Goal: Task Accomplishment & Management: Manage account settings

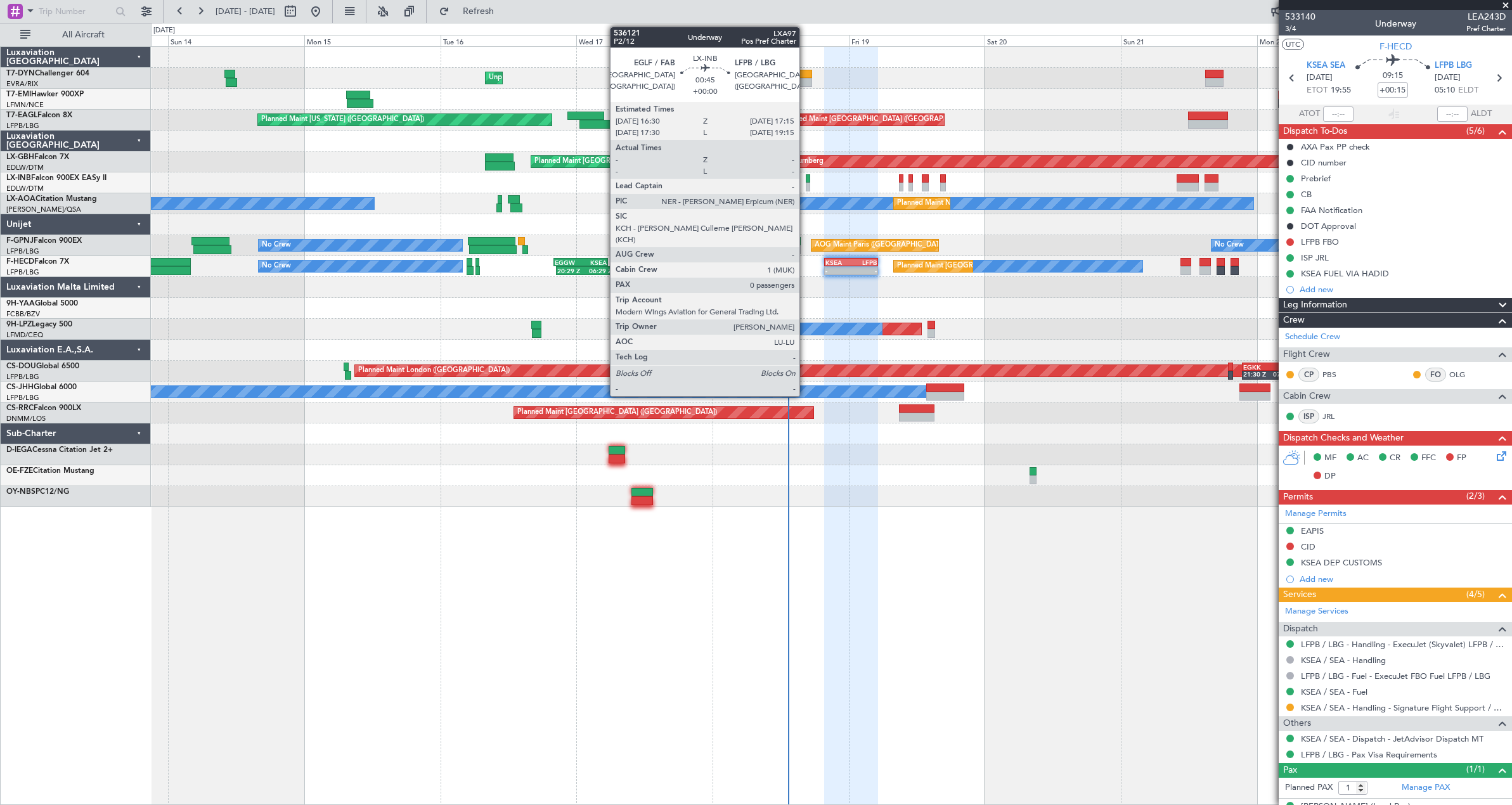
click at [806, 187] on div at bounding box center [808, 187] width 5 height 9
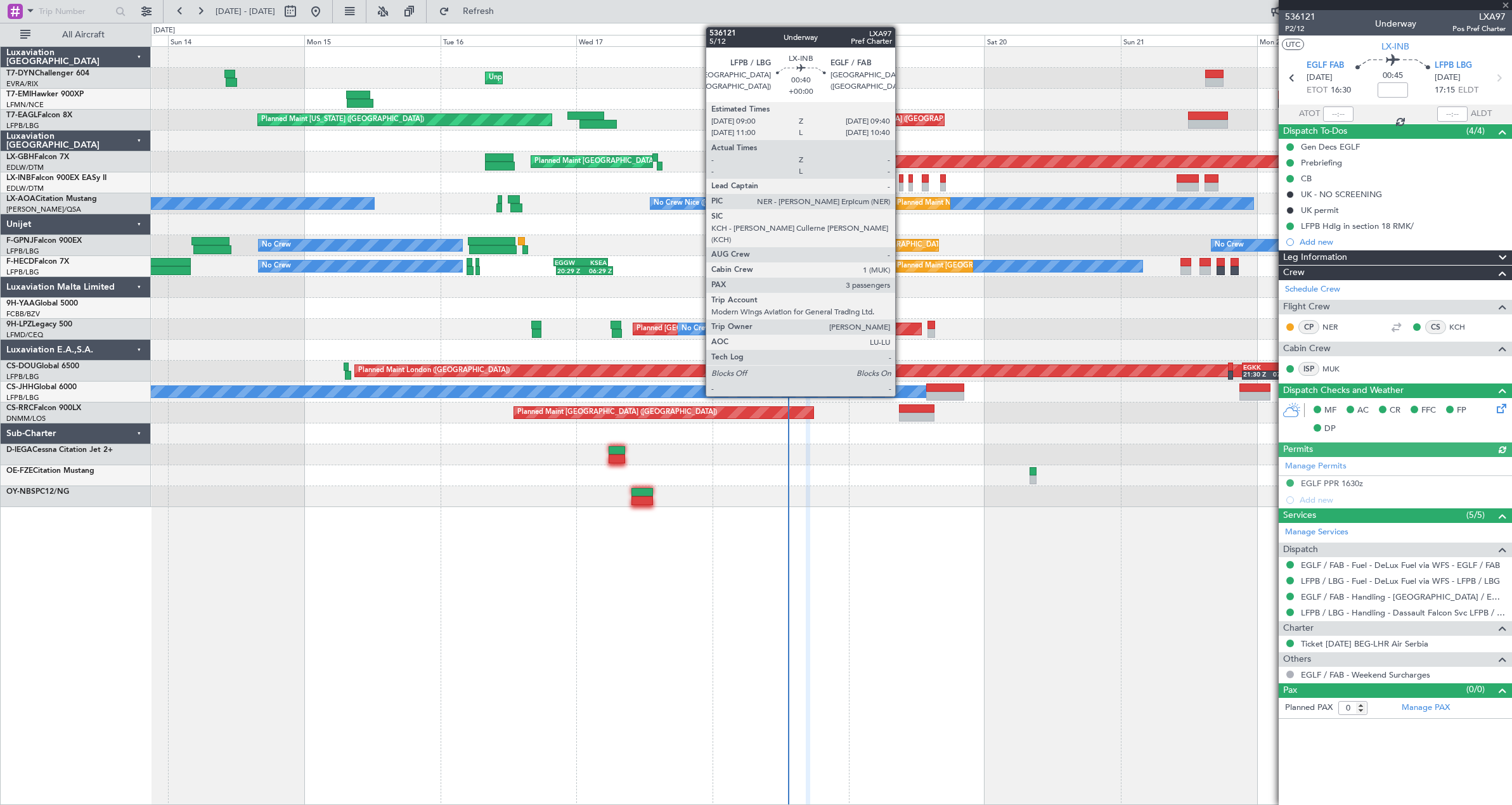
click at [901, 187] on div at bounding box center [901, 187] width 4 height 9
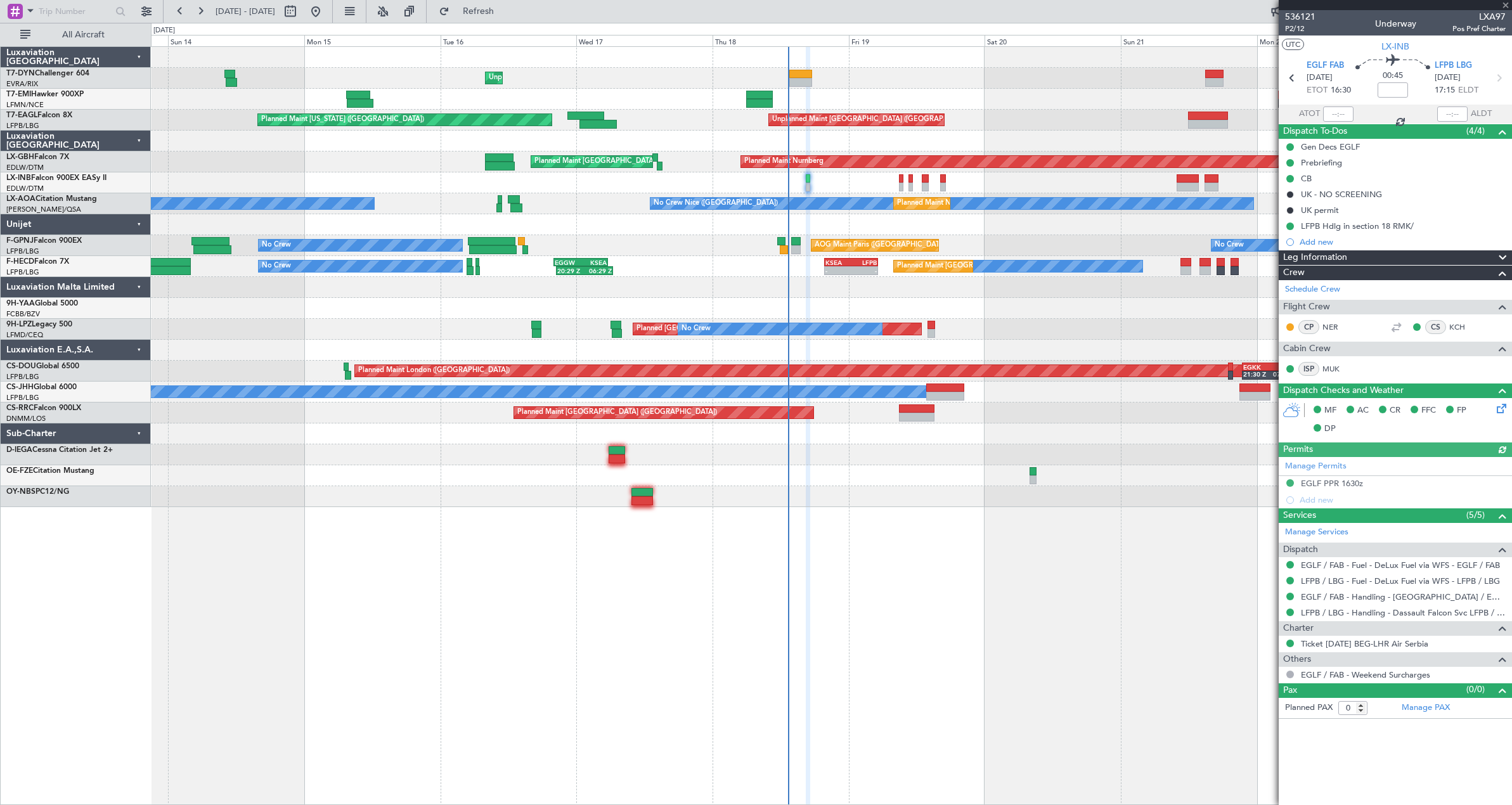
type input "3"
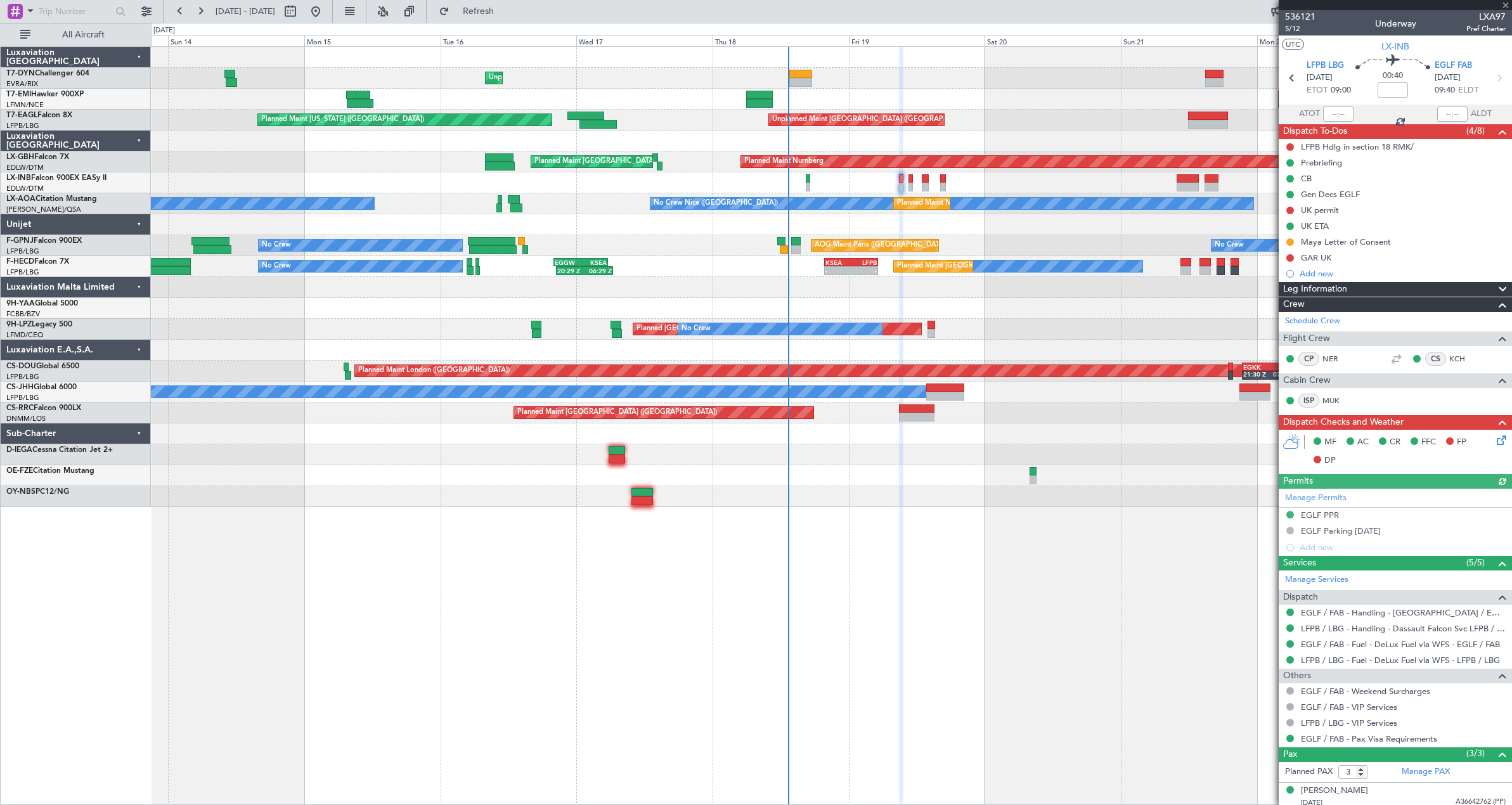
scroll to position [63, 0]
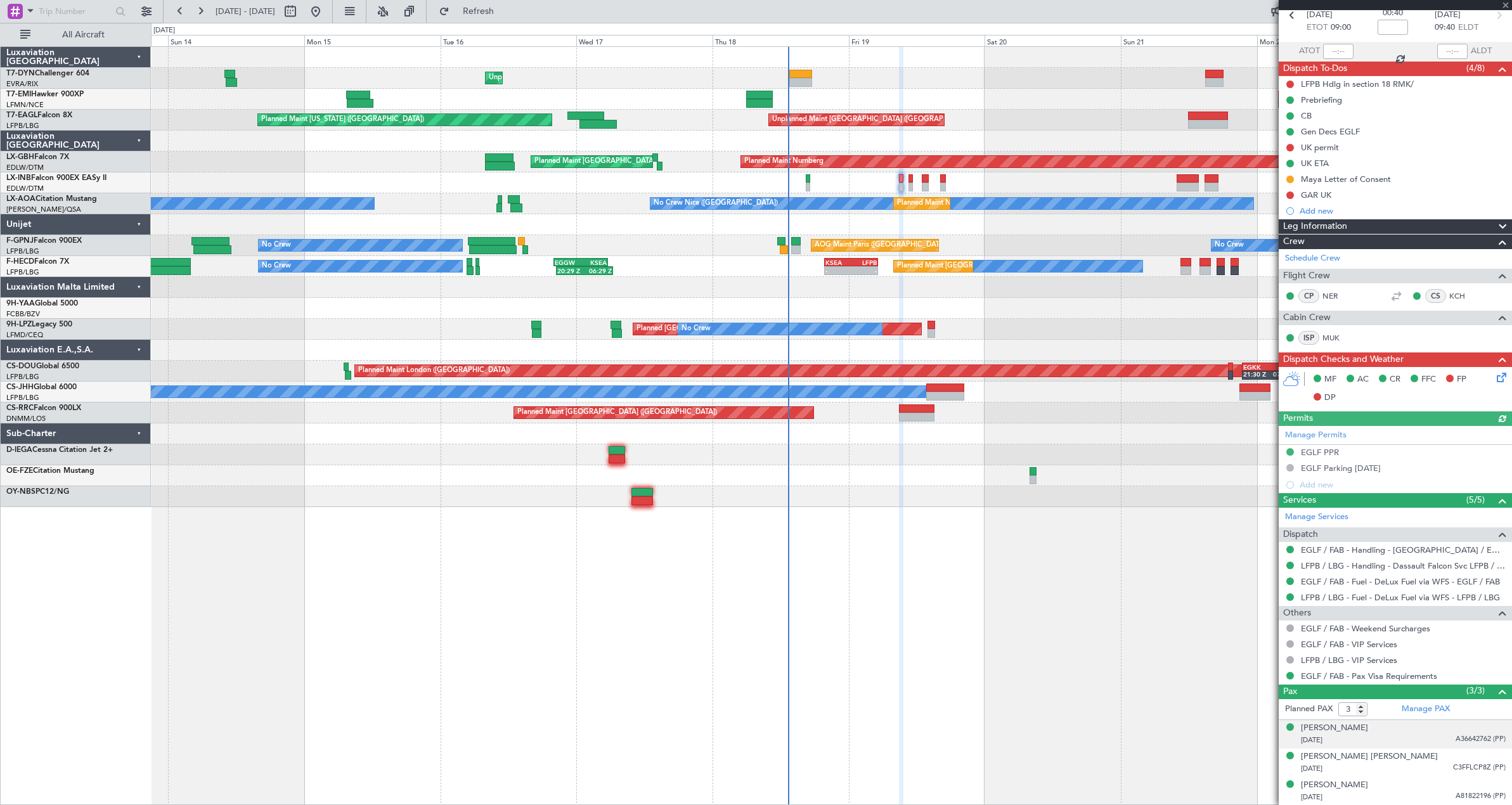
click at [1401, 734] on div "[DATE] A36642762 (PP)" at bounding box center [1403, 740] width 205 height 13
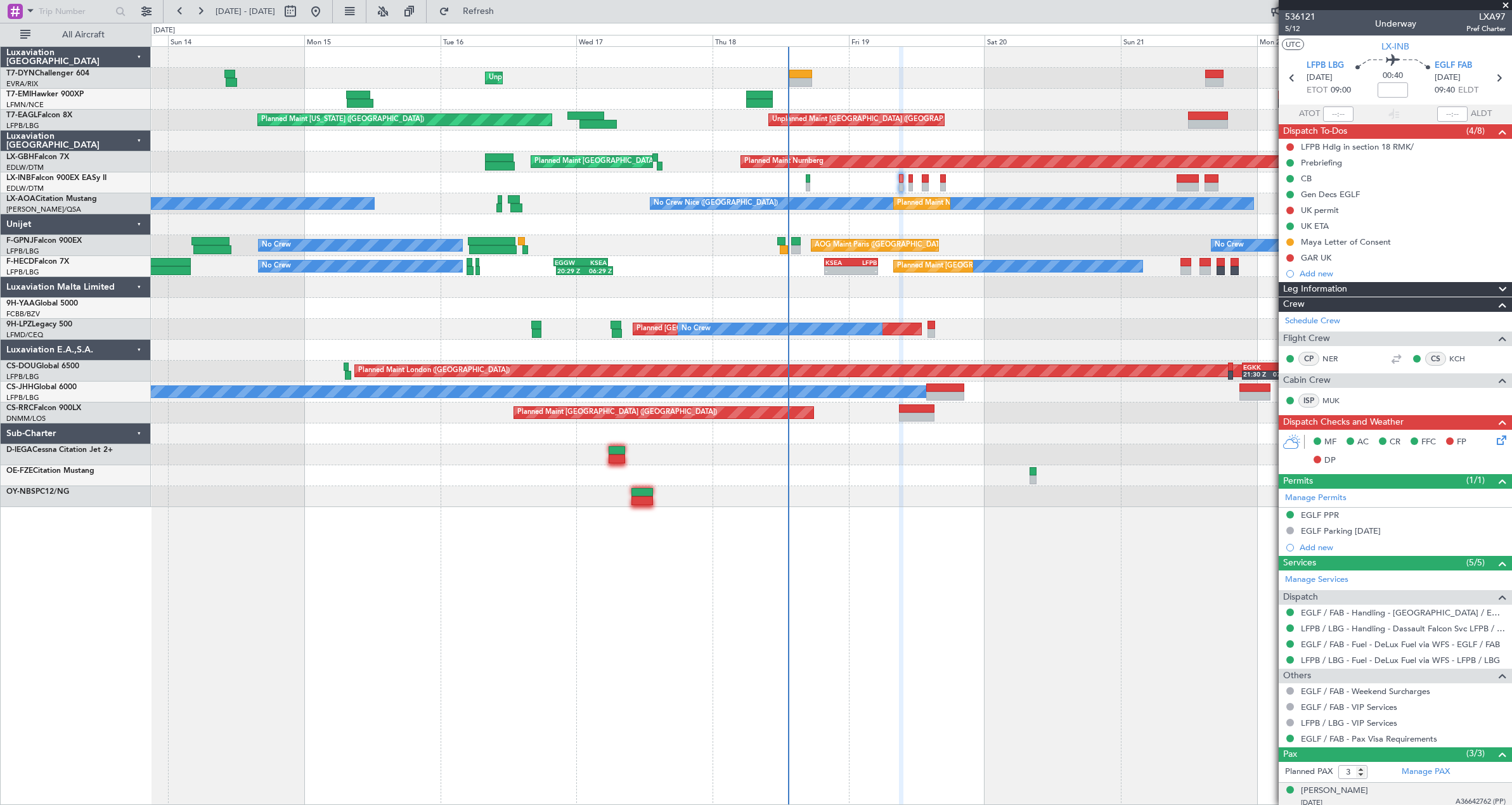
scroll to position [94, 0]
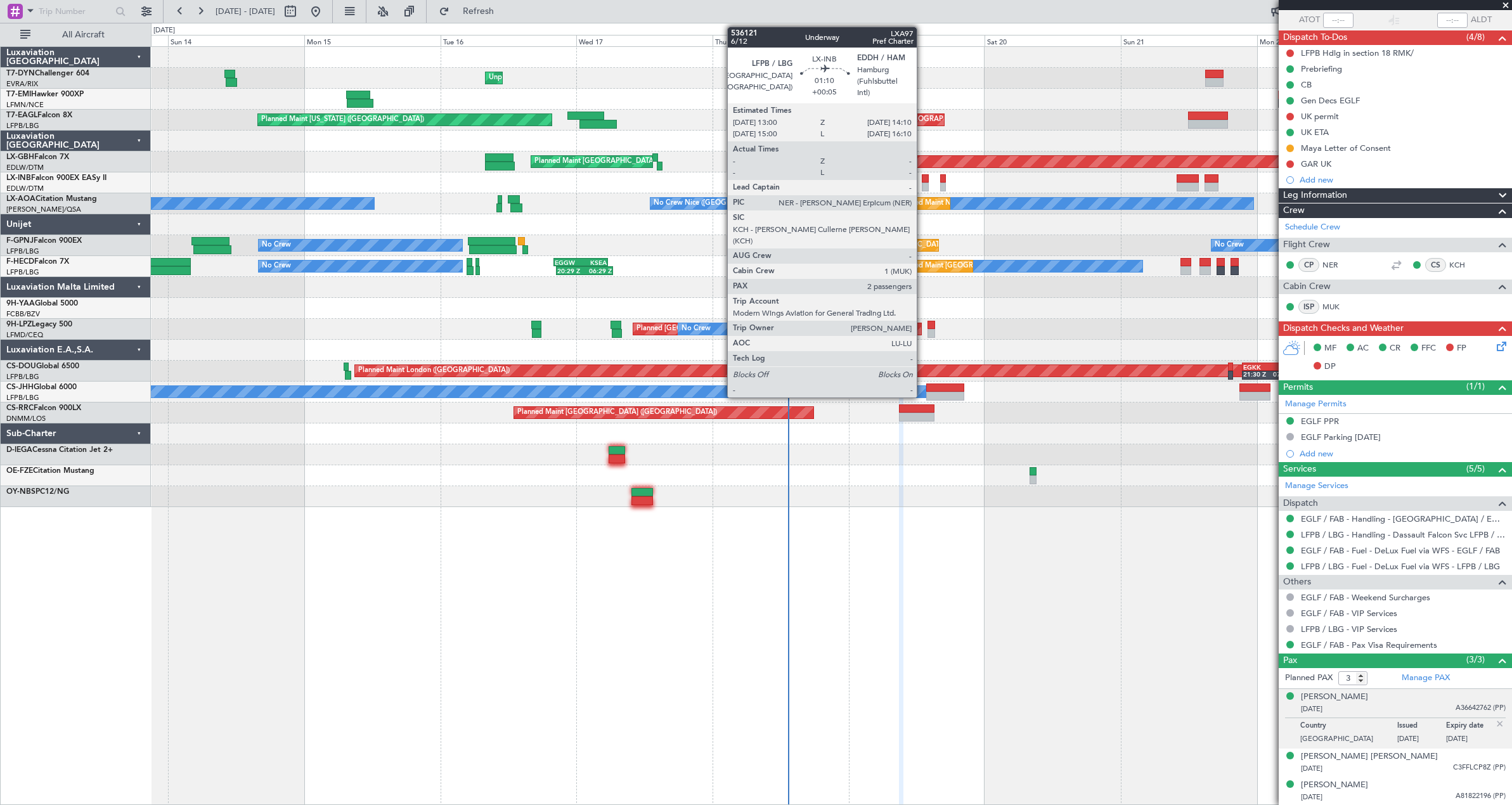
click at [923, 183] on div at bounding box center [925, 187] width 7 height 9
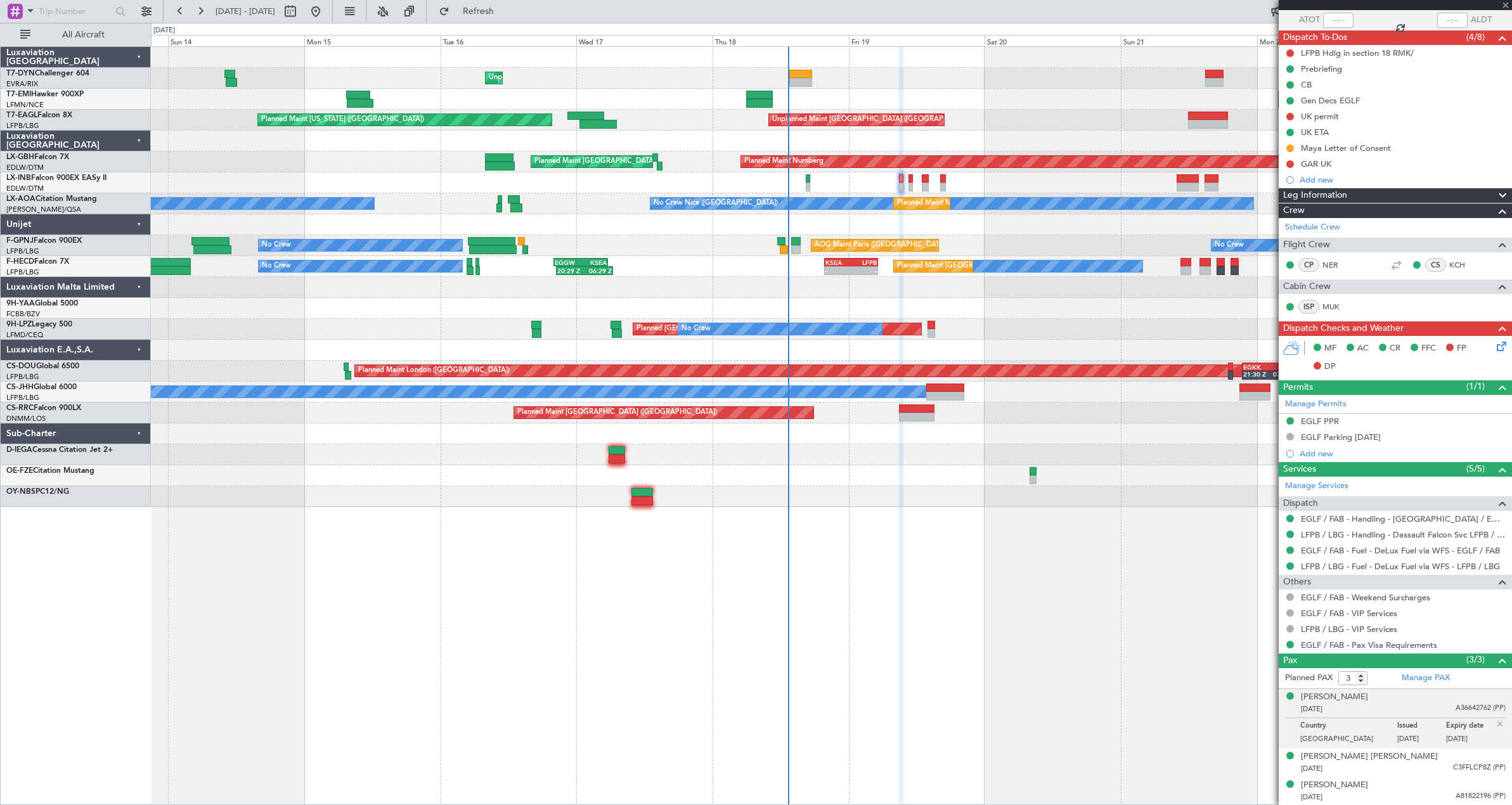
type input "+00:05"
type input "2"
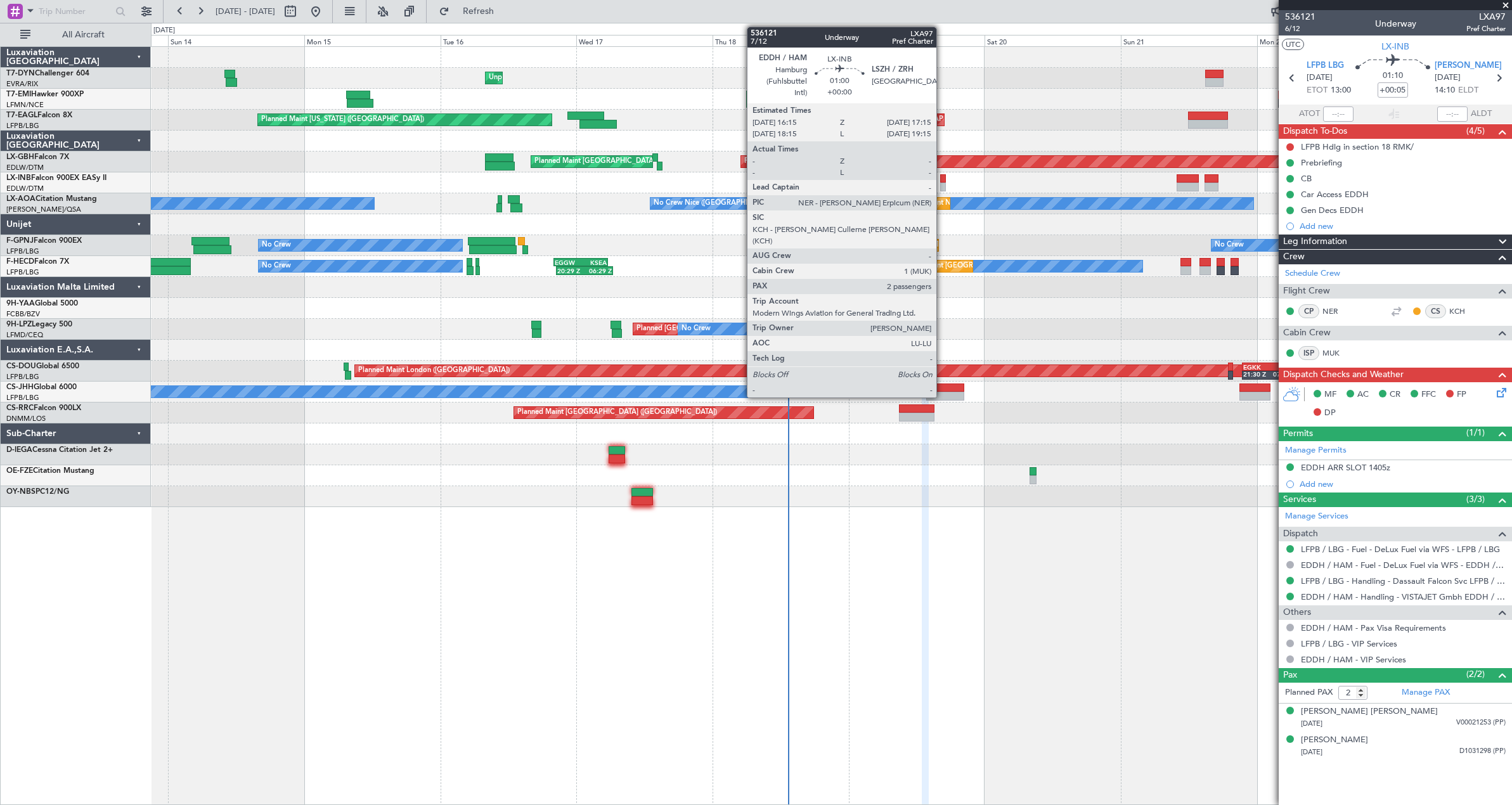
click at [942, 187] on div at bounding box center [943, 187] width 6 height 9
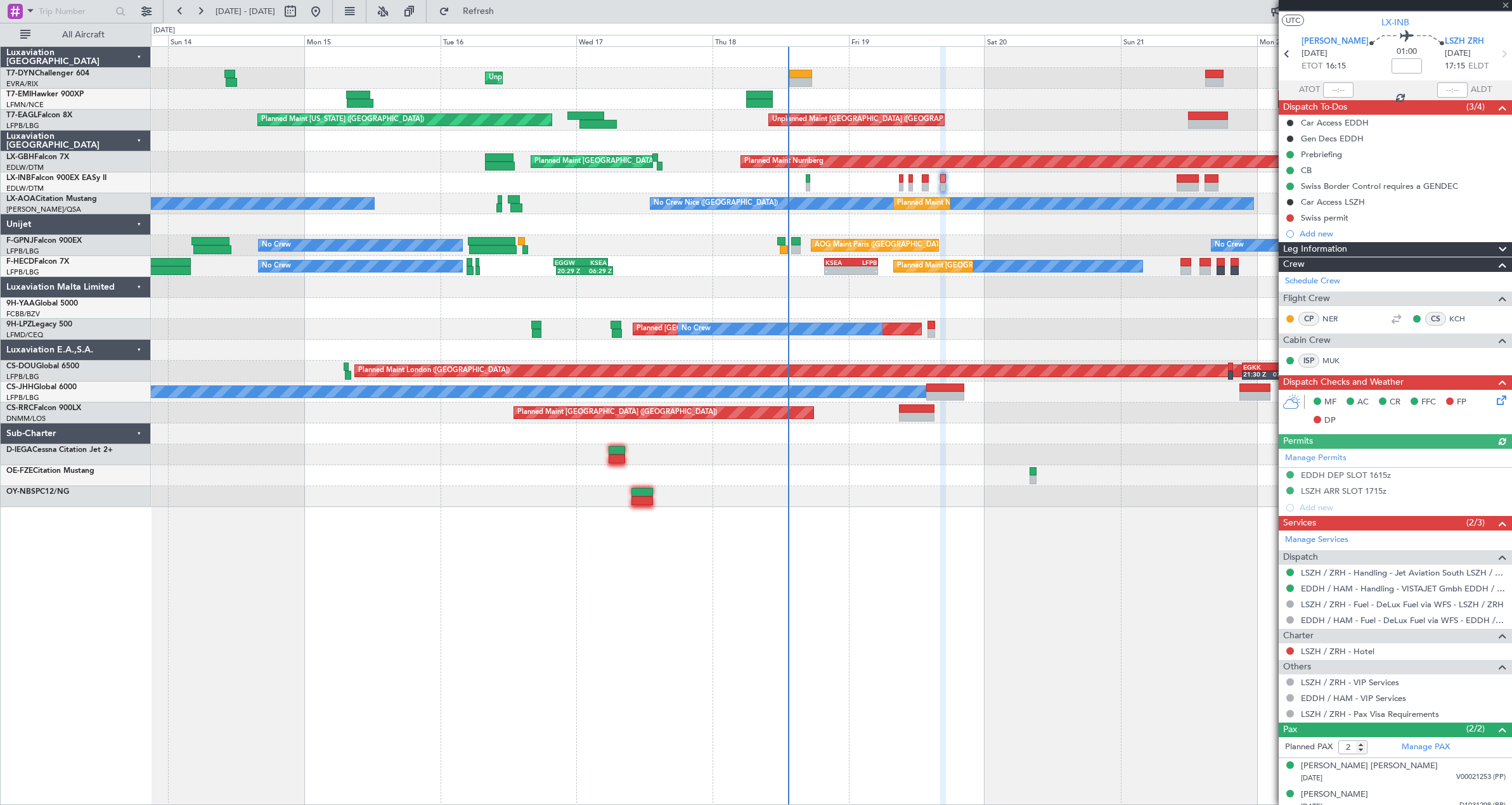
scroll to position [34, 0]
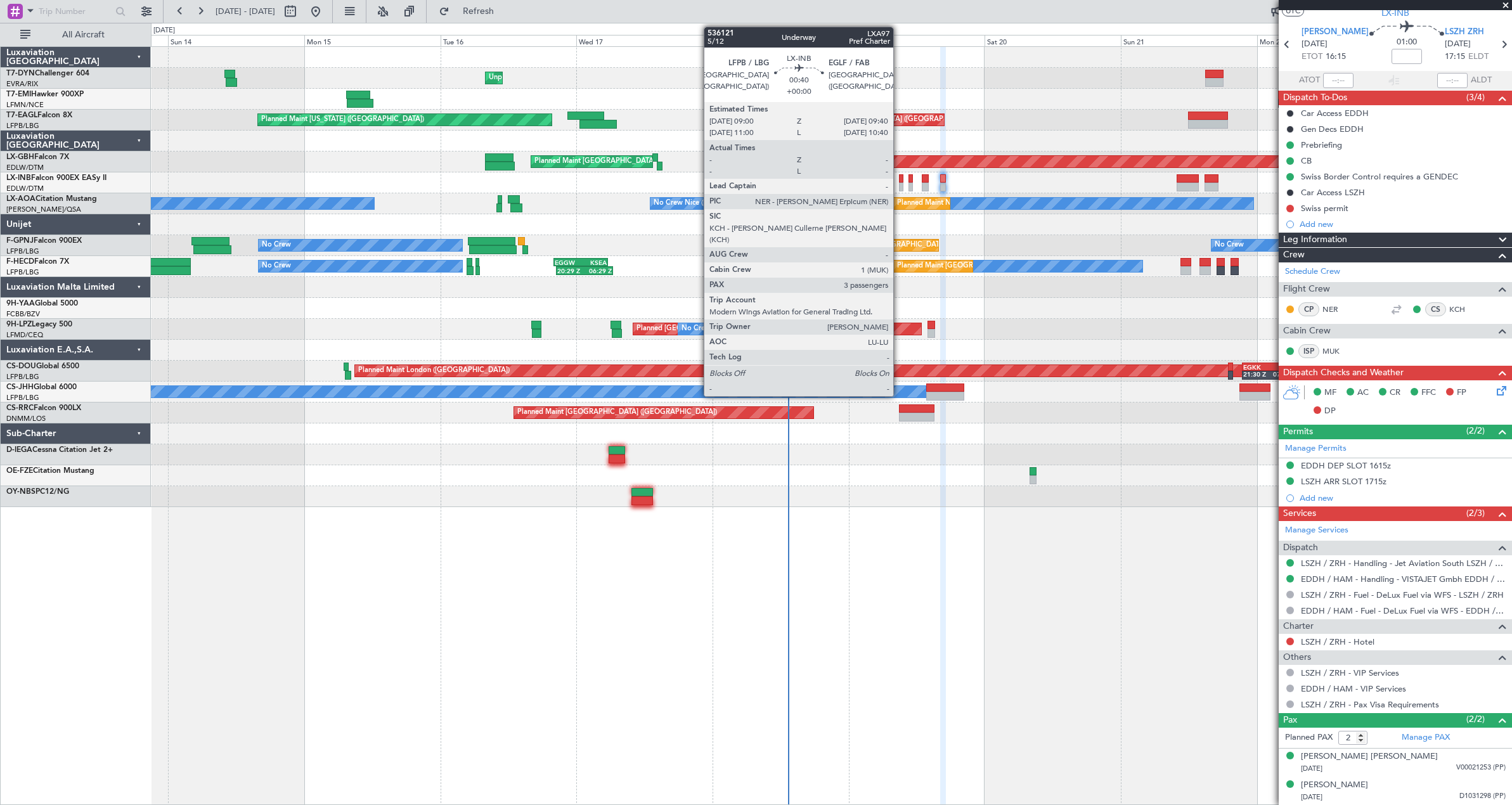
click at [899, 177] on div at bounding box center [901, 178] width 4 height 9
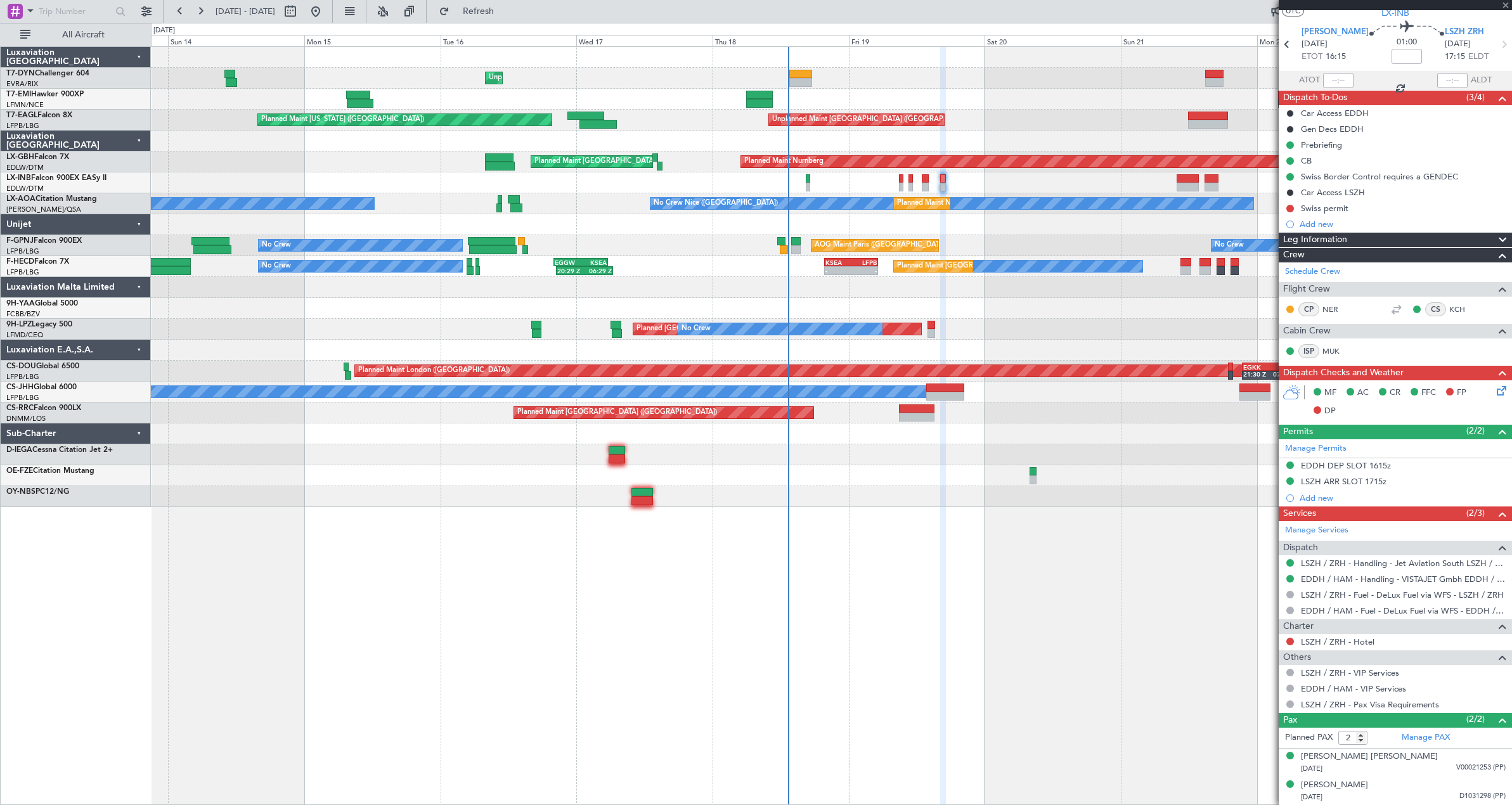
type input "3"
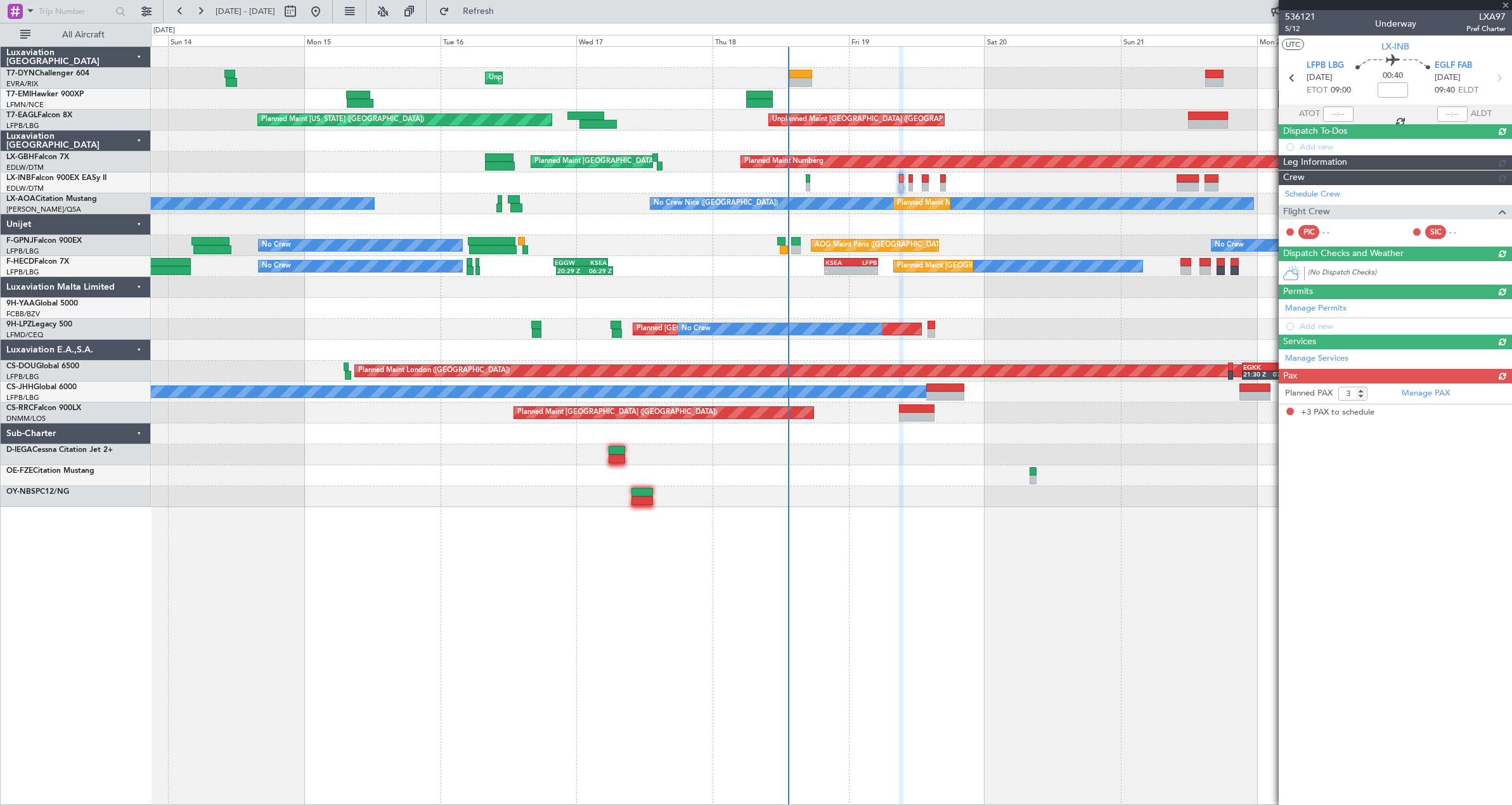
scroll to position [0, 0]
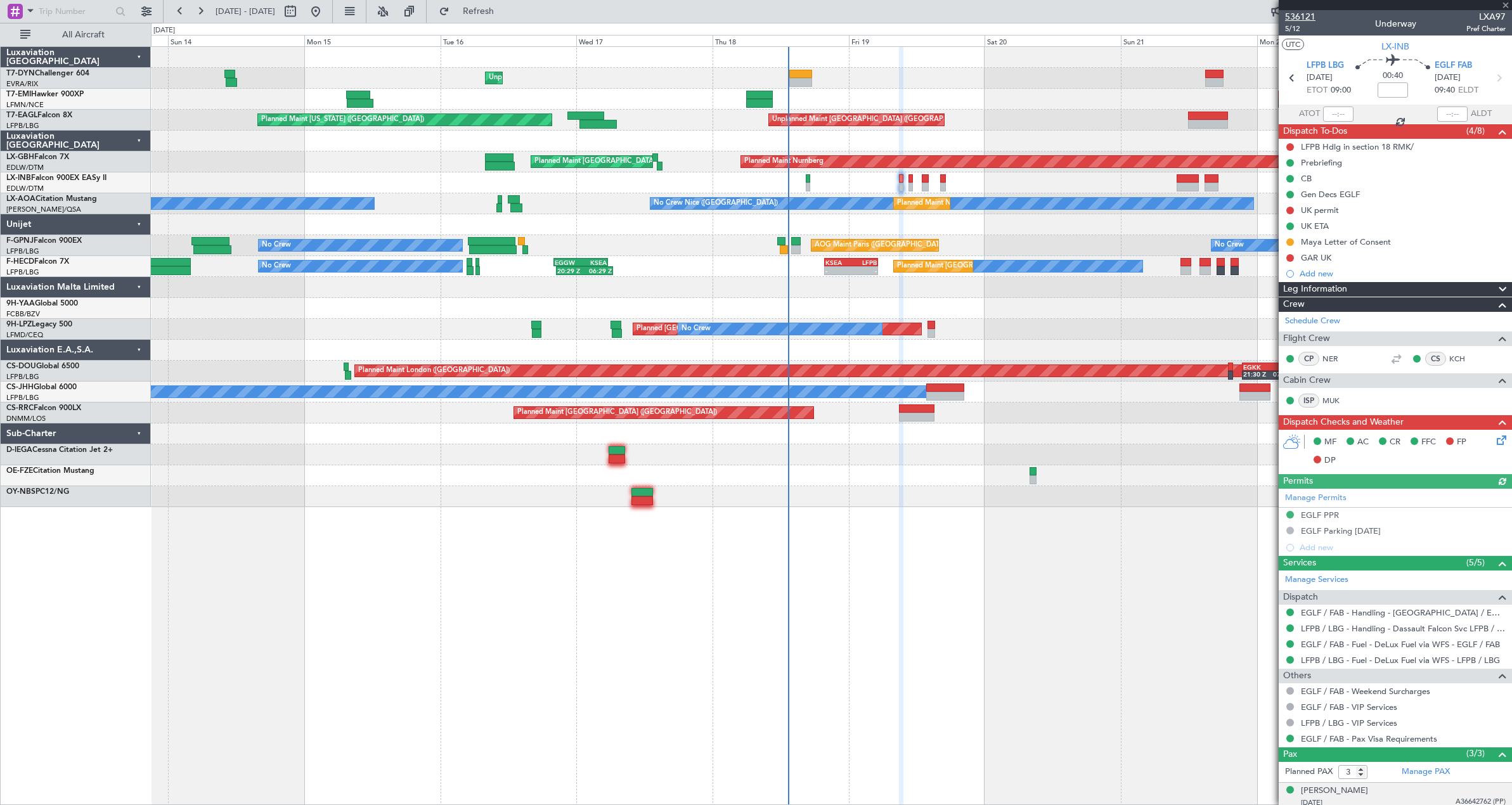
click at [1301, 13] on span "536121" at bounding box center [1300, 16] width 30 height 13
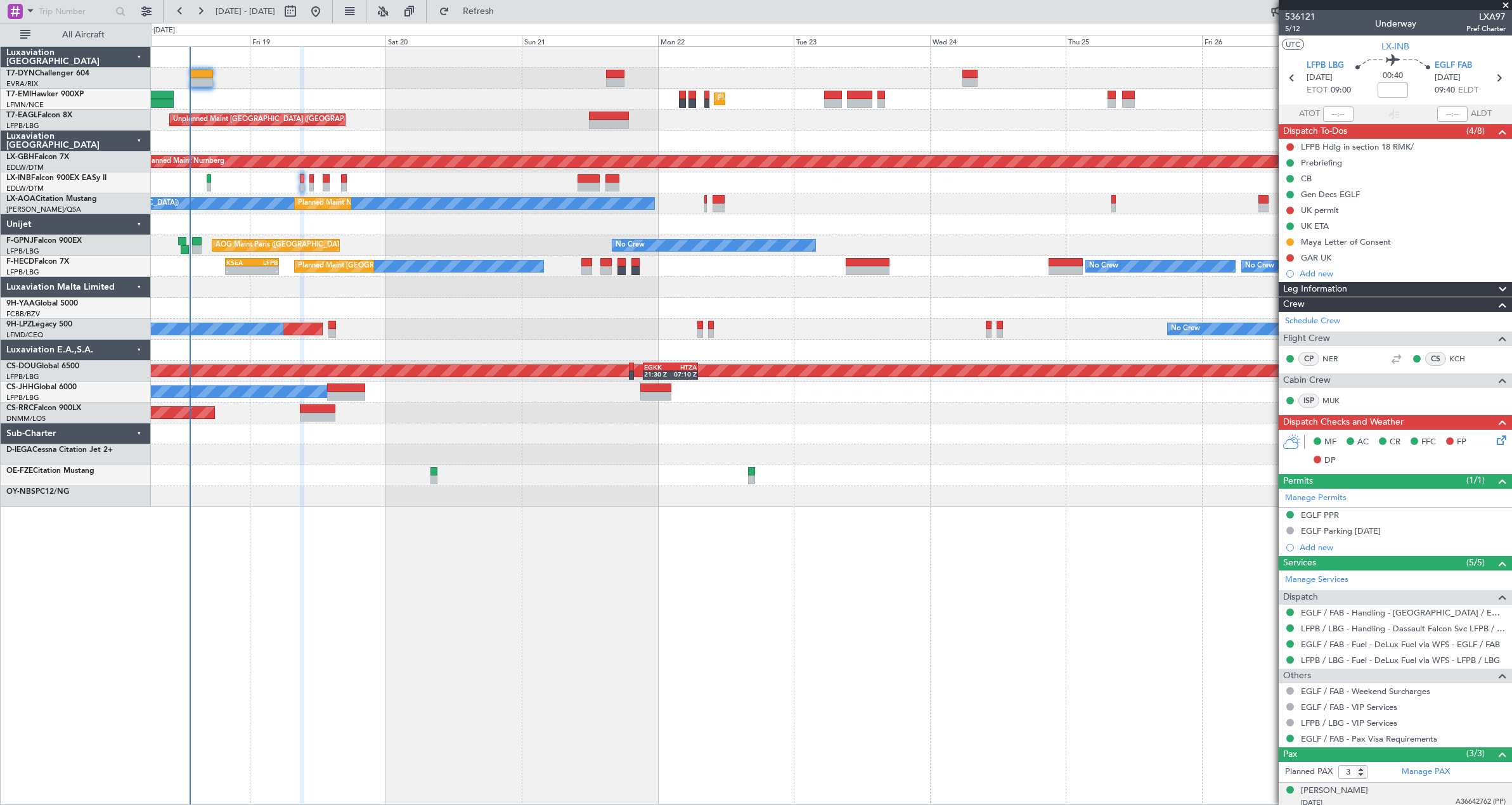
click at [385, 417] on div "Planned Maint [GEOGRAPHIC_DATA] ([GEOGRAPHIC_DATA])" at bounding box center [831, 413] width 1361 height 21
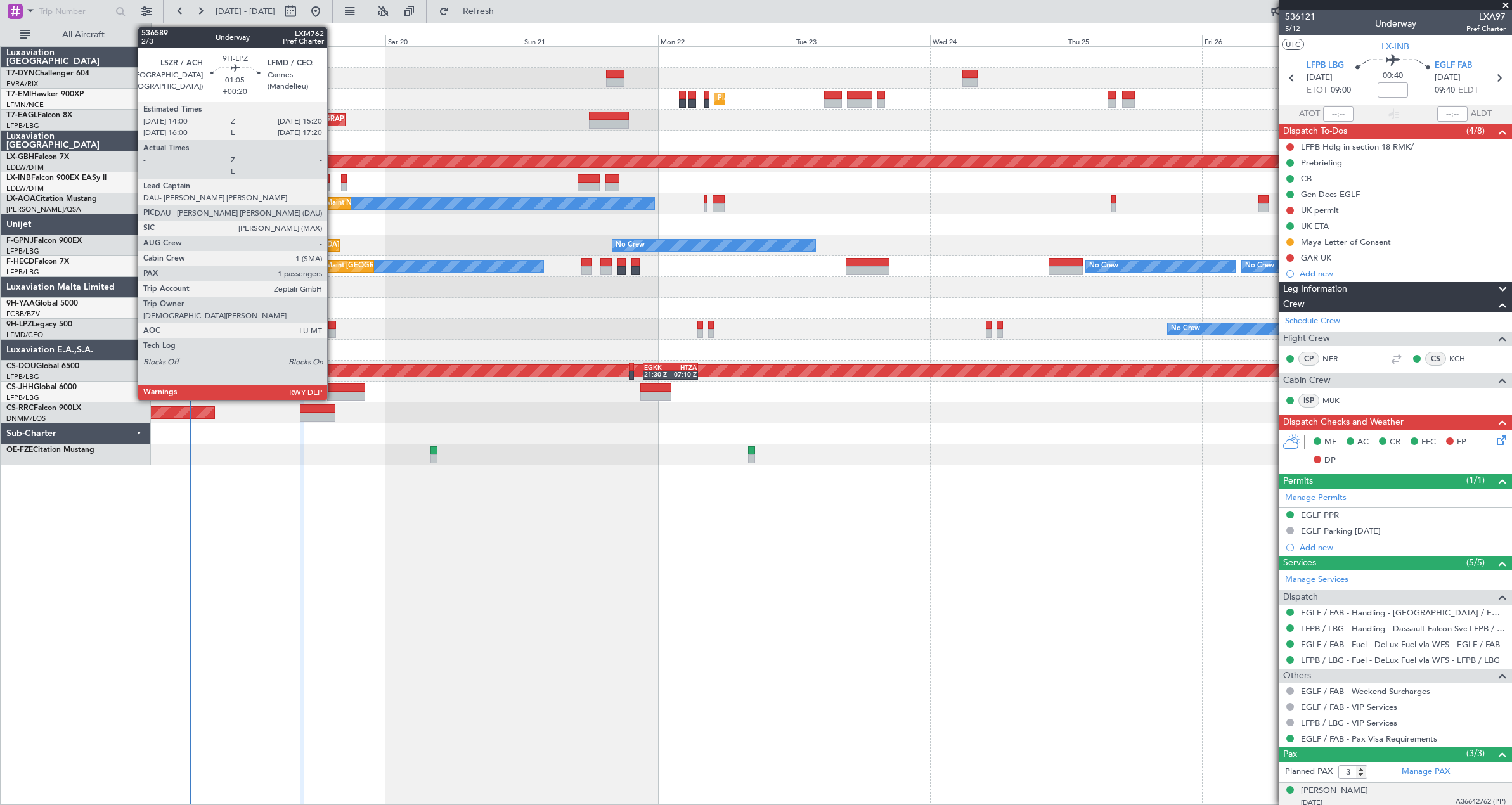
click at [333, 328] on div at bounding box center [332, 324] width 8 height 9
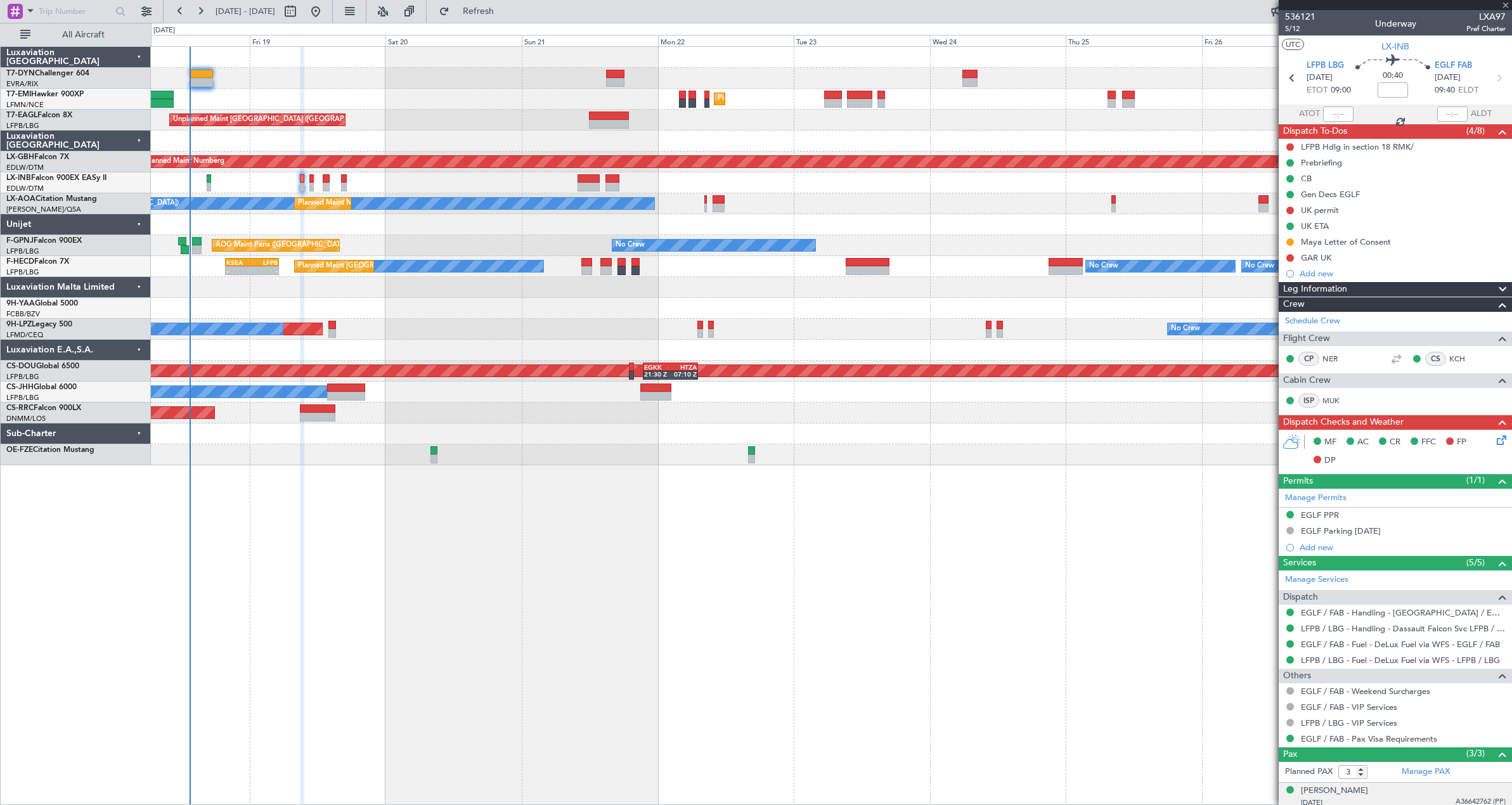
type input "+00:20"
type input "1"
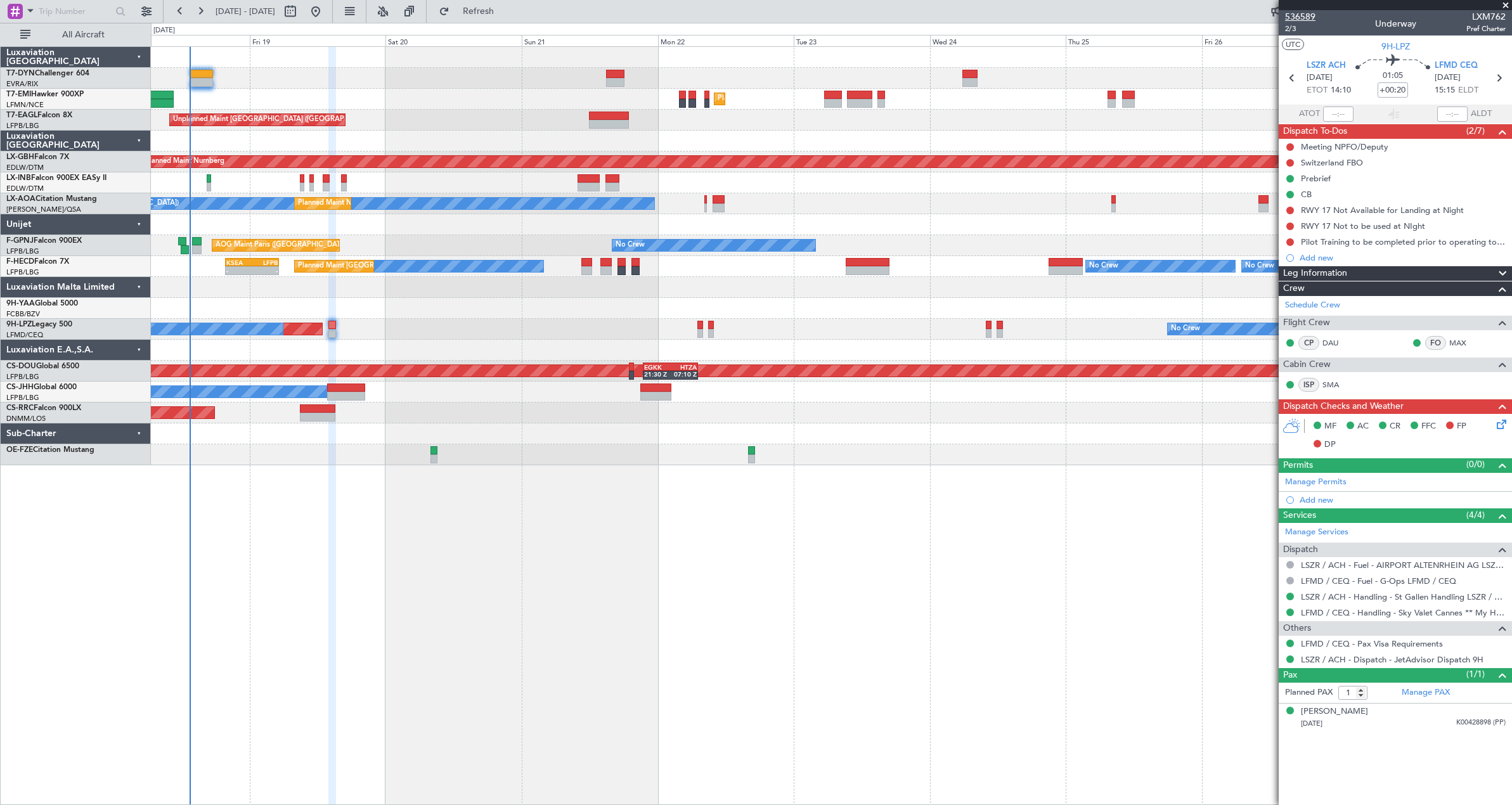
click at [1312, 18] on span "536589" at bounding box center [1300, 16] width 30 height 13
click at [1298, 29] on span "2/3" at bounding box center [1300, 29] width 30 height 11
click at [515, 22] on fb-refresh-button "Refresh" at bounding box center [471, 11] width 89 height 23
click at [509, 18] on button "Refresh" at bounding box center [470, 11] width 76 height 20
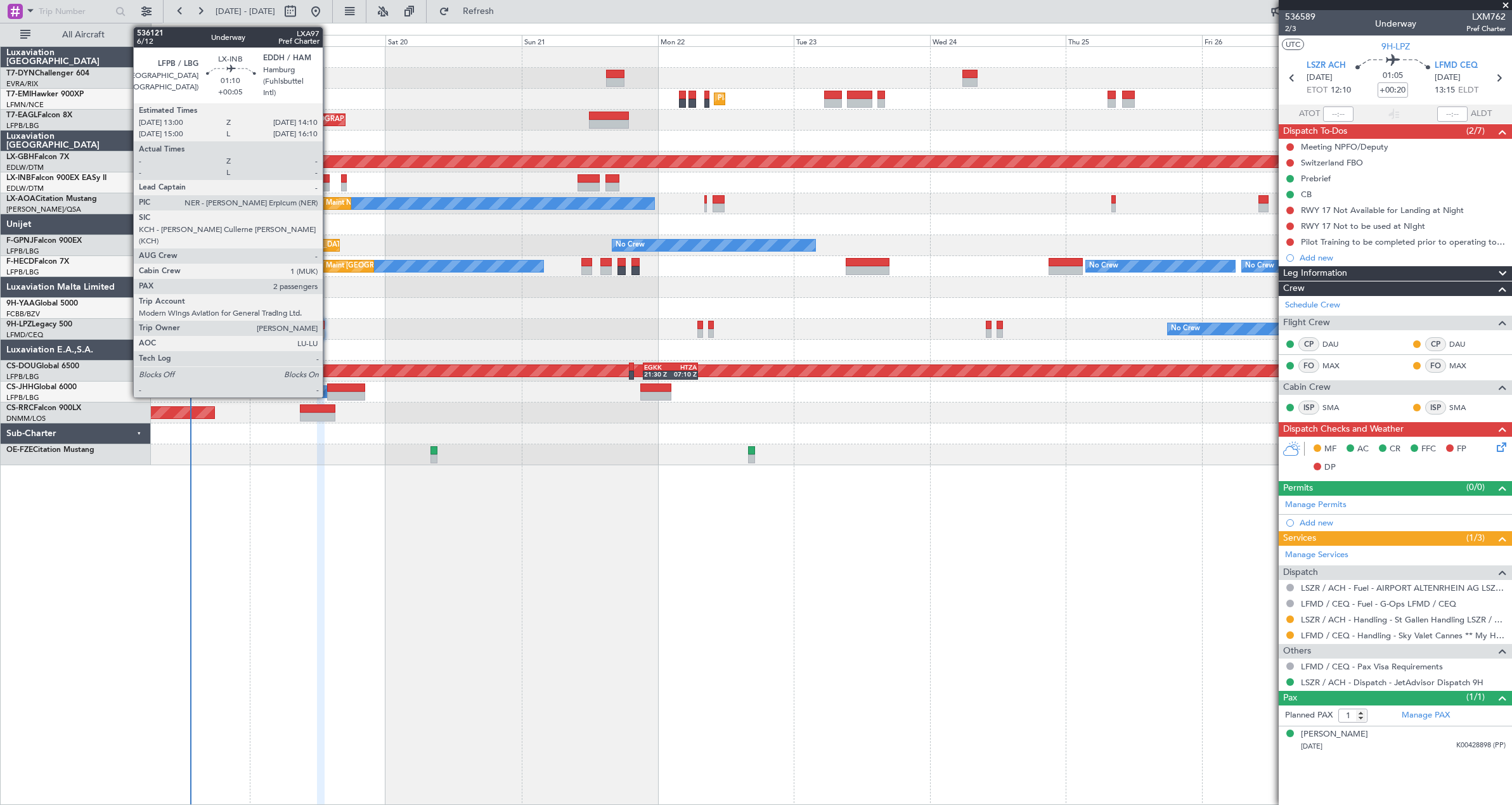
click at [329, 186] on div at bounding box center [326, 187] width 7 height 9
click at [327, 178] on div at bounding box center [326, 178] width 7 height 9
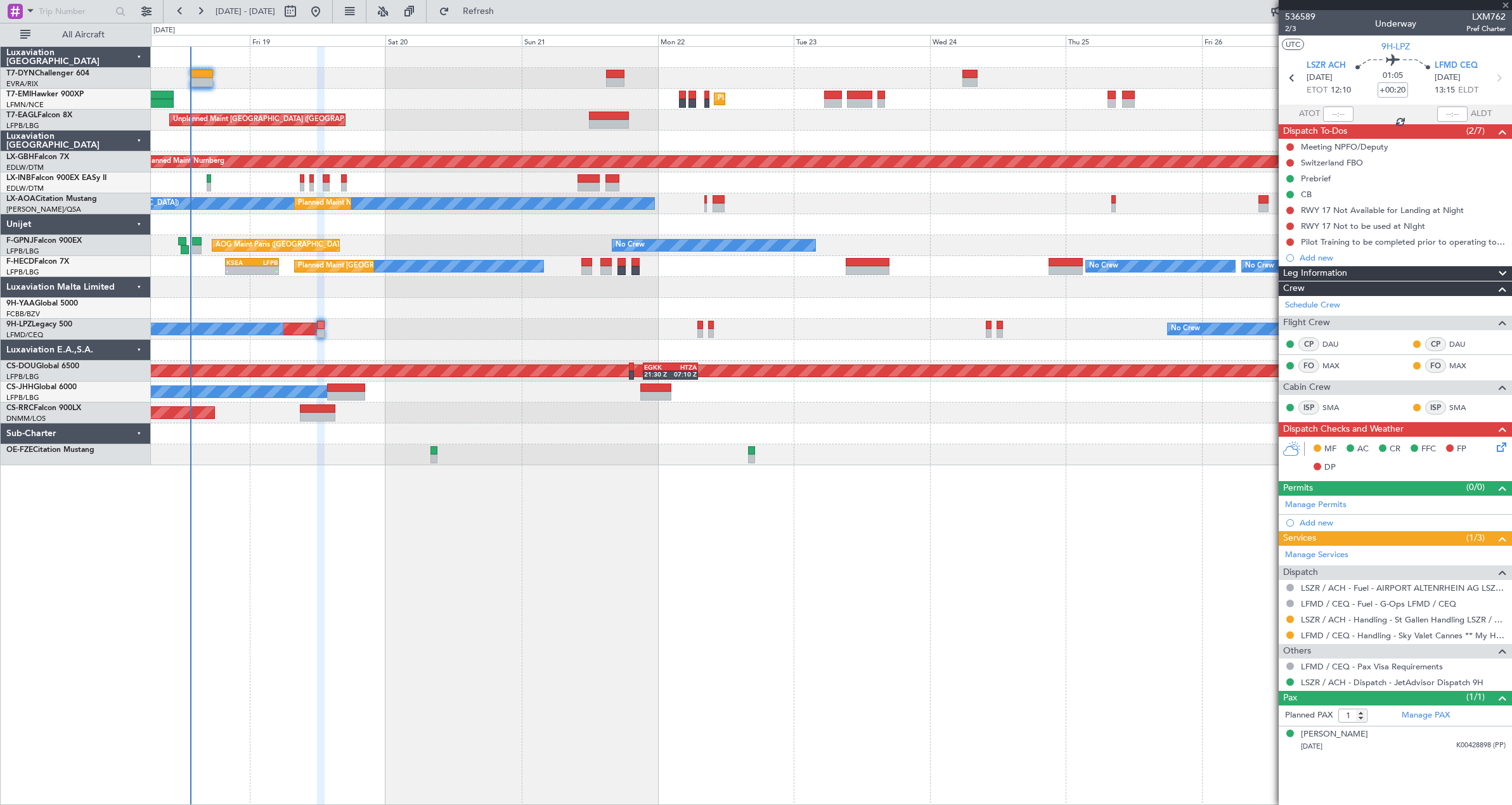
type input "+00:05"
type input "2"
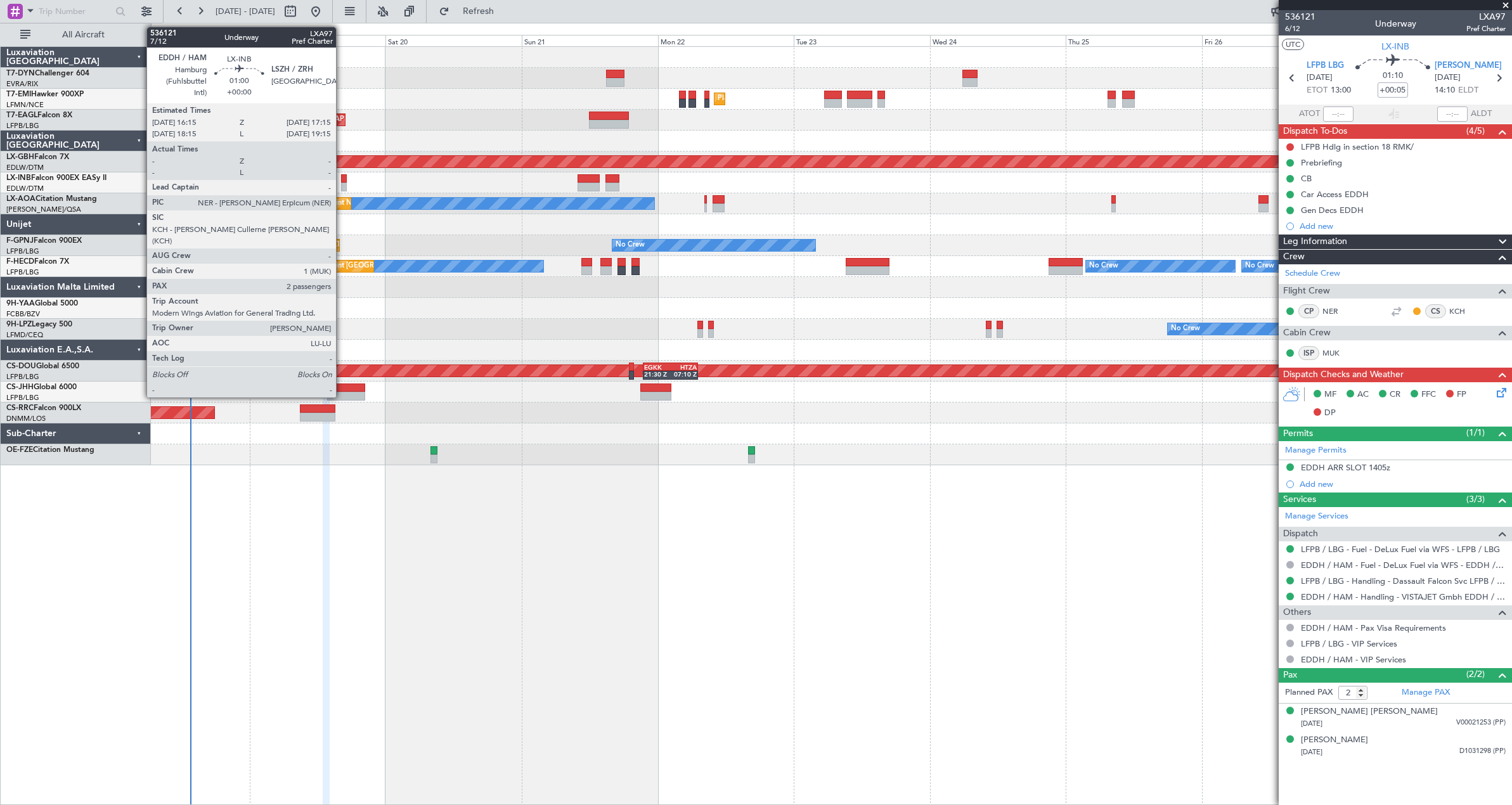
click at [342, 183] on div at bounding box center [344, 187] width 6 height 9
click at [344, 176] on div at bounding box center [344, 178] width 6 height 9
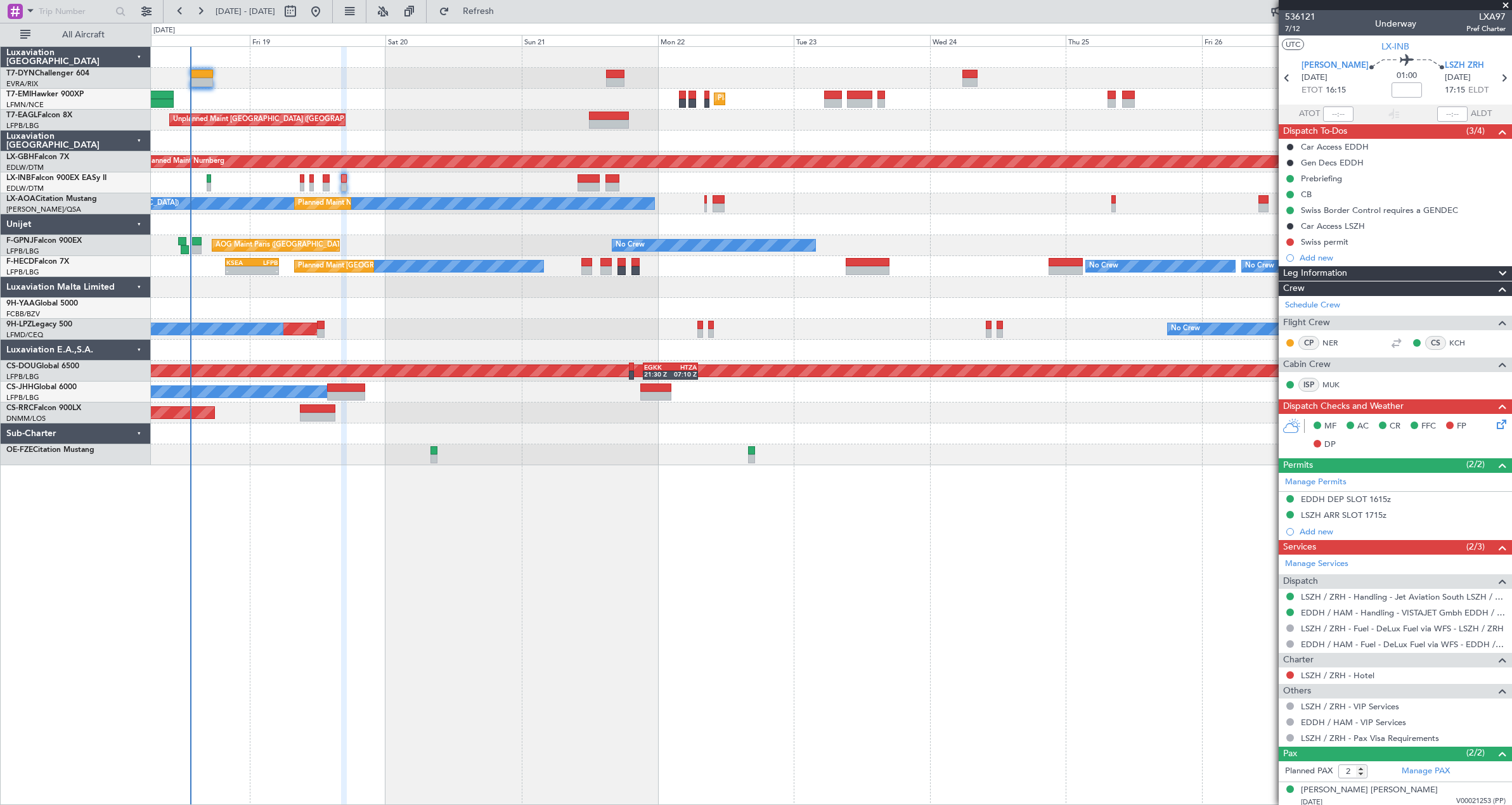
scroll to position [34, 0]
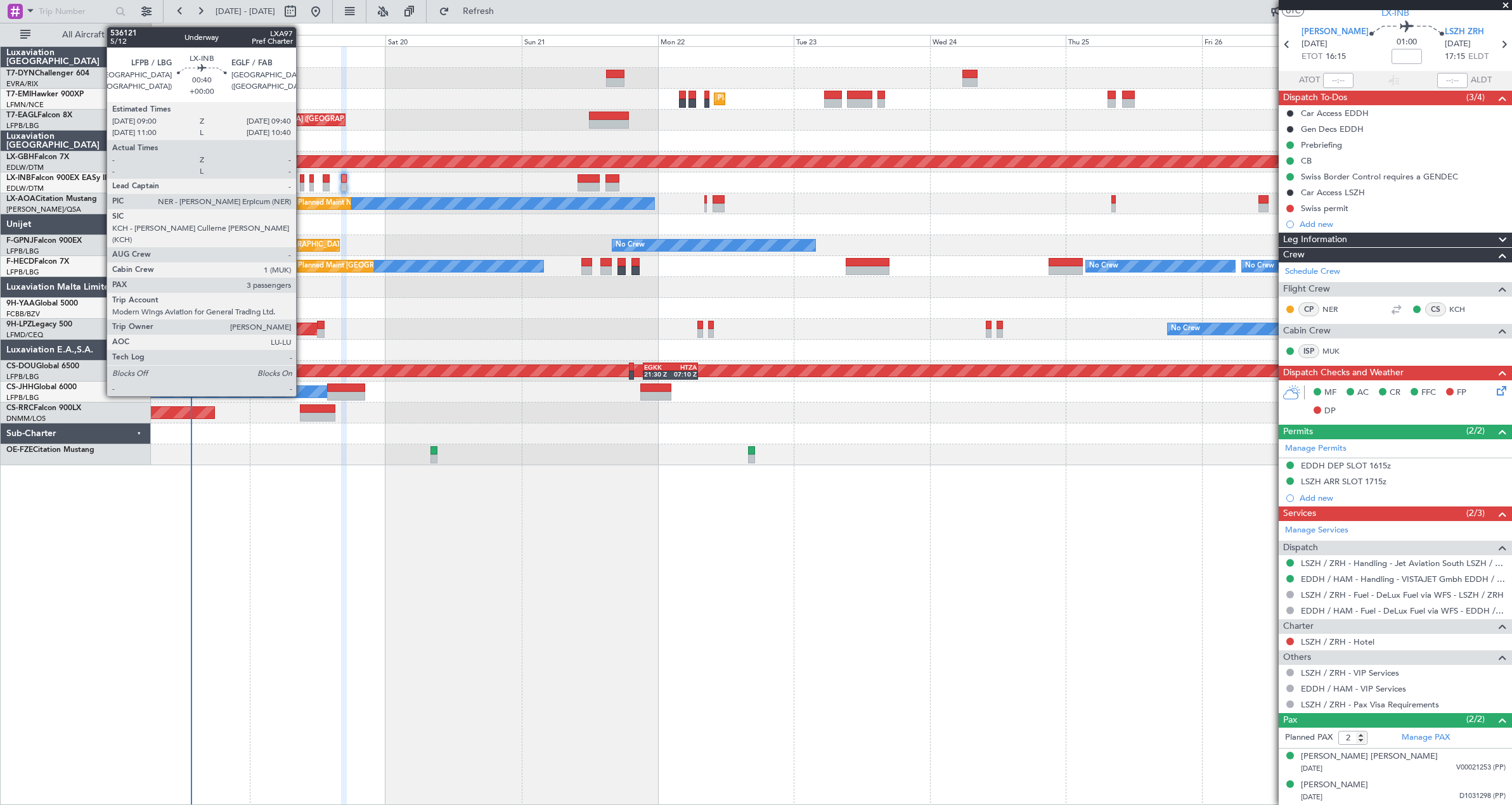
click at [301, 185] on div at bounding box center [302, 187] width 4 height 9
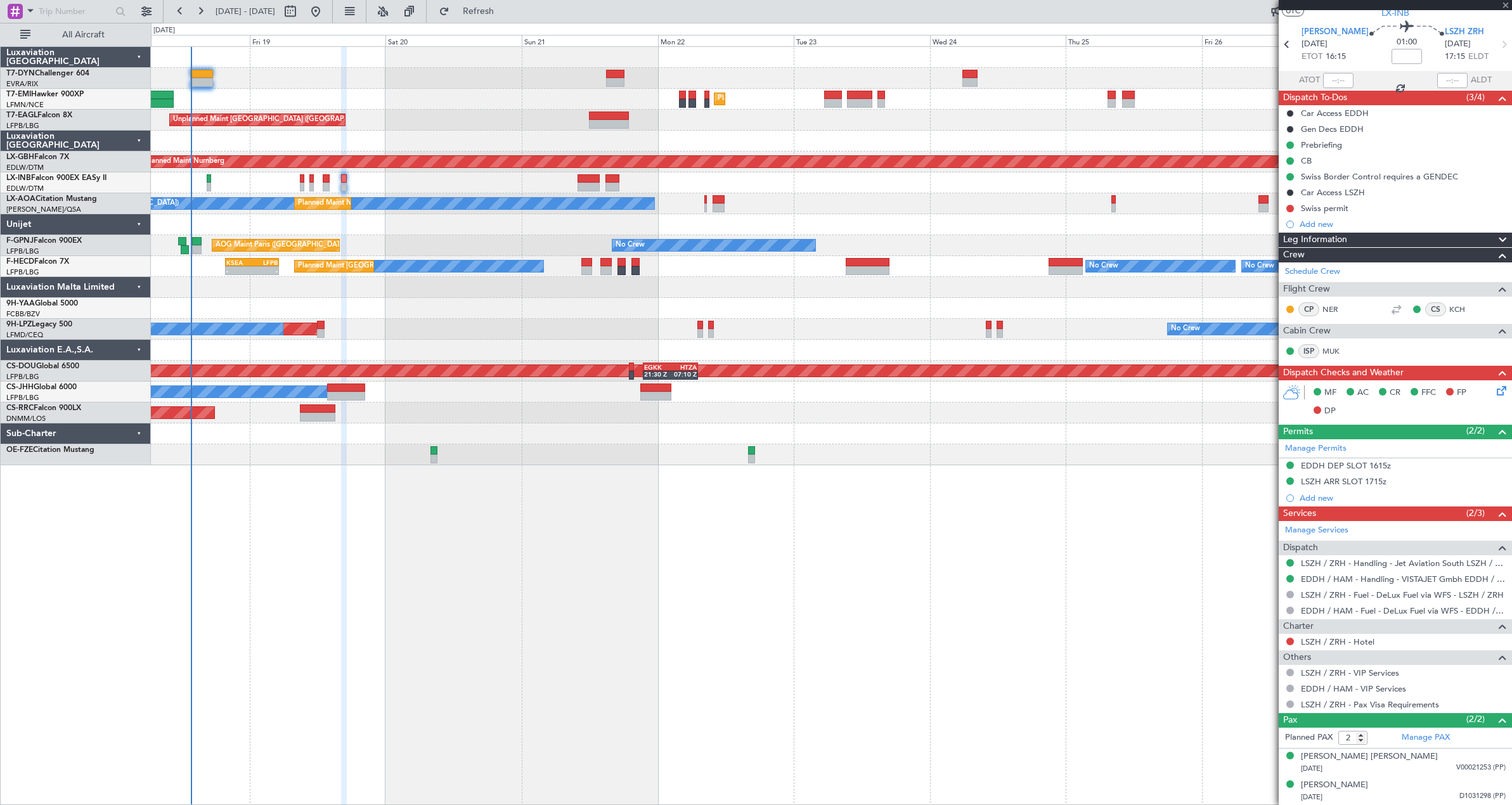
type input "3"
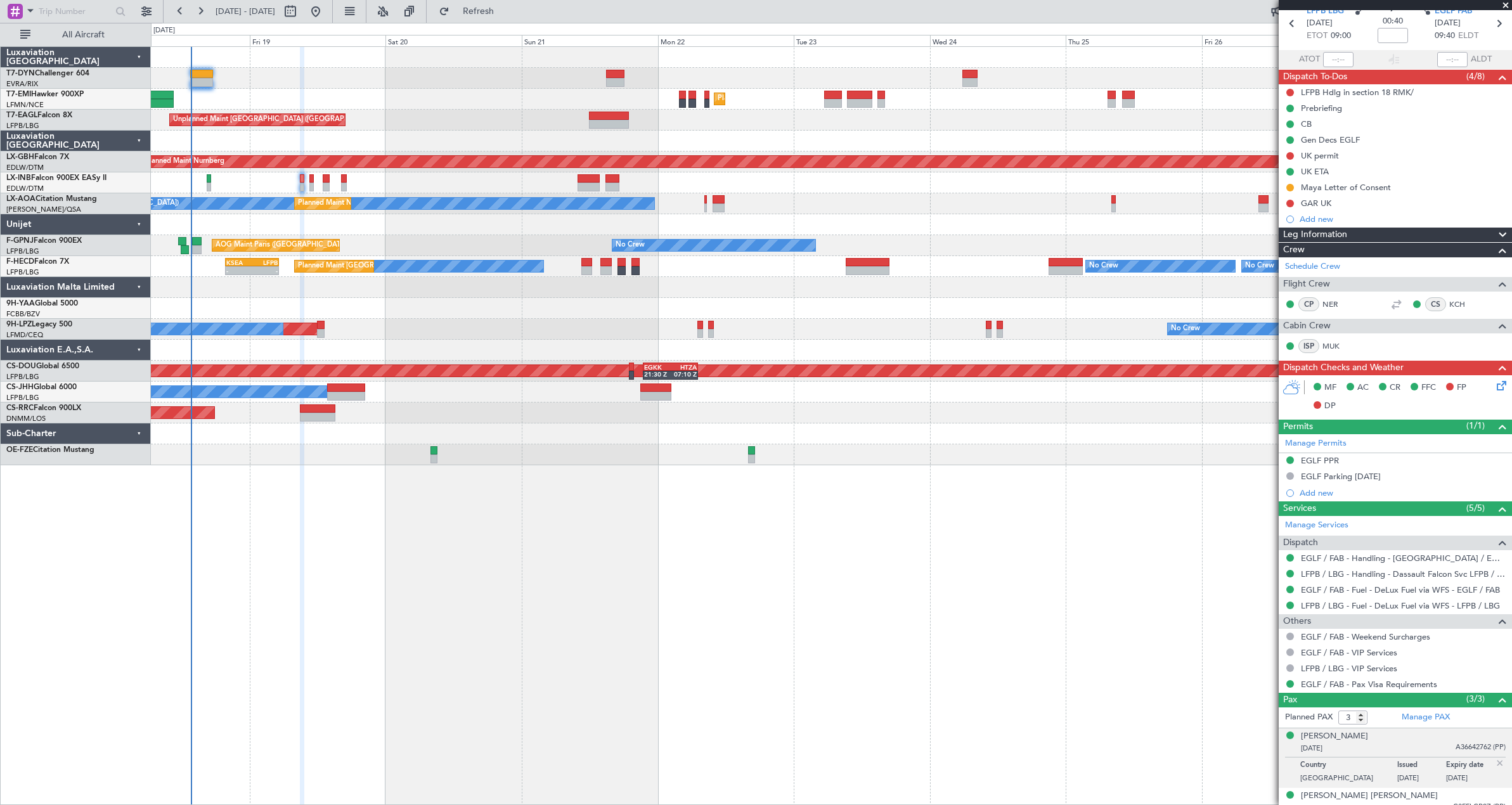
scroll to position [94, 0]
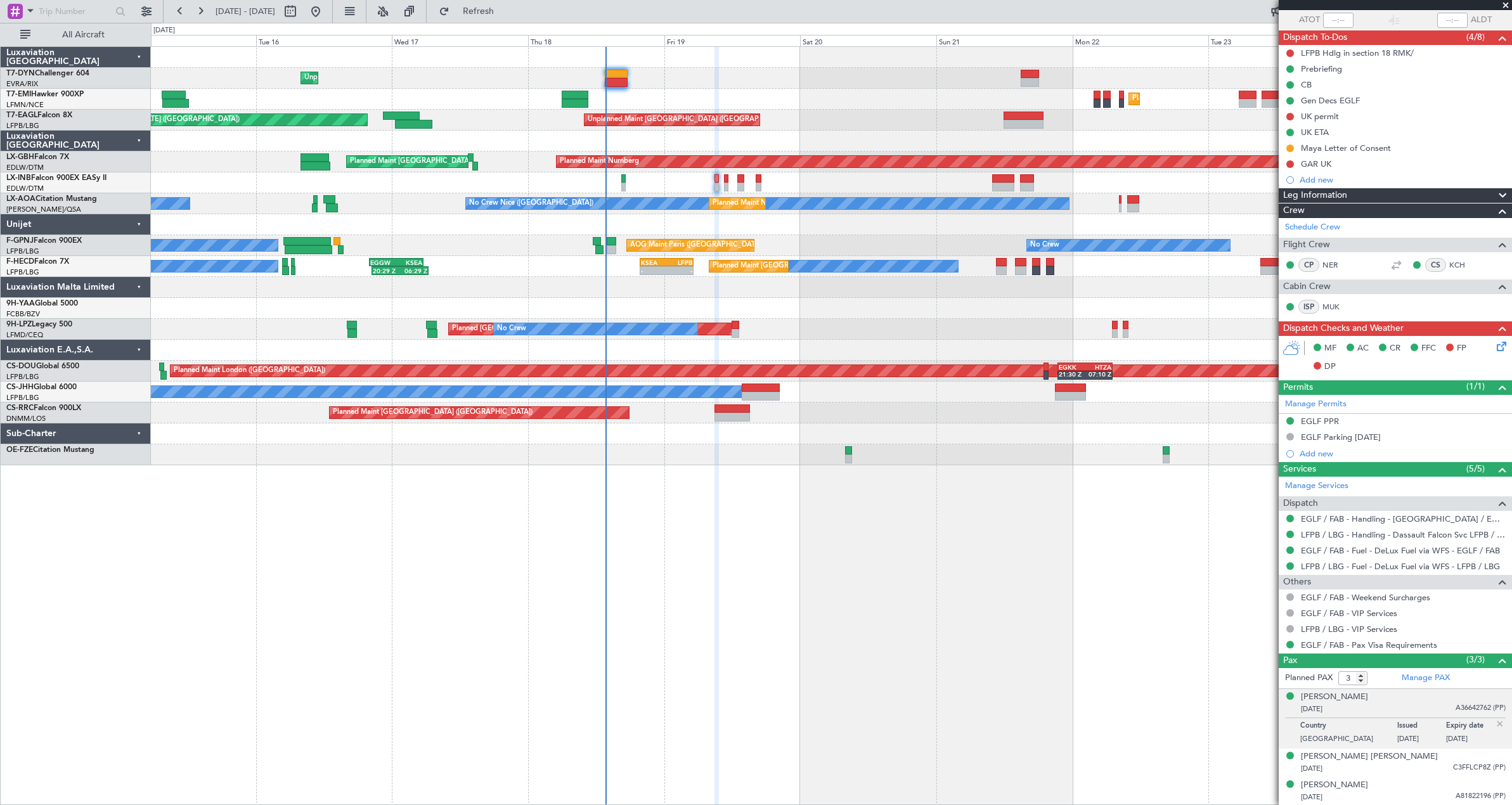
click at [841, 487] on div "Unplanned Maint [GEOGRAPHIC_DATA] (Riga Intl) Planned Maint [GEOGRAPHIC_DATA] U…" at bounding box center [831, 425] width 1361 height 758
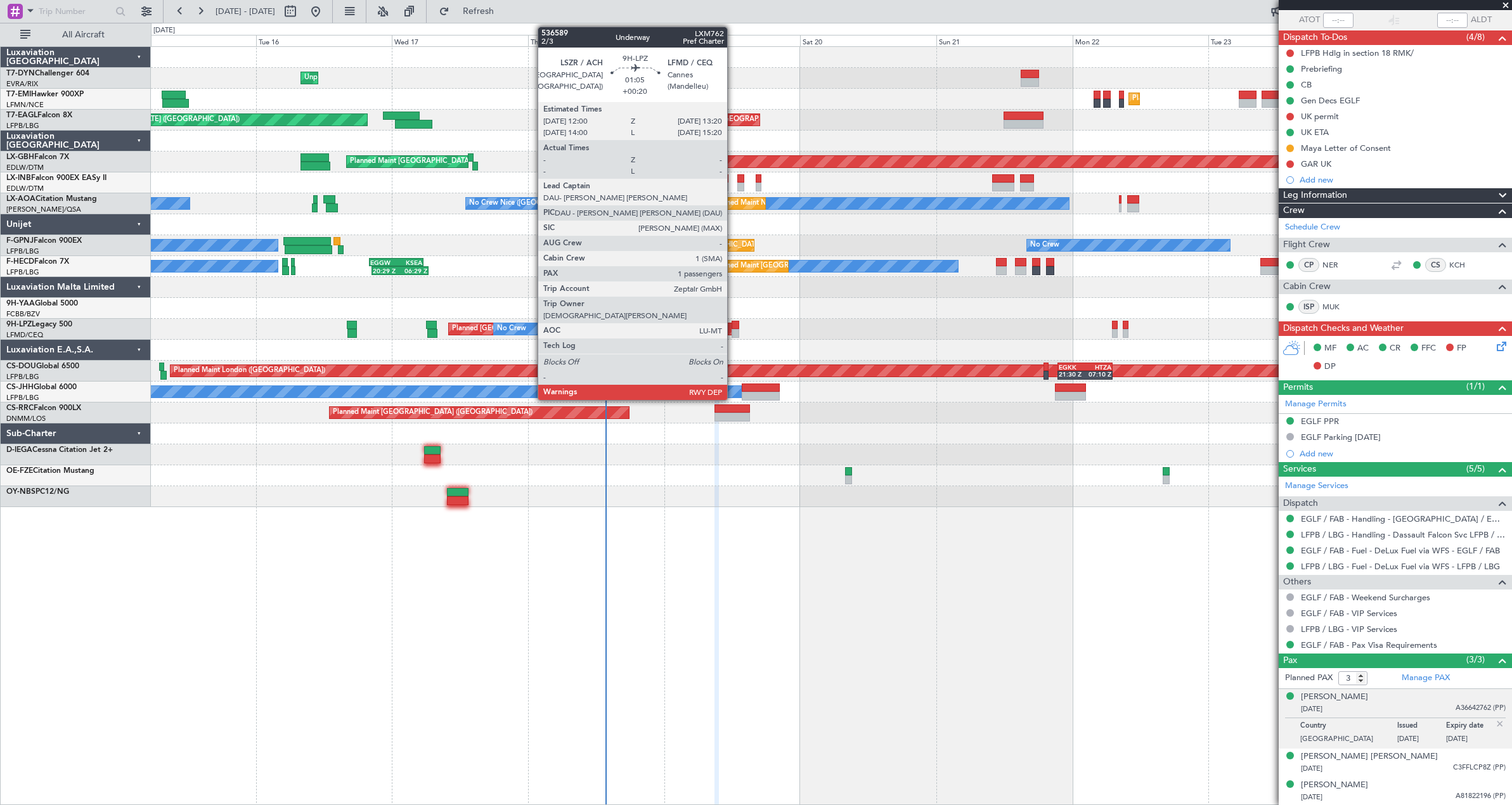
click at [733, 330] on div at bounding box center [736, 333] width 8 height 9
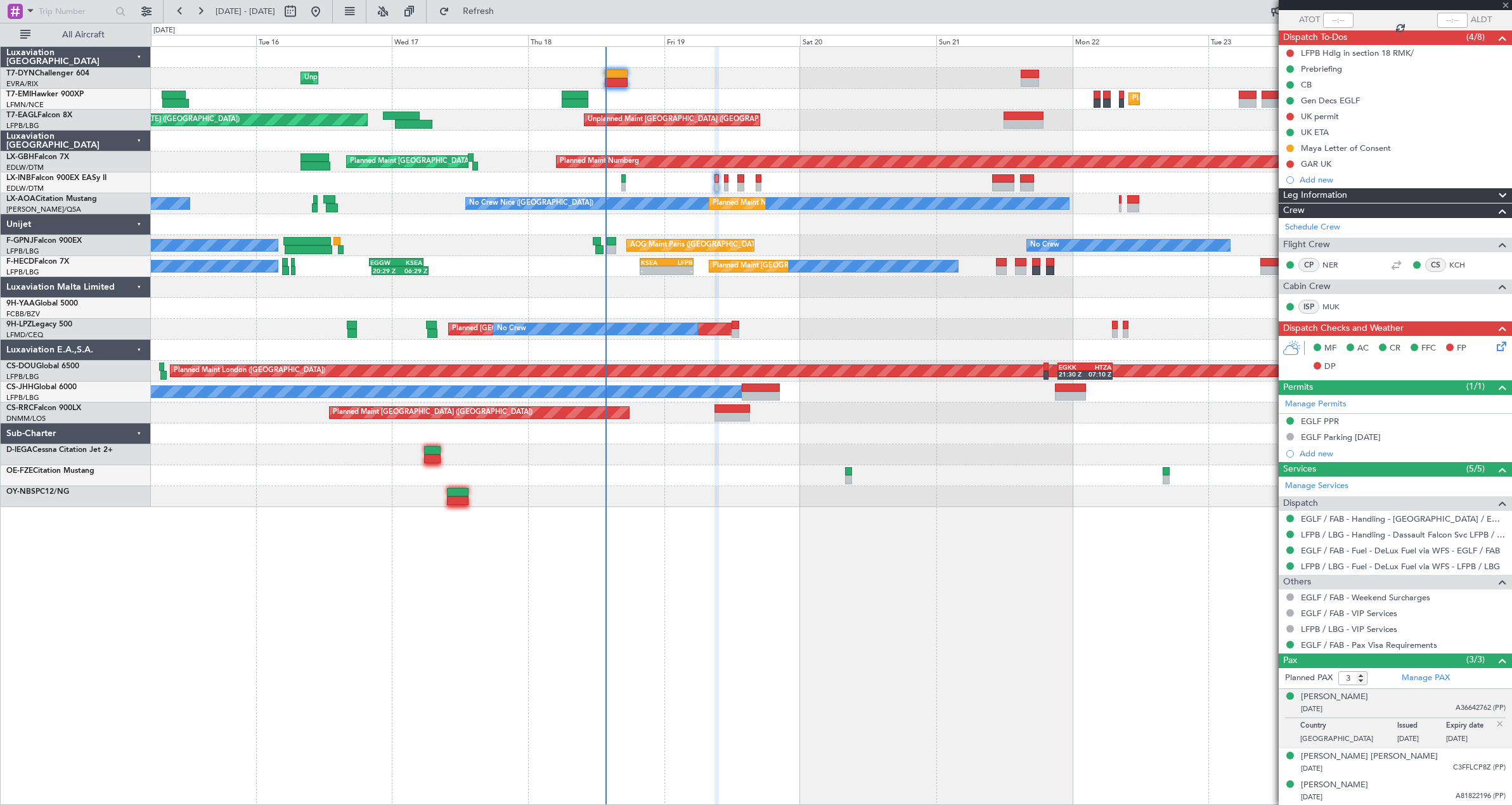
type input "+00:20"
type input "1"
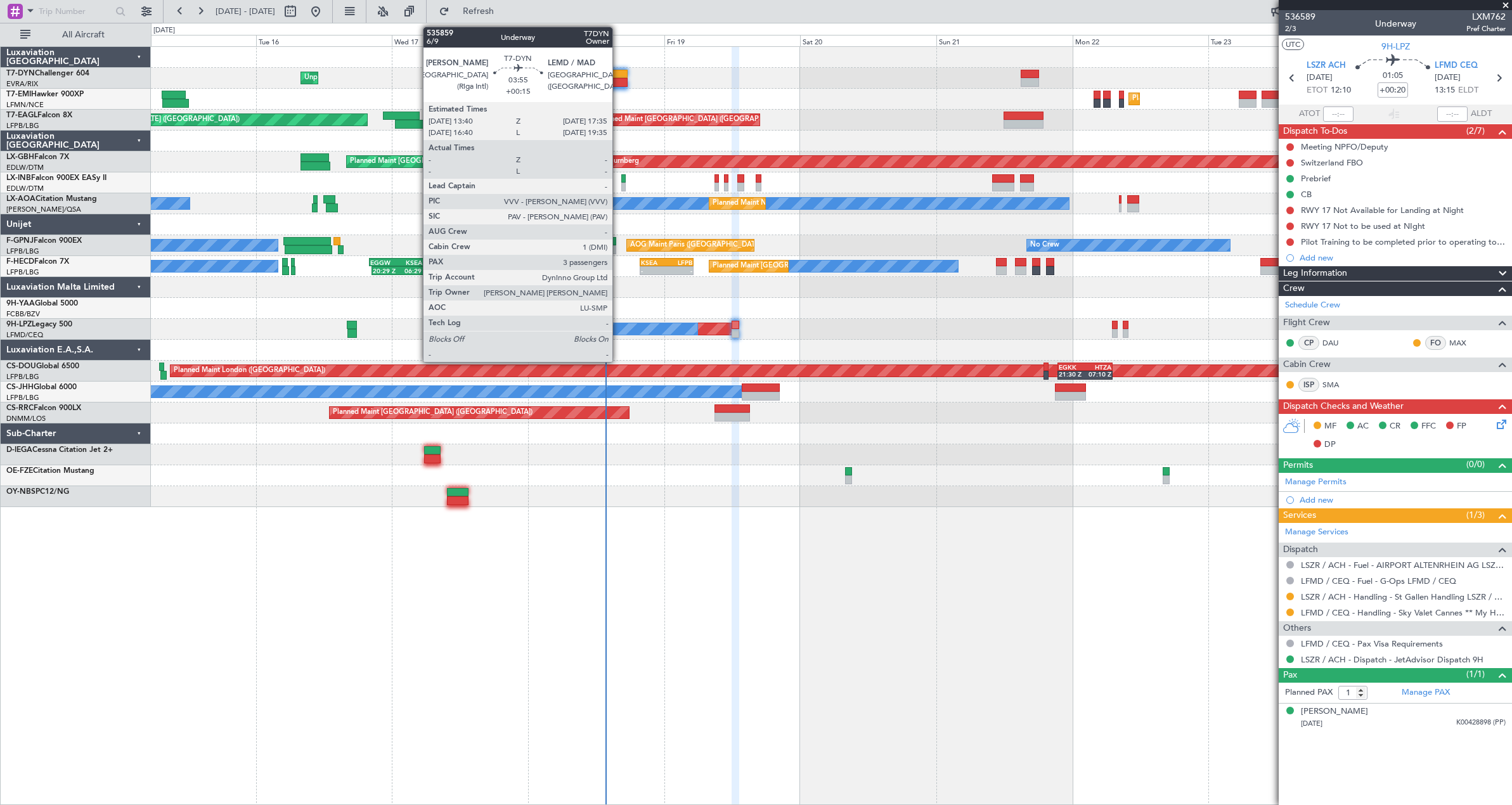
click at [618, 77] on div at bounding box center [616, 74] width 23 height 9
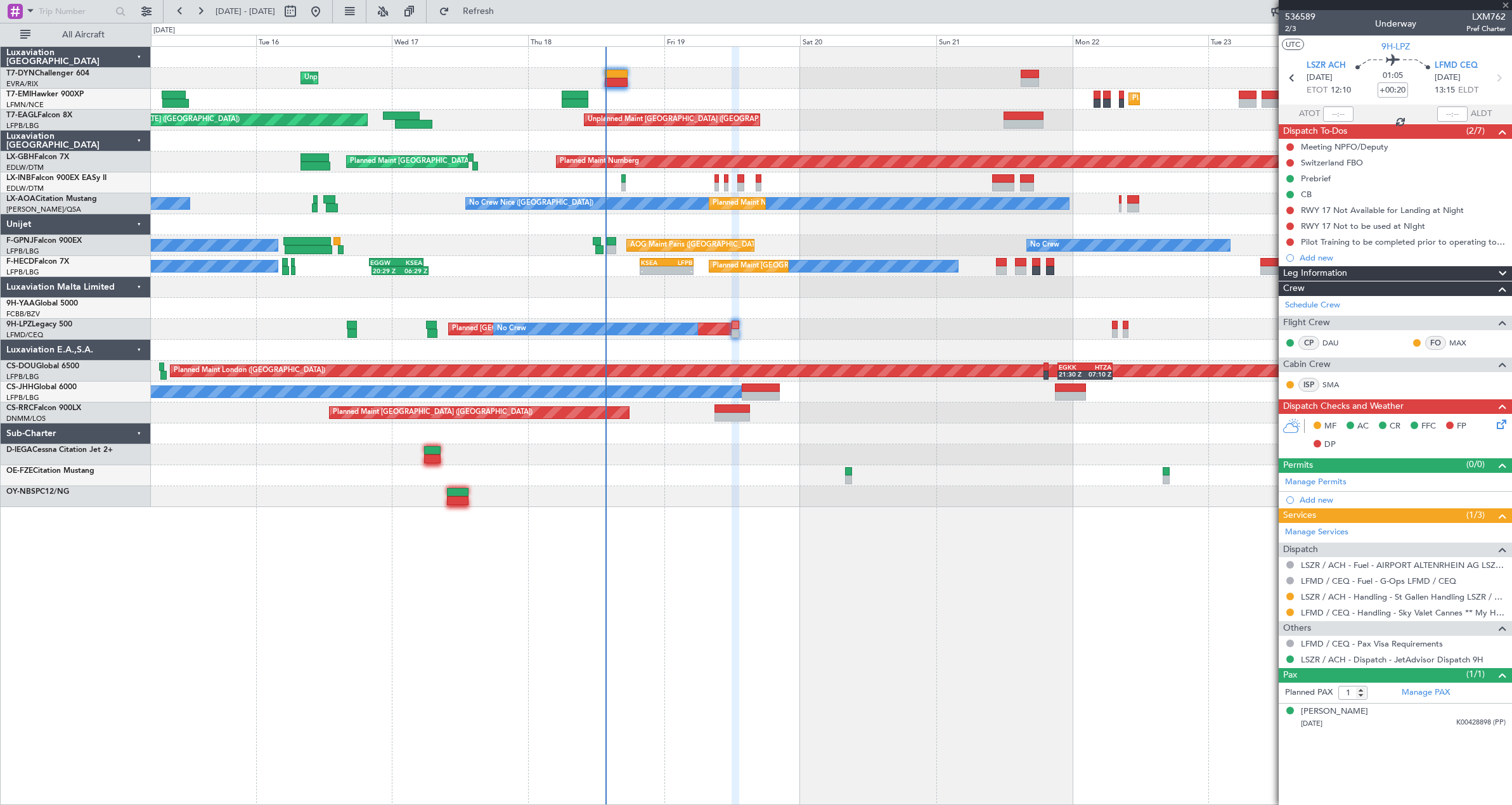
type input "+00:15"
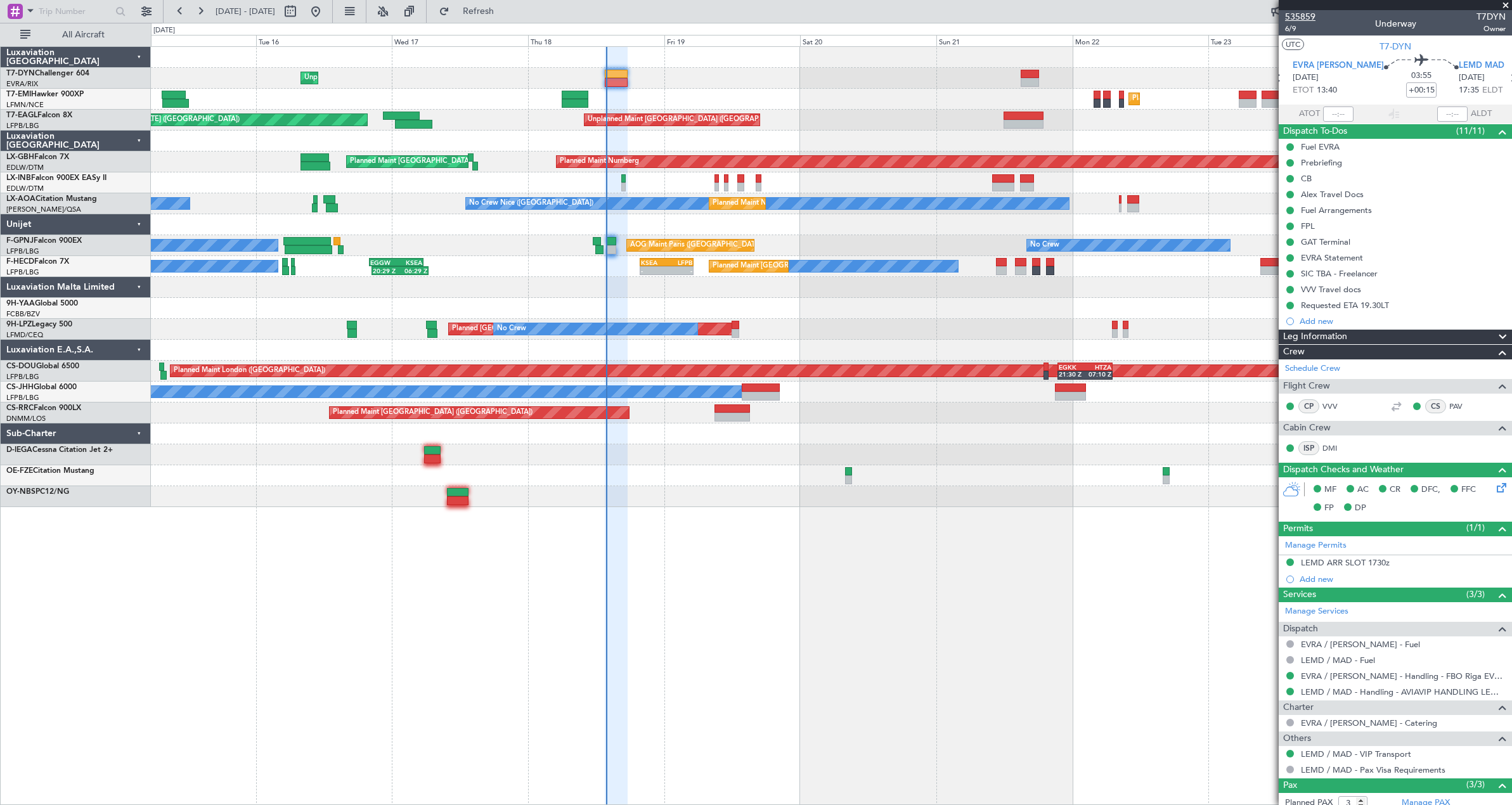
click at [1304, 16] on span "535859" at bounding box center [1300, 16] width 30 height 13
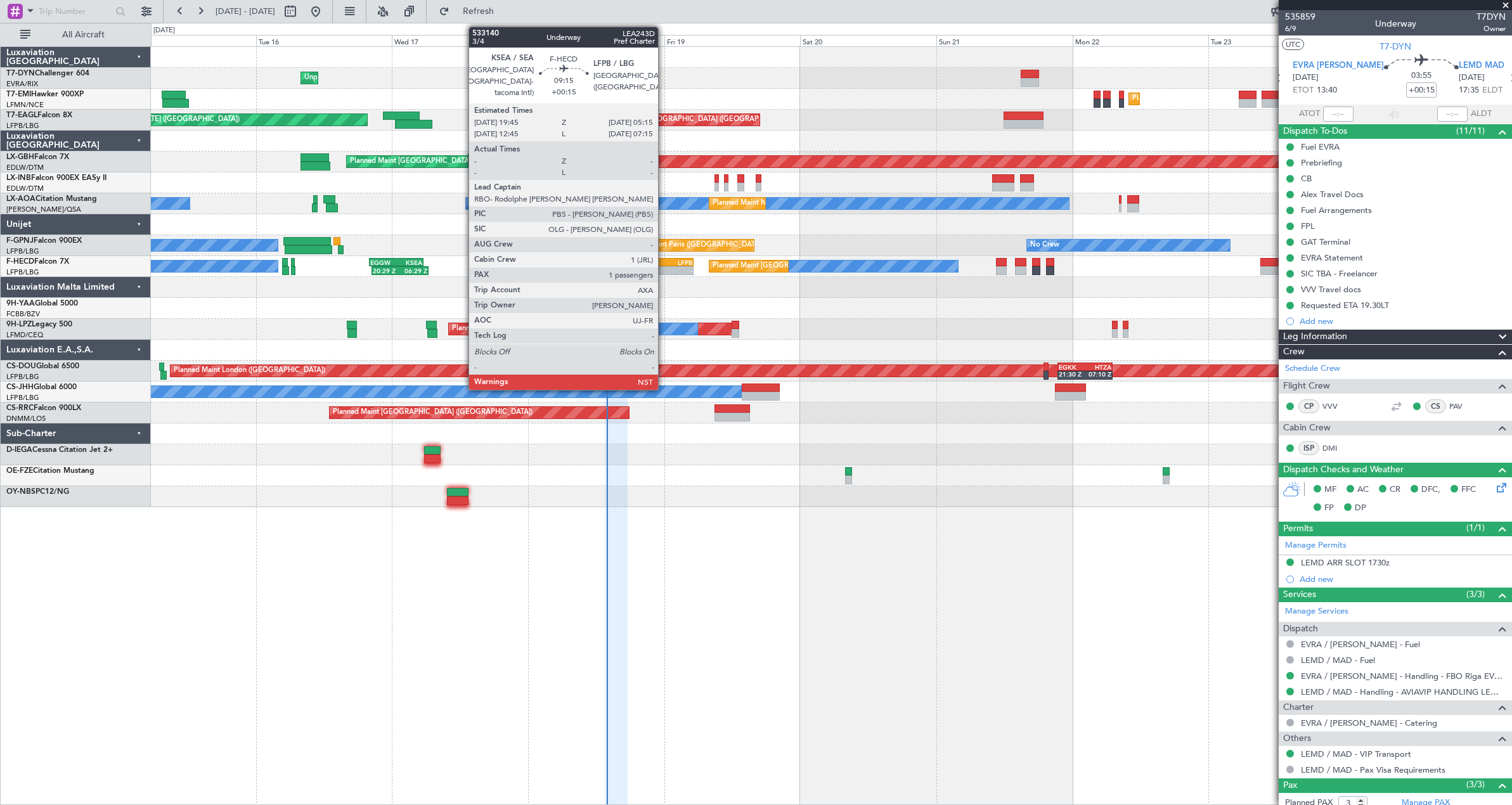
click at [664, 270] on div "-" at bounding box center [654, 271] width 26 height 8
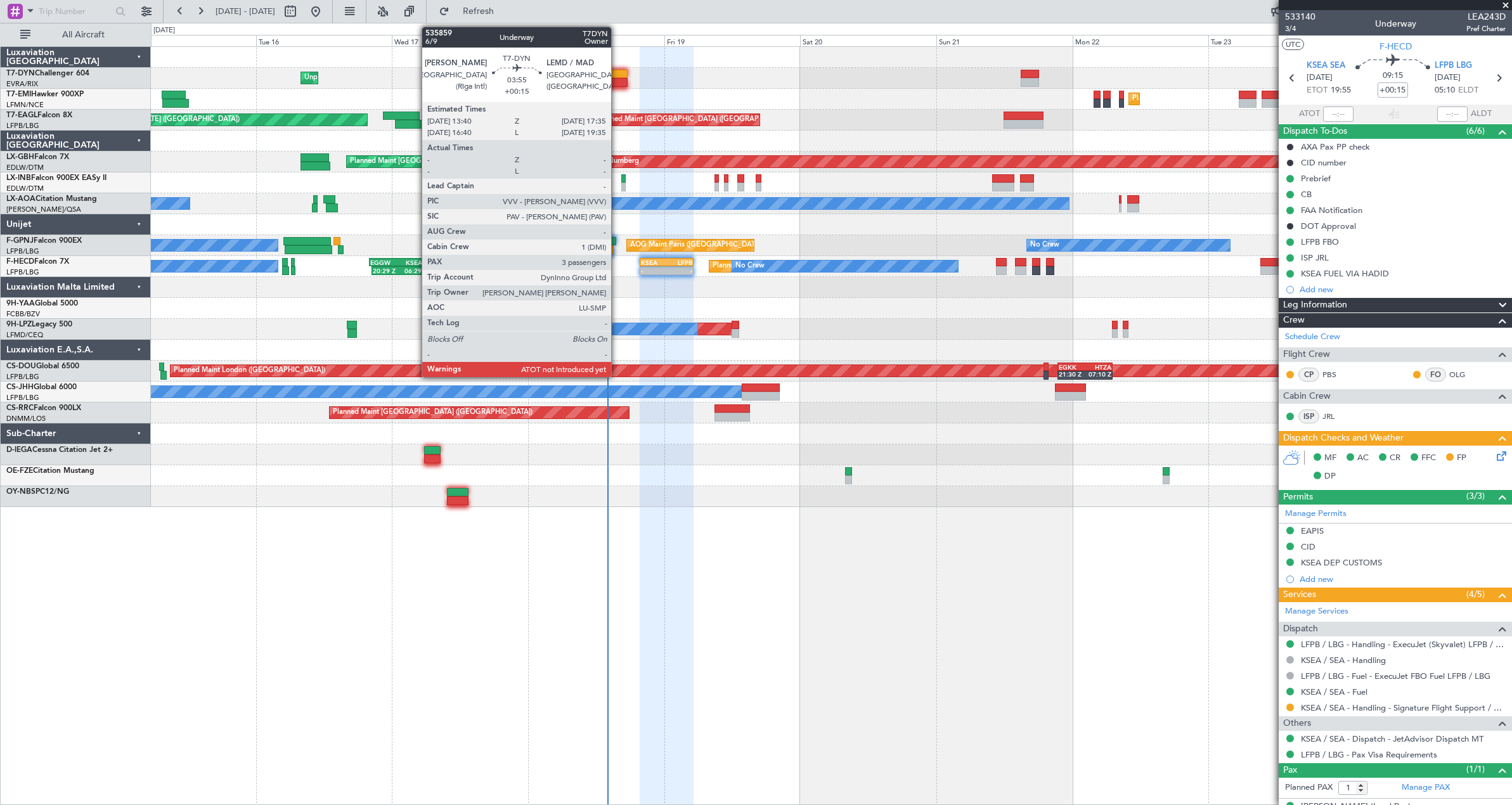
click at [617, 79] on div at bounding box center [616, 82] width 23 height 9
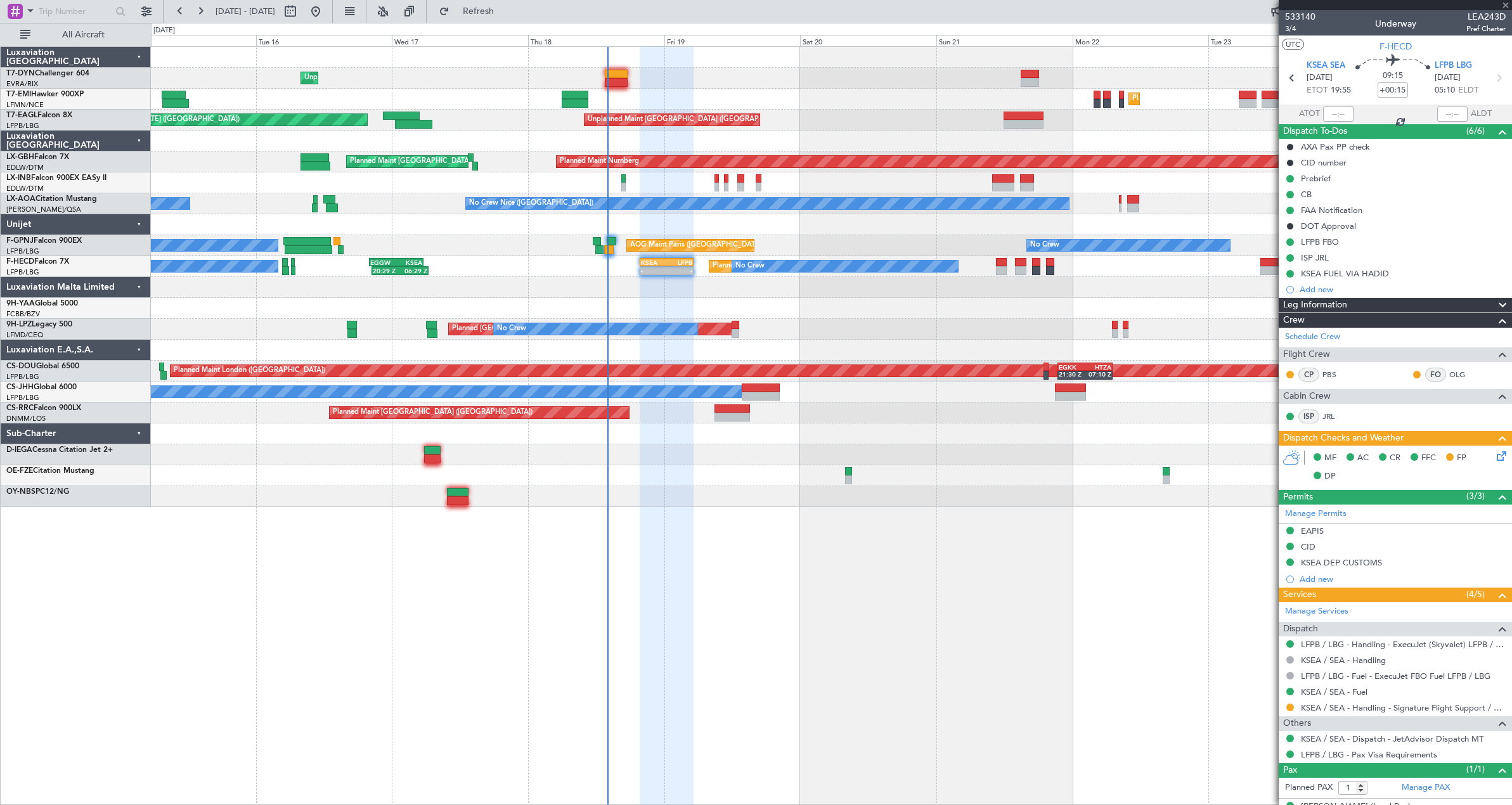
type input "3"
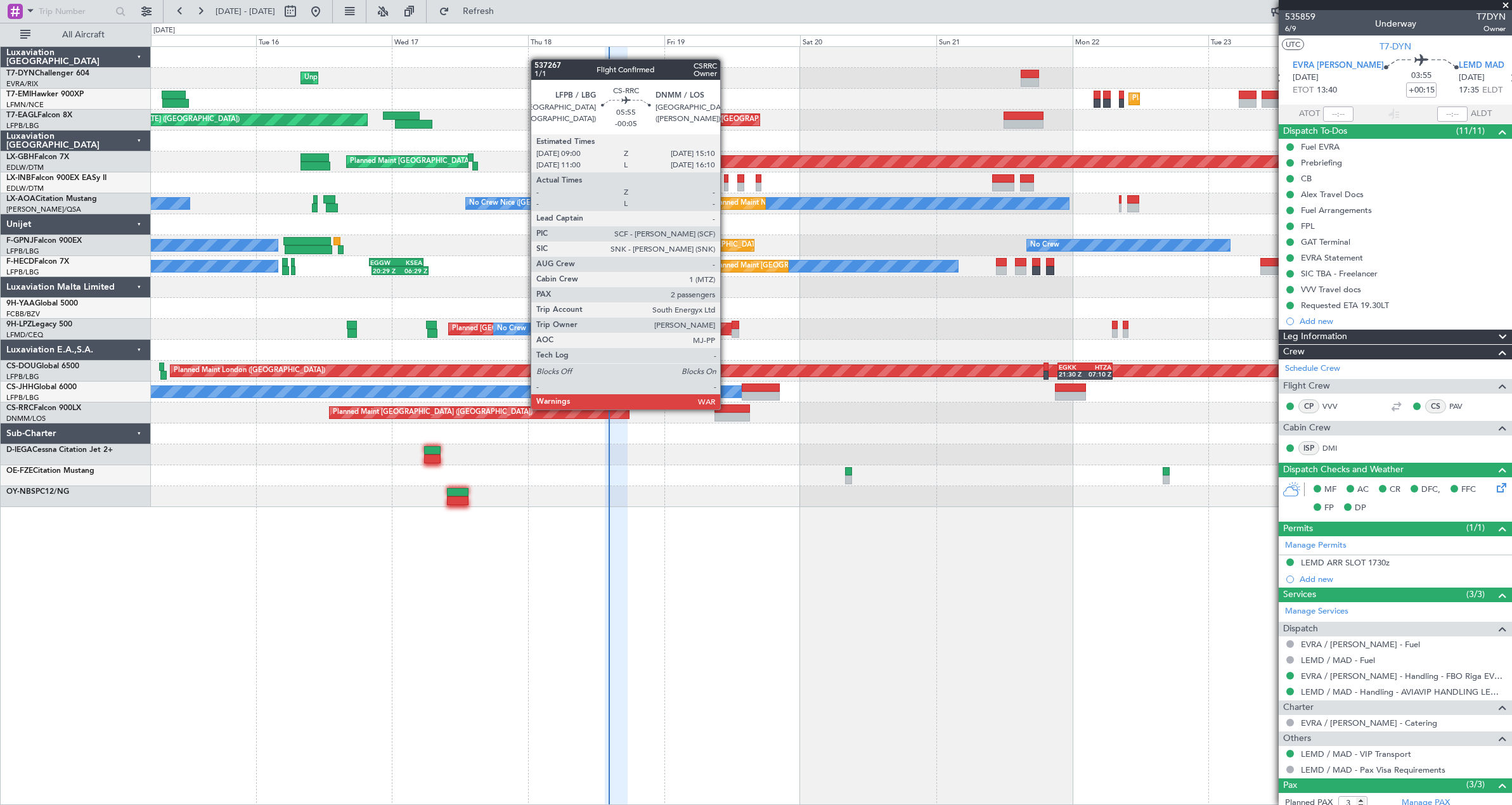
click at [726, 408] on div at bounding box center [732, 408] width 36 height 9
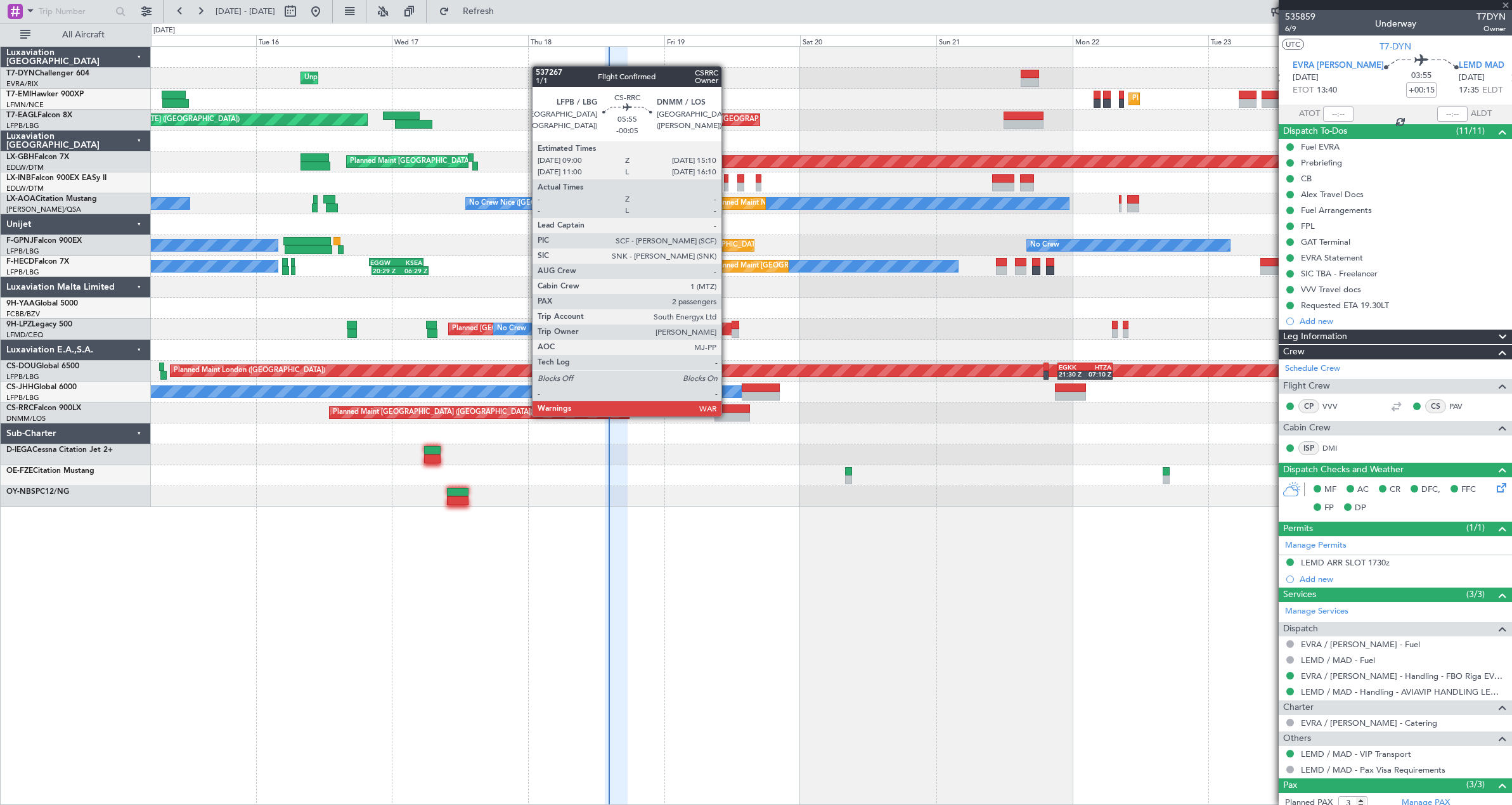
type input "-00:05"
type input "2"
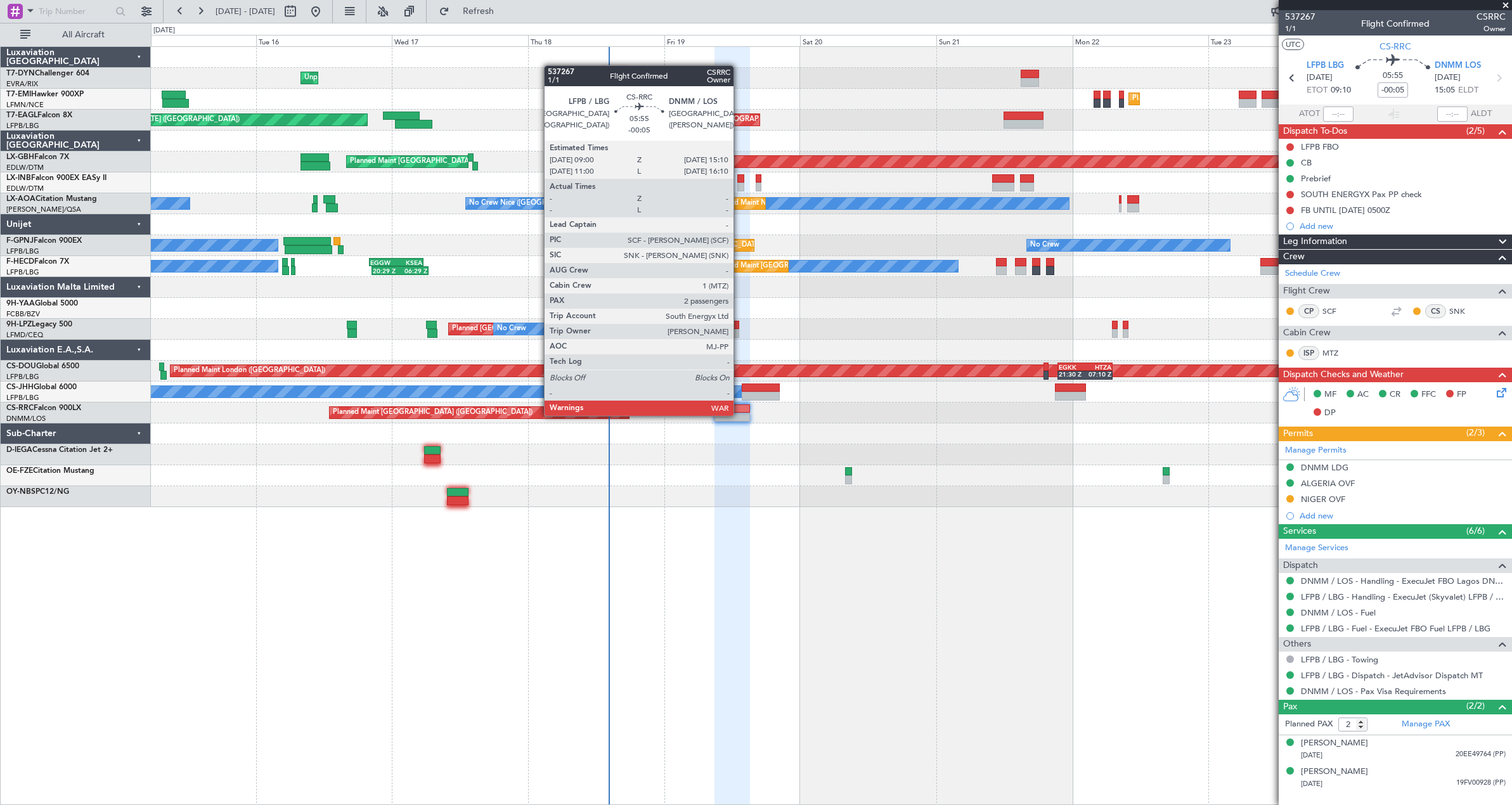
click at [740, 415] on div at bounding box center [732, 417] width 36 height 9
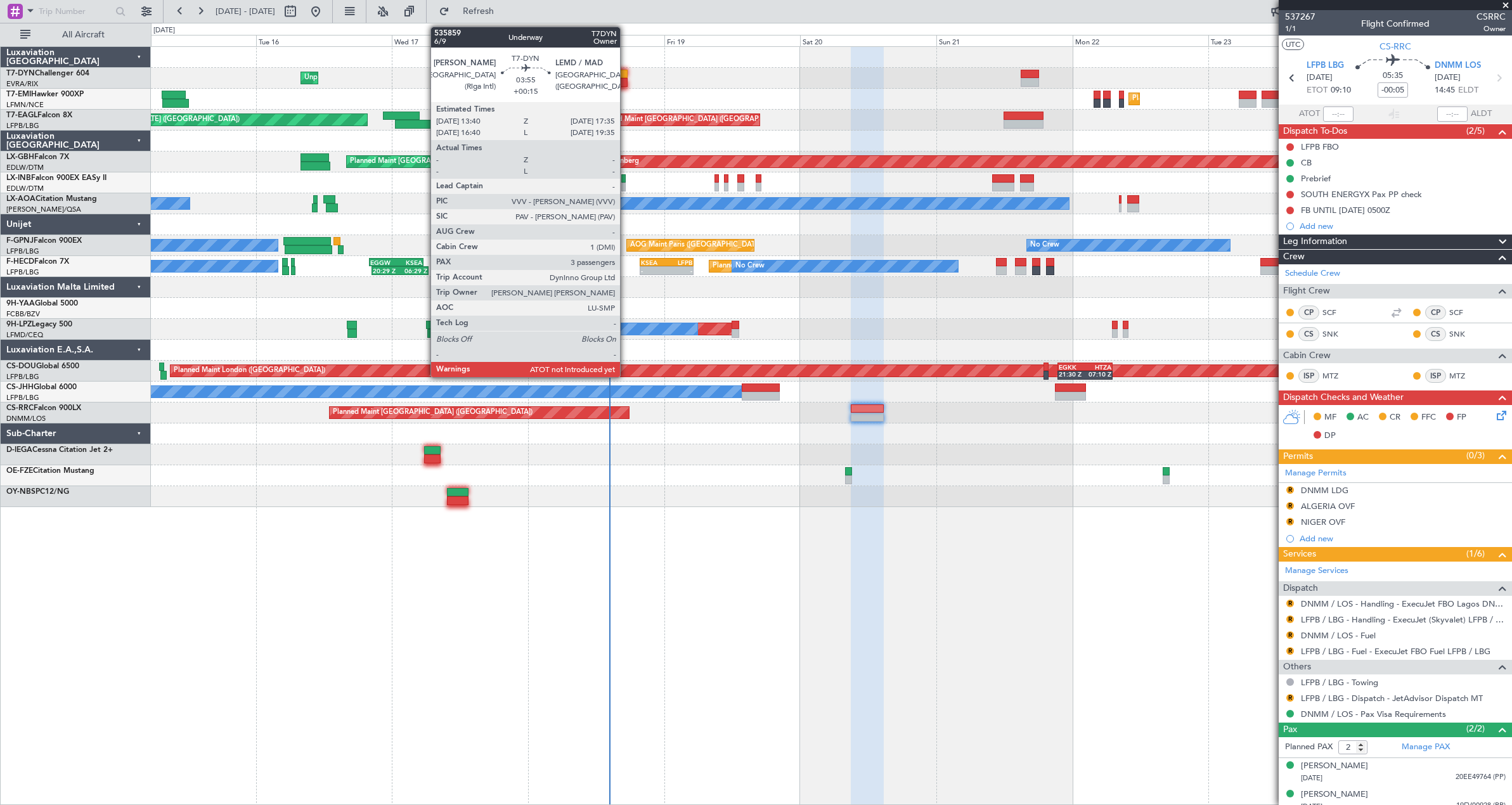
click at [626, 79] on div at bounding box center [616, 82] width 23 height 9
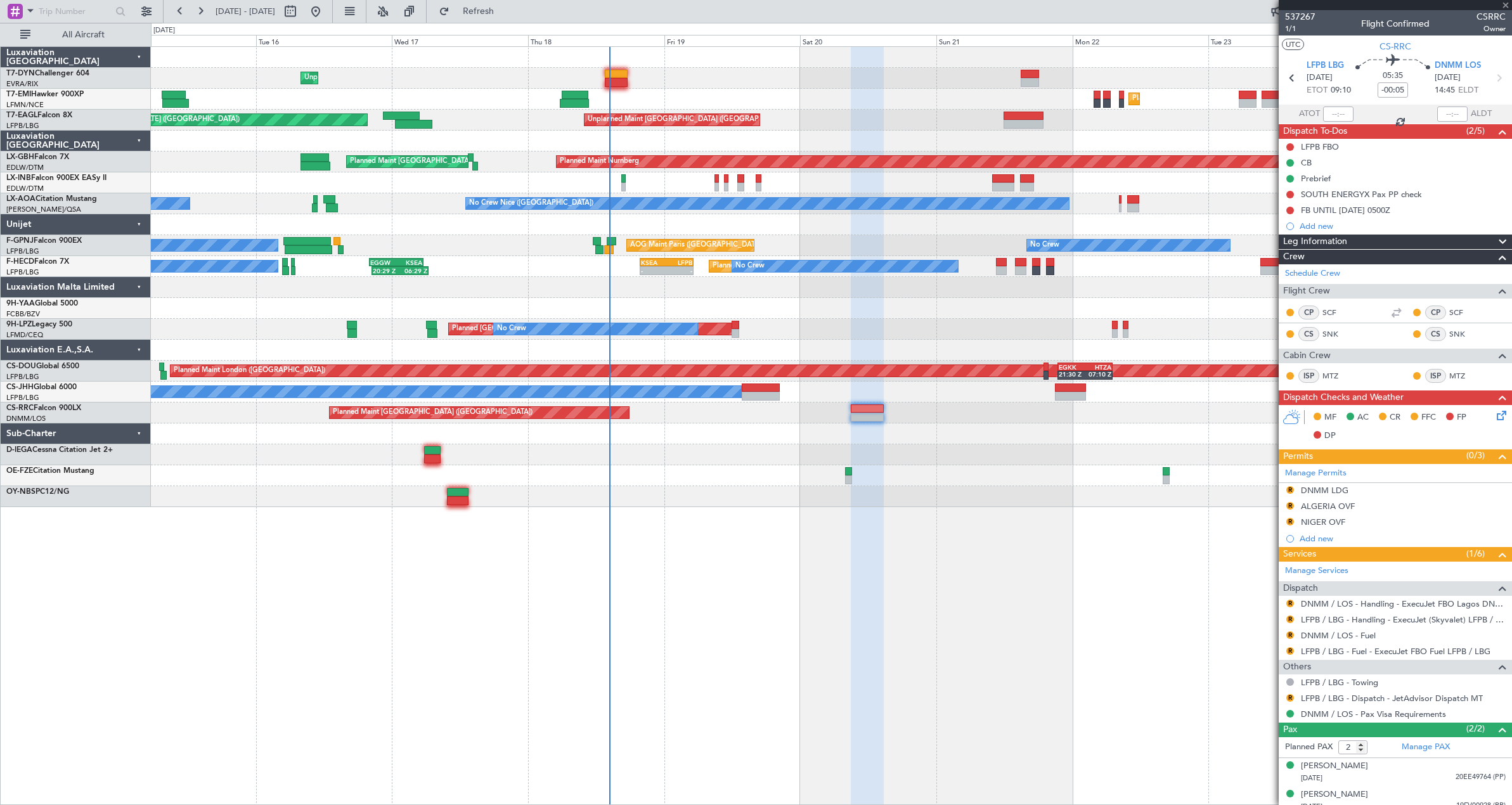
type input "+00:15"
type input "3"
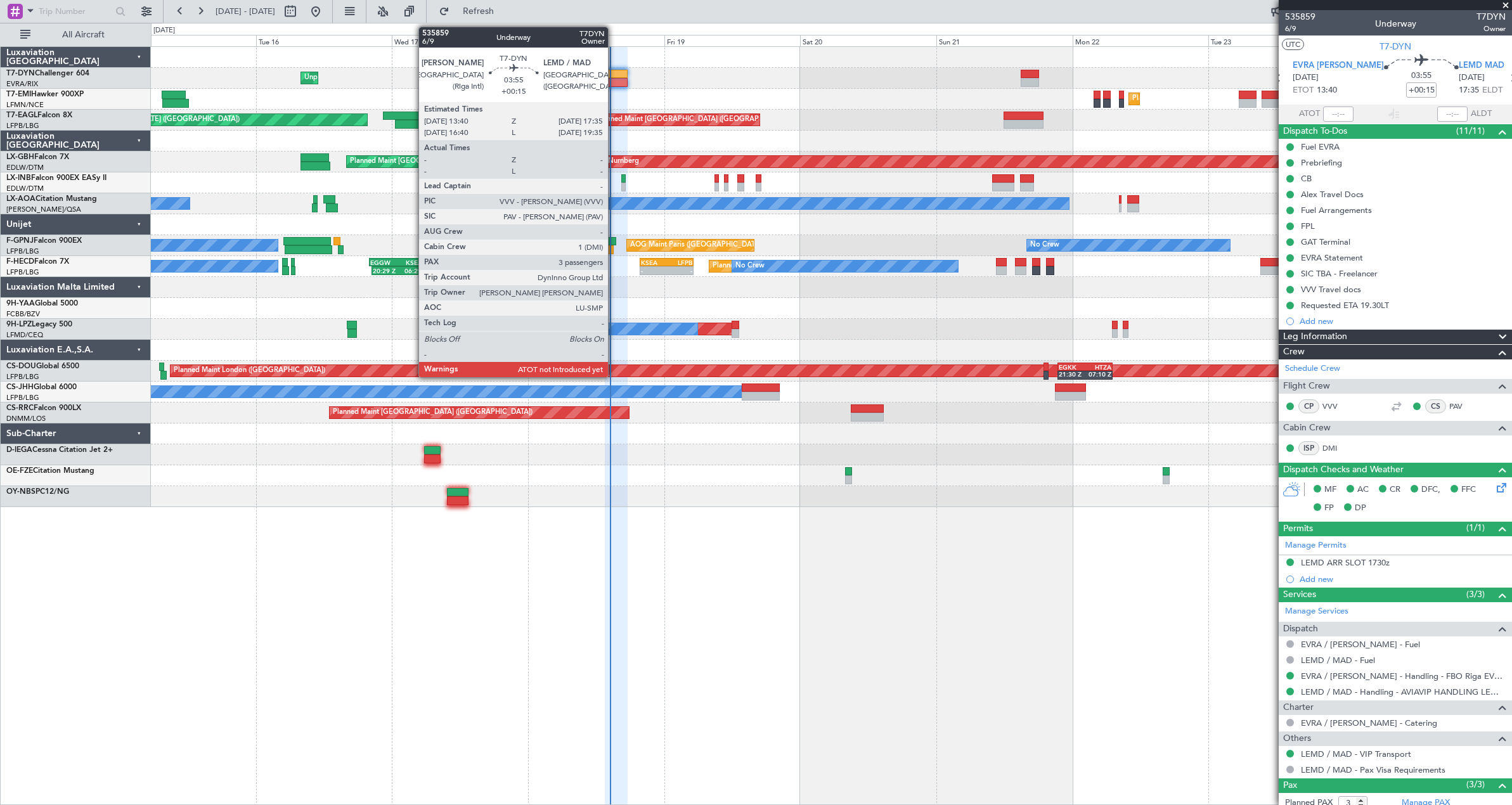
click at [614, 84] on div at bounding box center [616, 82] width 23 height 9
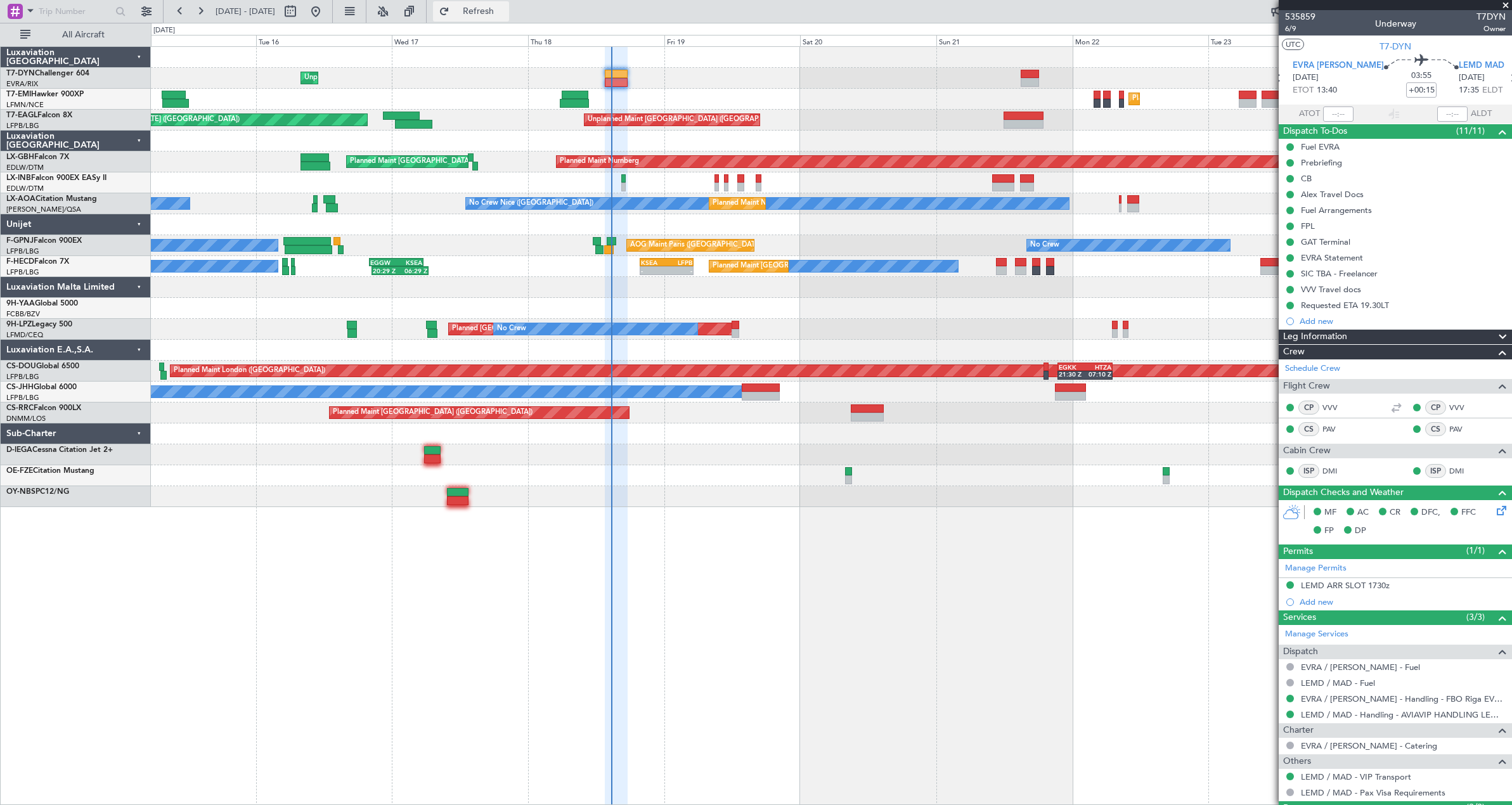
type input "14:34"
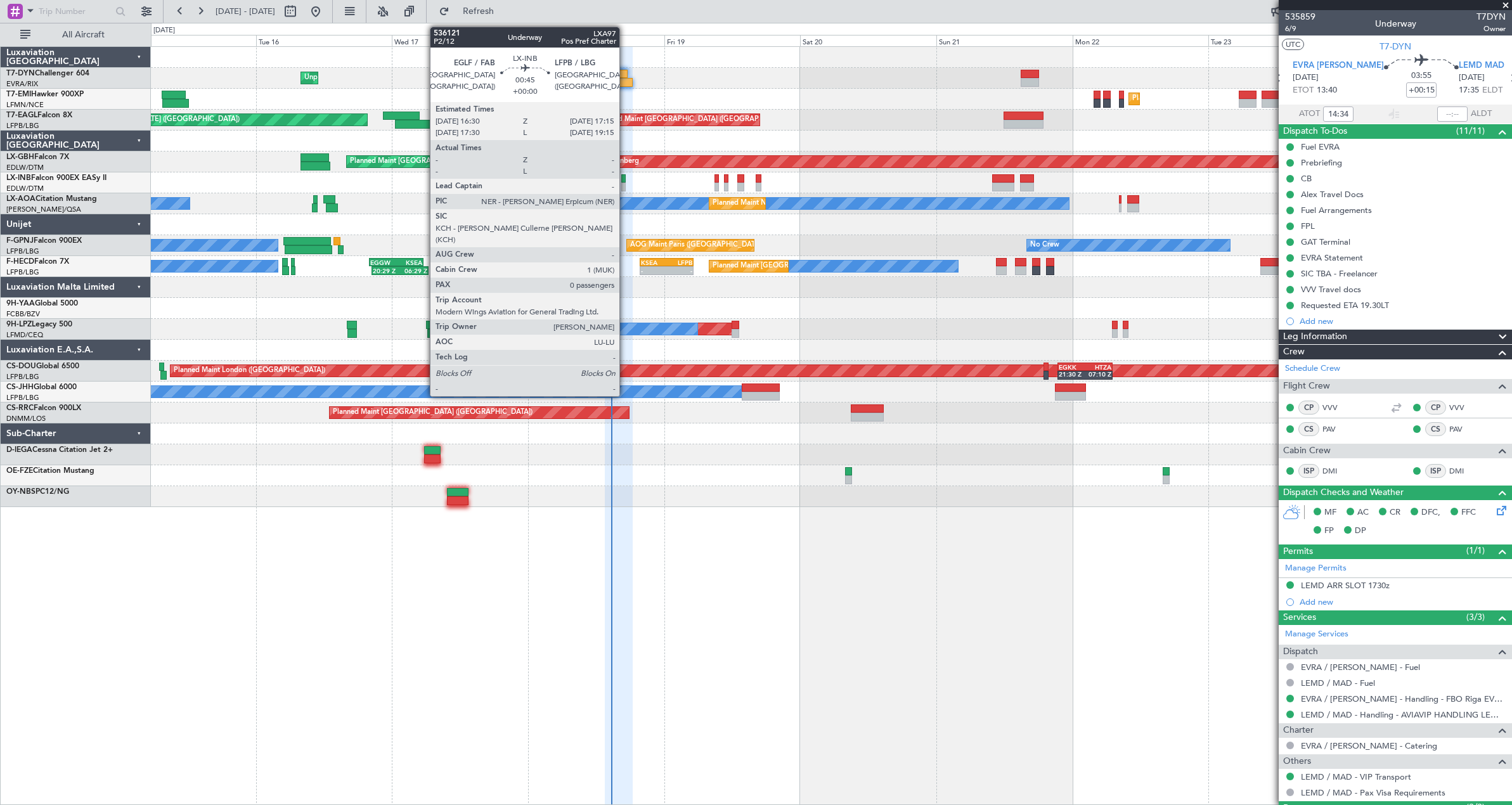
click at [625, 181] on div at bounding box center [623, 178] width 5 height 9
click at [623, 175] on div at bounding box center [623, 178] width 5 height 9
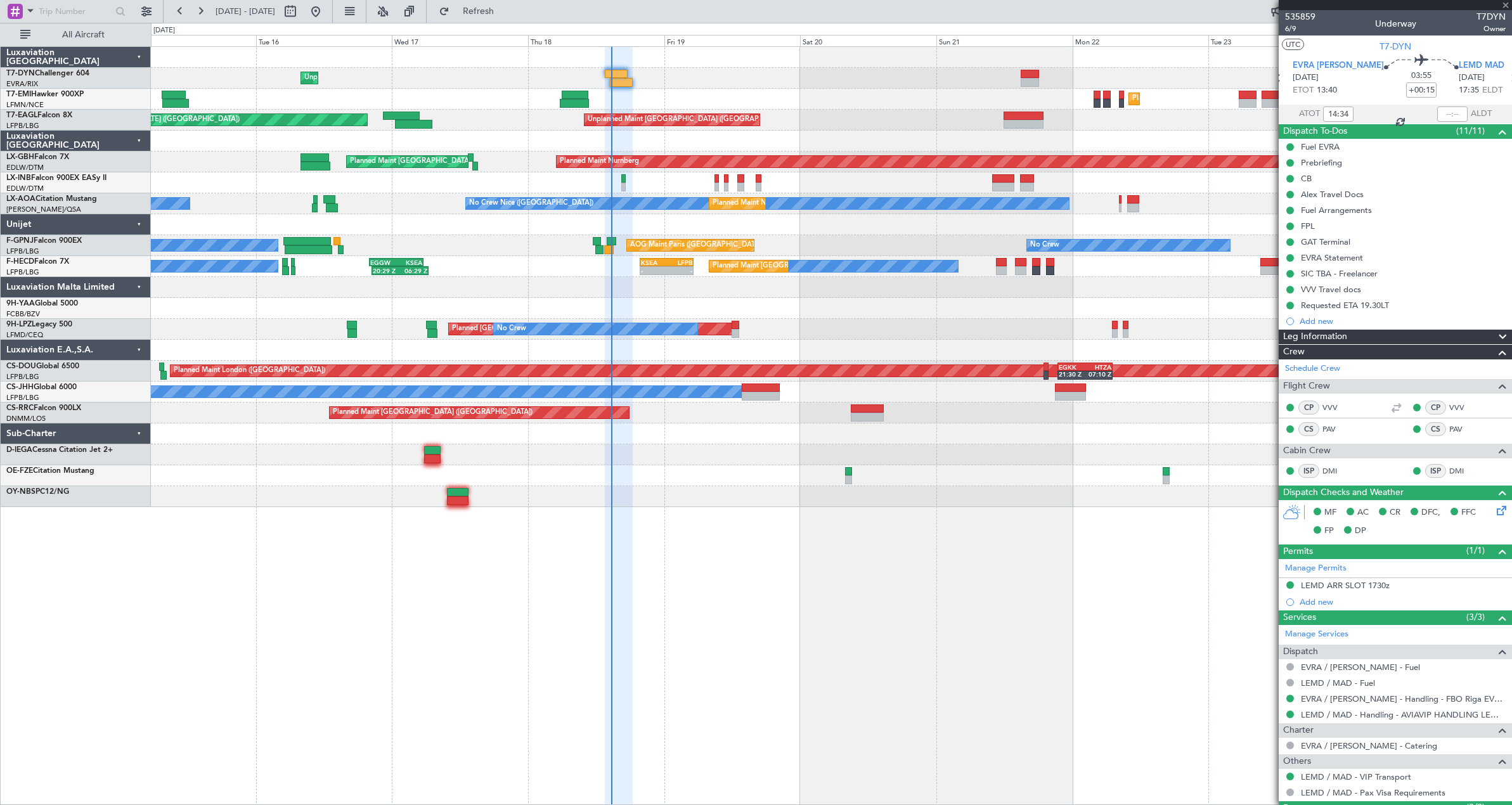
type input "0"
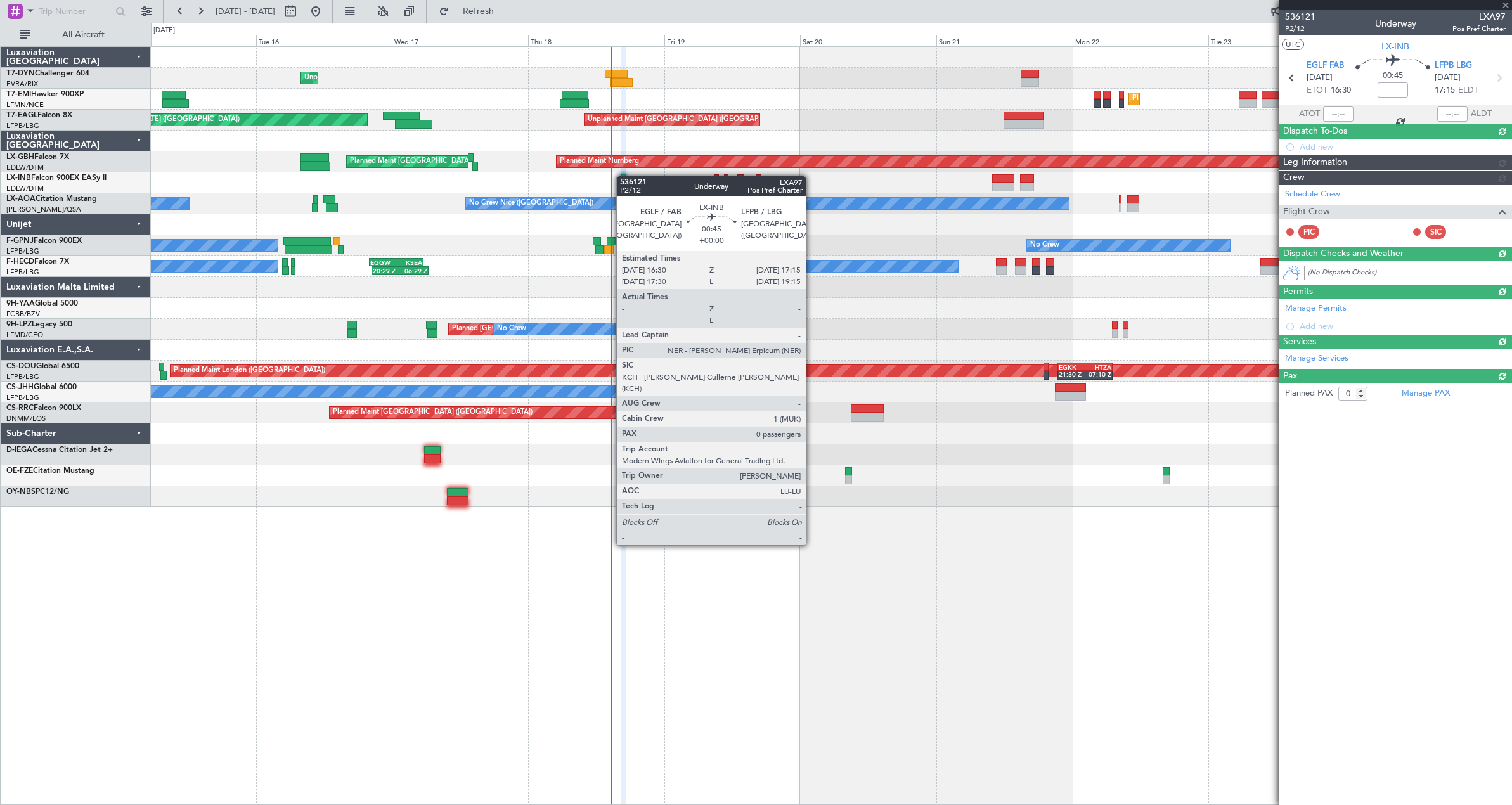
click at [623, 175] on div at bounding box center [623, 178] width 5 height 9
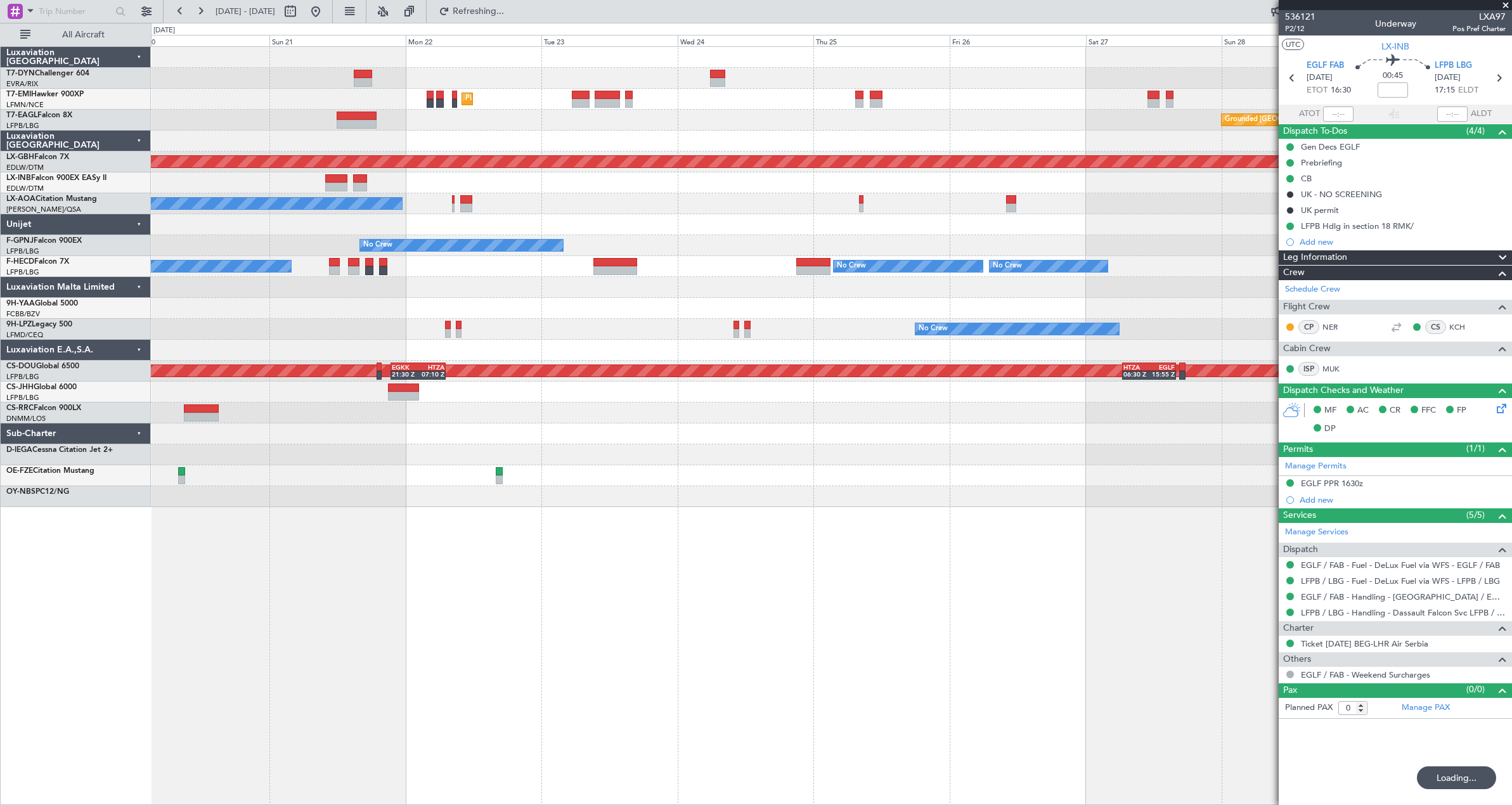
click at [544, 628] on div "Planned Maint [GEOGRAPHIC_DATA] Grounded [GEOGRAPHIC_DATA] (Al Maktoum Intl) Un…" at bounding box center [831, 425] width 1361 height 758
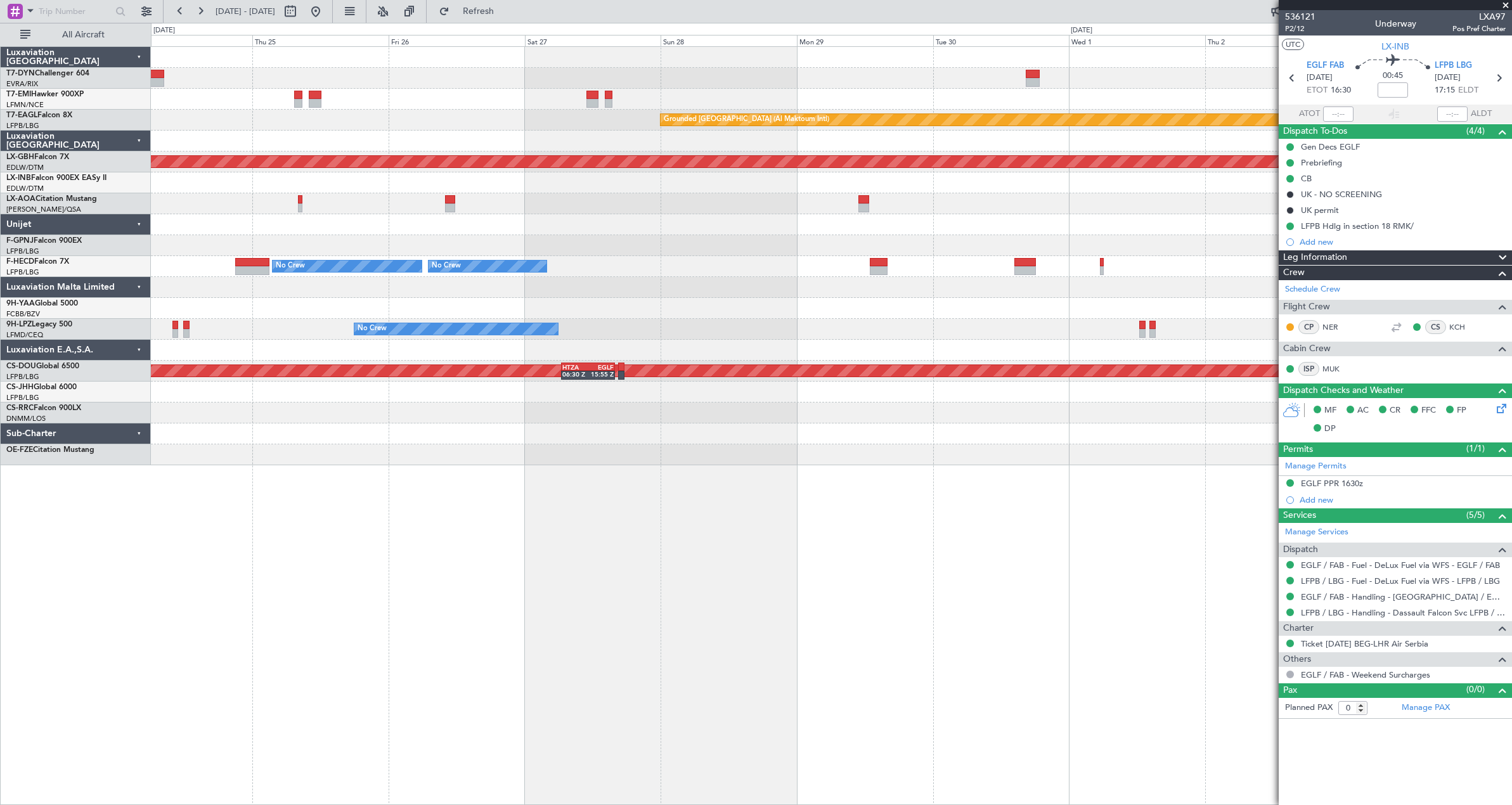
click at [445, 411] on div "Planned Maint Zurich Grounded Dubai (Al Maktoum Intl) Planned Maint Nurnberg No…" at bounding box center [831, 425] width 1361 height 758
click at [445, 411] on div at bounding box center [831, 413] width 1361 height 21
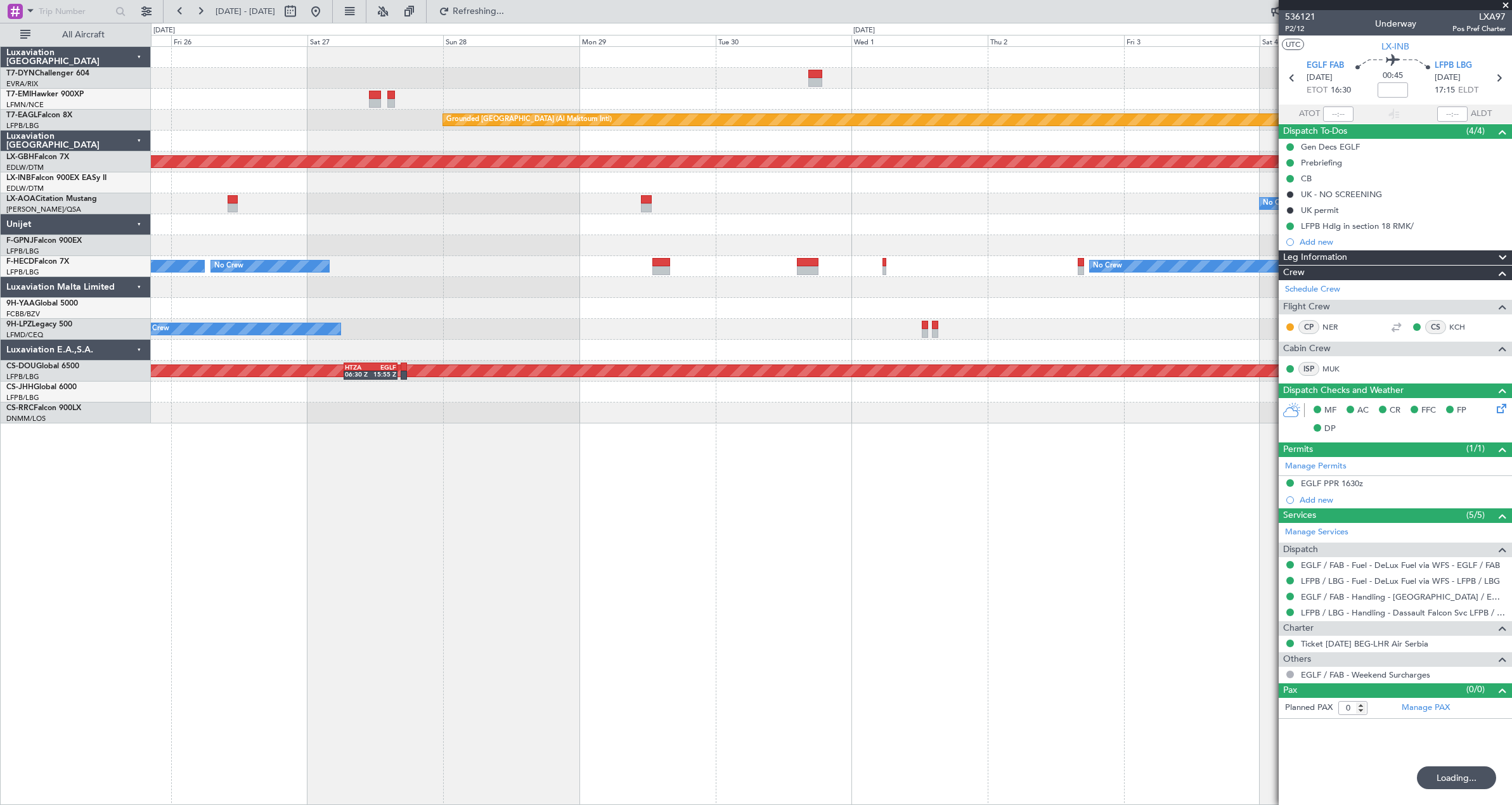
click at [703, 429] on div "Grounded Dubai (Al Maktoum Intl) Planned Maint Nurnberg No Crew Antwerp (Deurne…" at bounding box center [831, 425] width 1361 height 758
click at [666, 429] on div "Grounded Dubai (Al Maktoum Intl) Planned Maint Nurnberg No Crew Antwerp (Deurne…" at bounding box center [831, 425] width 1361 height 758
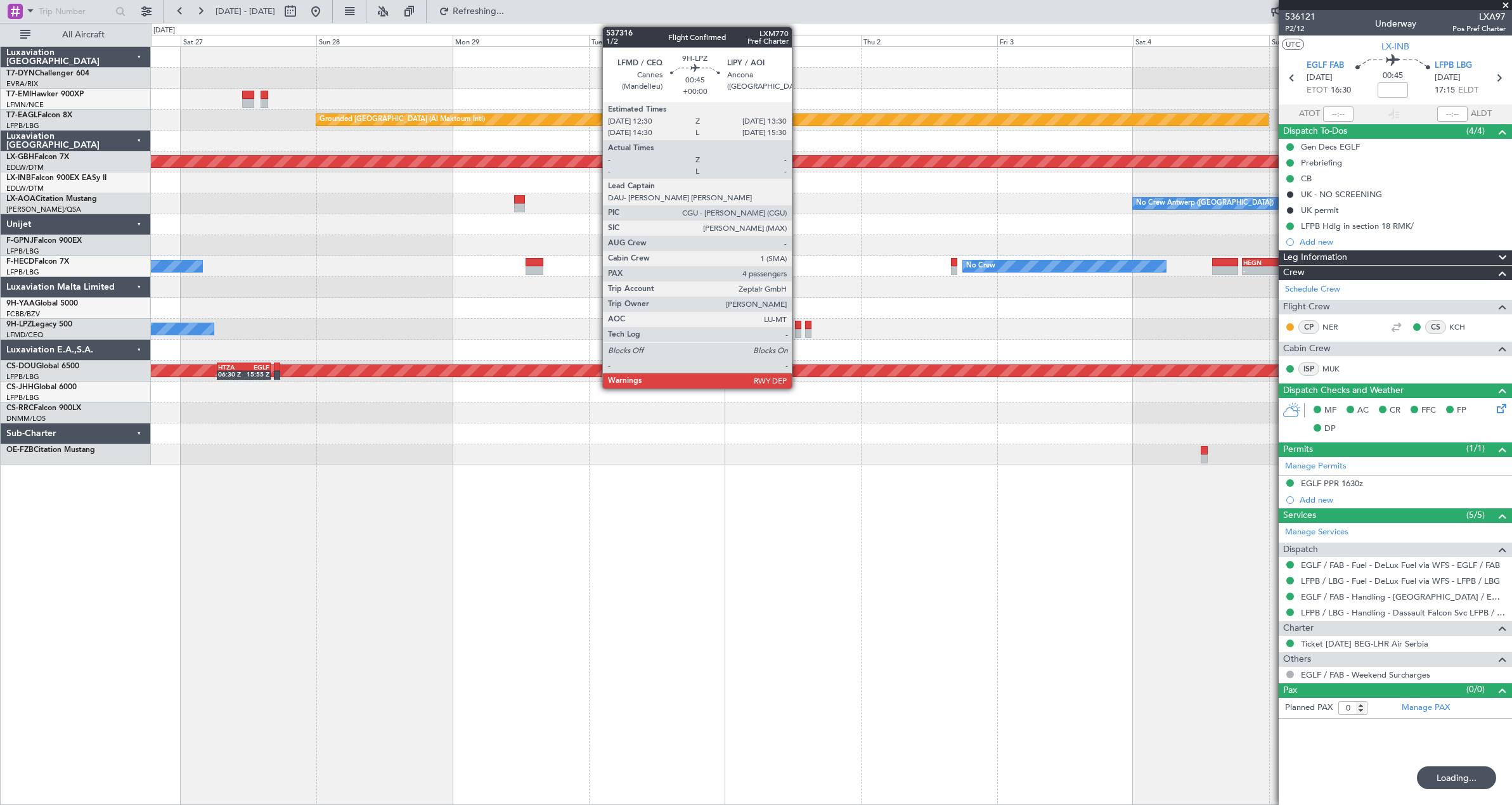
click at [798, 328] on div at bounding box center [798, 324] width 6 height 9
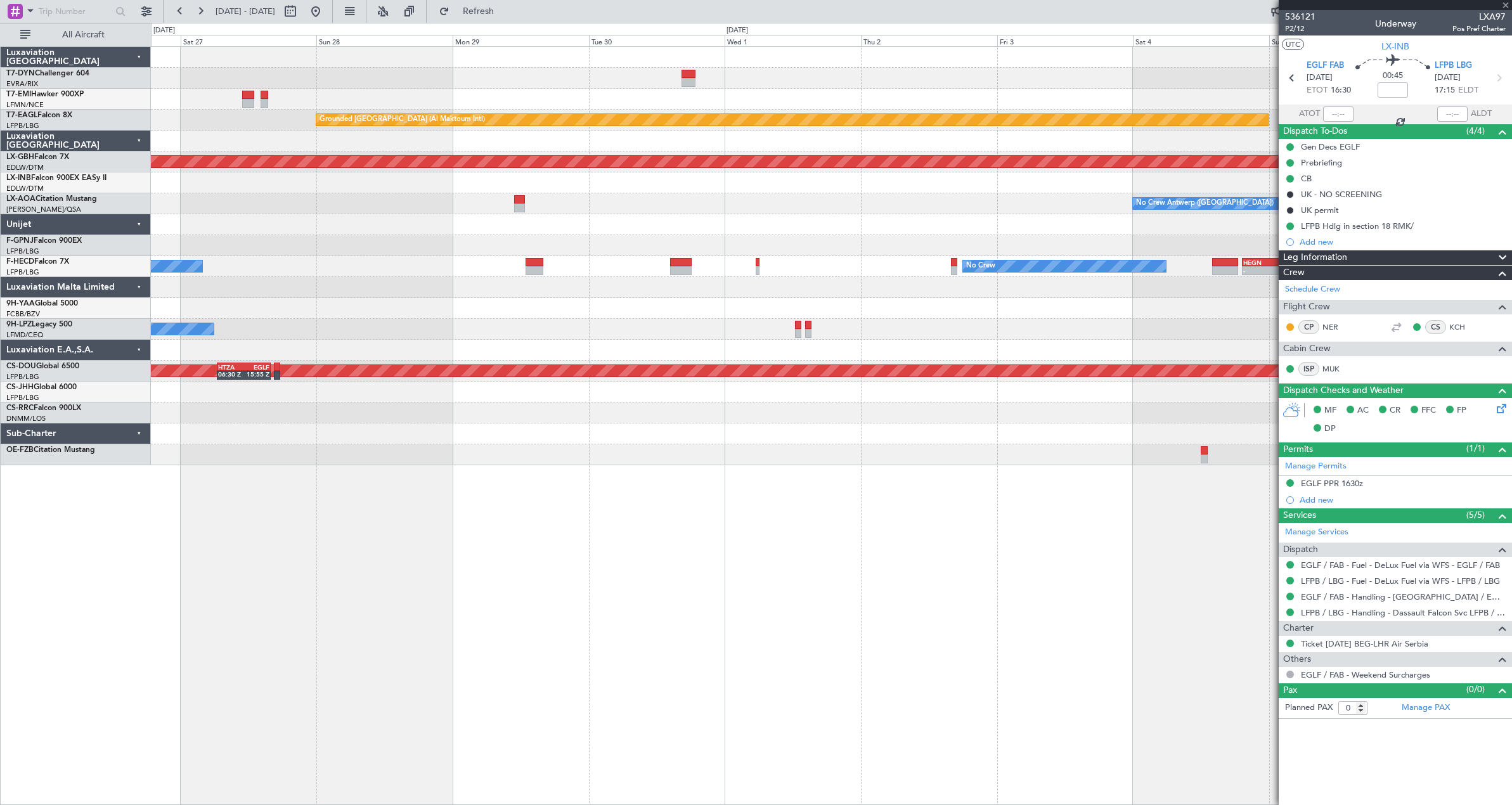
type input "4"
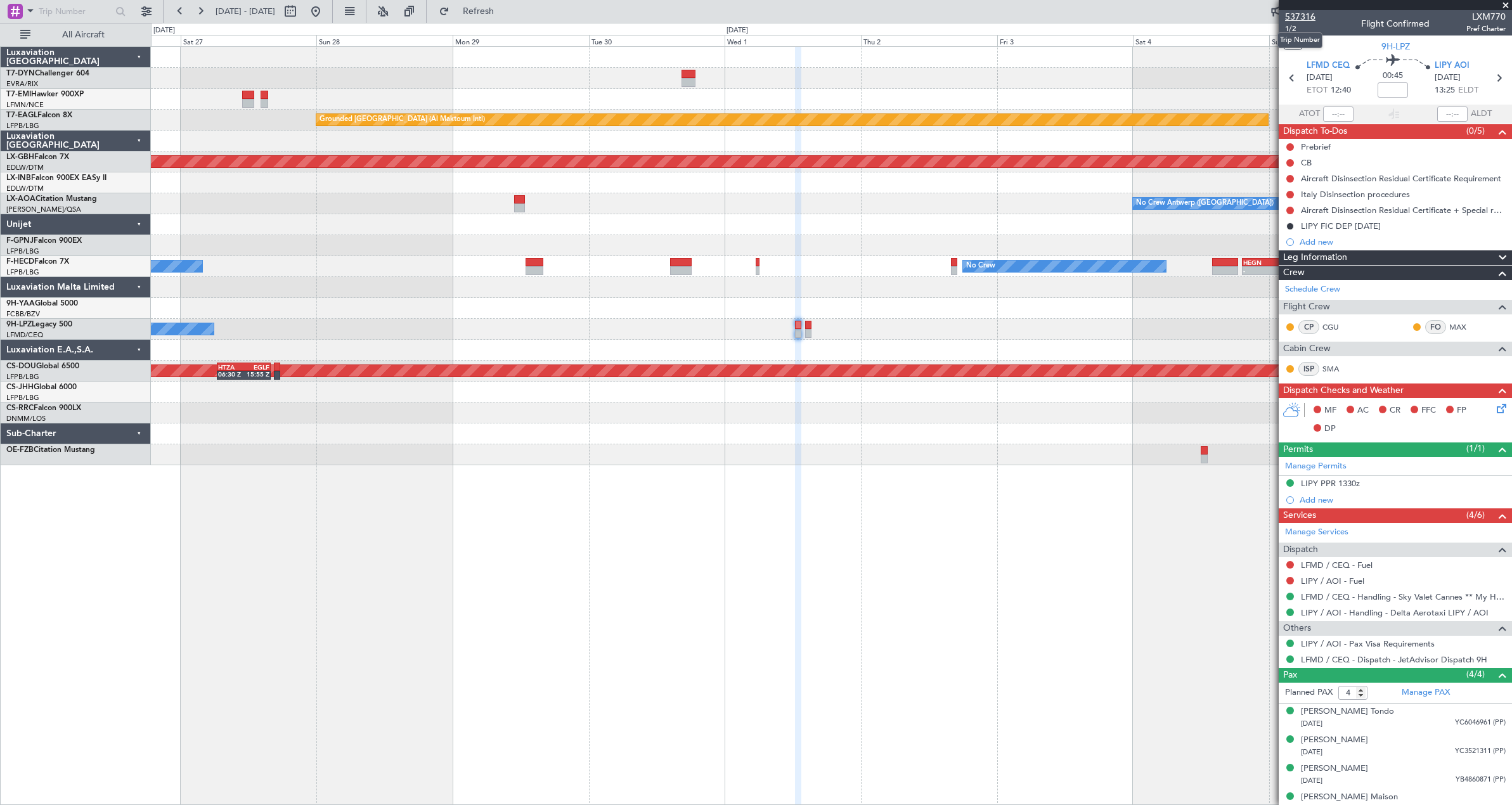
click at [1307, 22] on span "537316" at bounding box center [1300, 16] width 30 height 13
click at [1297, 16] on span "537316" at bounding box center [1300, 16] width 30 height 13
click at [326, 14] on button at bounding box center [315, 11] width 20 height 20
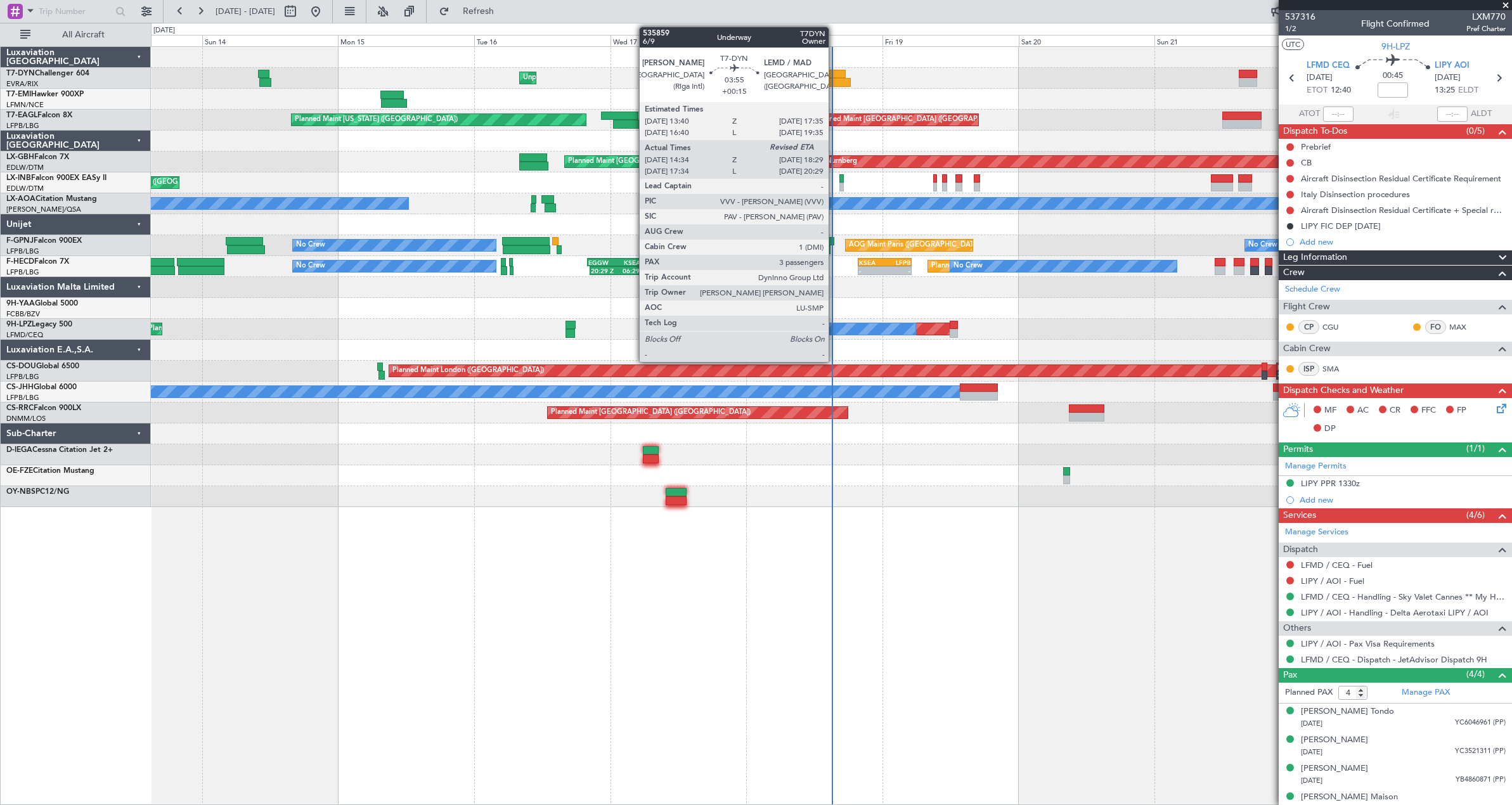
click at [835, 70] on div at bounding box center [835, 74] width 23 height 9
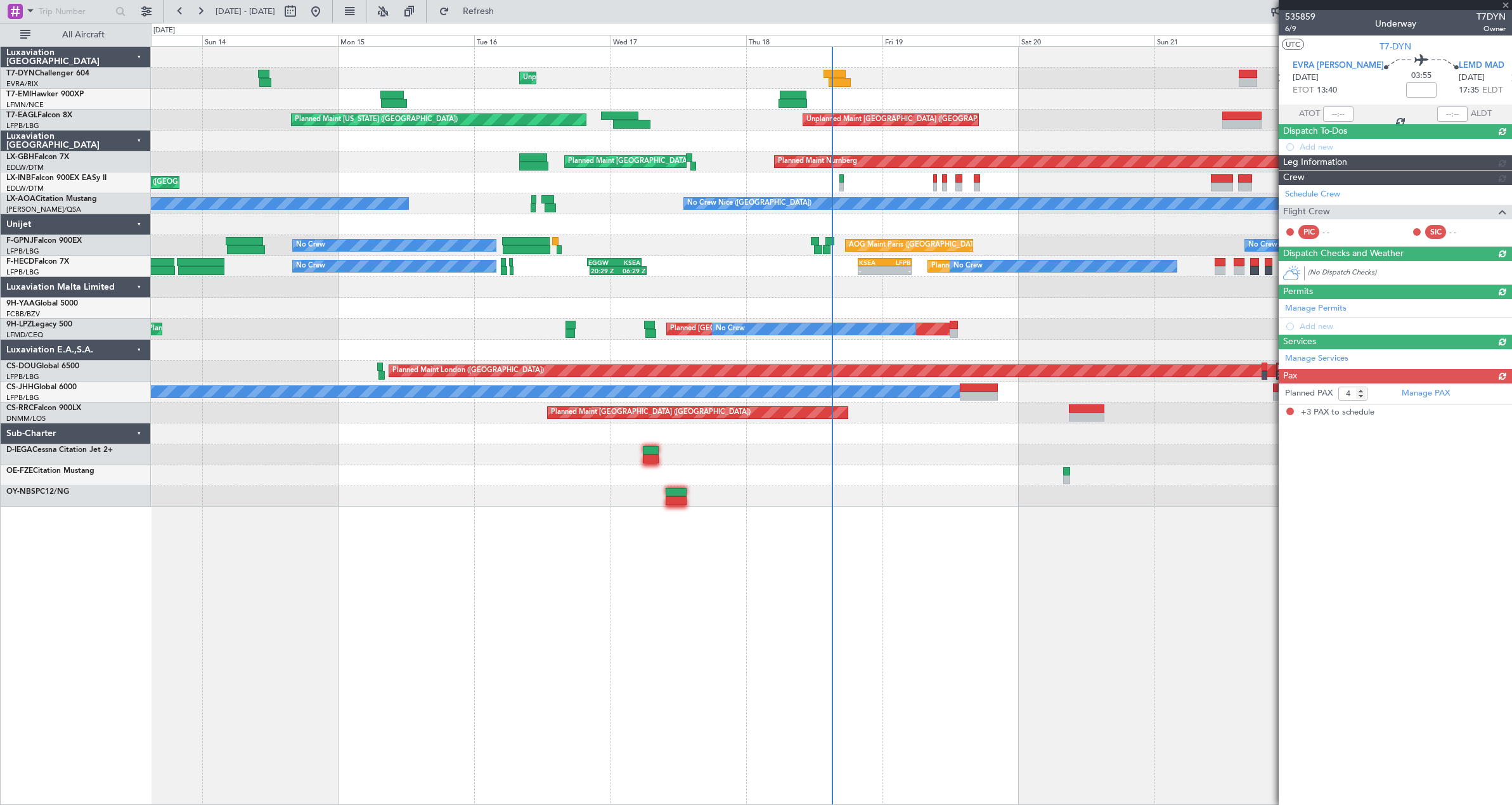
type input "+00:15"
type input "14:34"
type input "3"
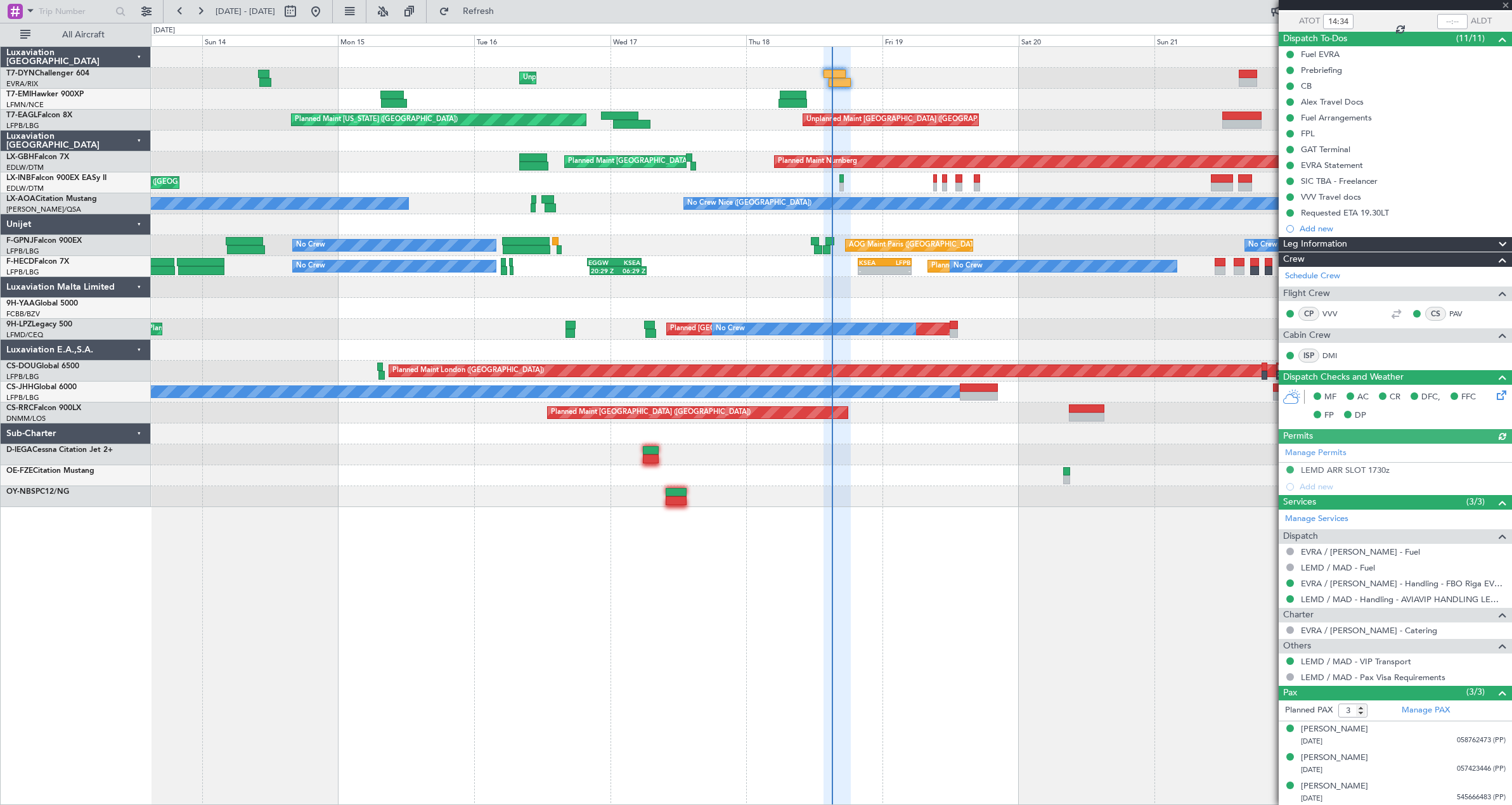
scroll to position [94, 0]
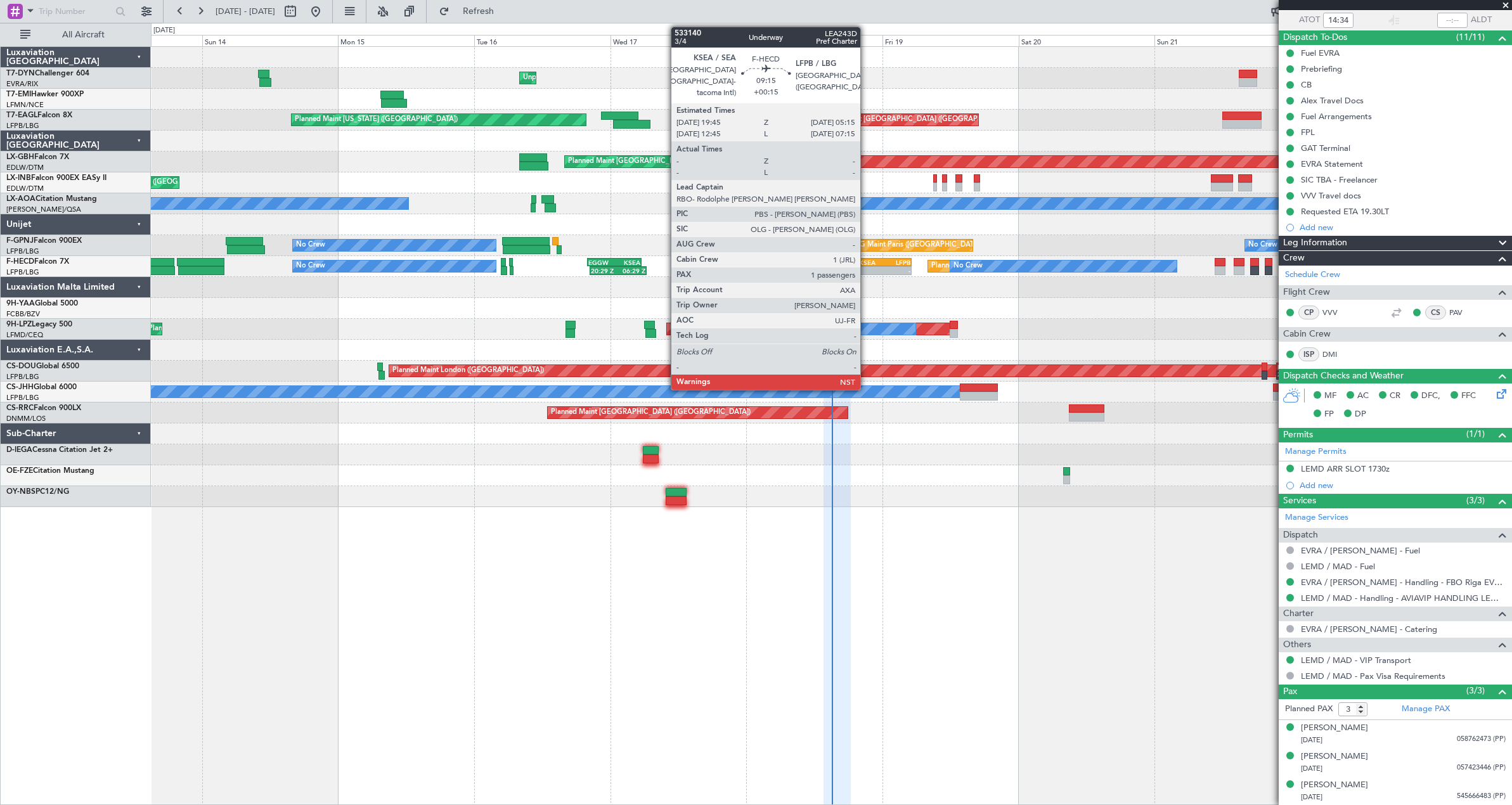
click at [866, 268] on div "-" at bounding box center [871, 271] width 26 height 8
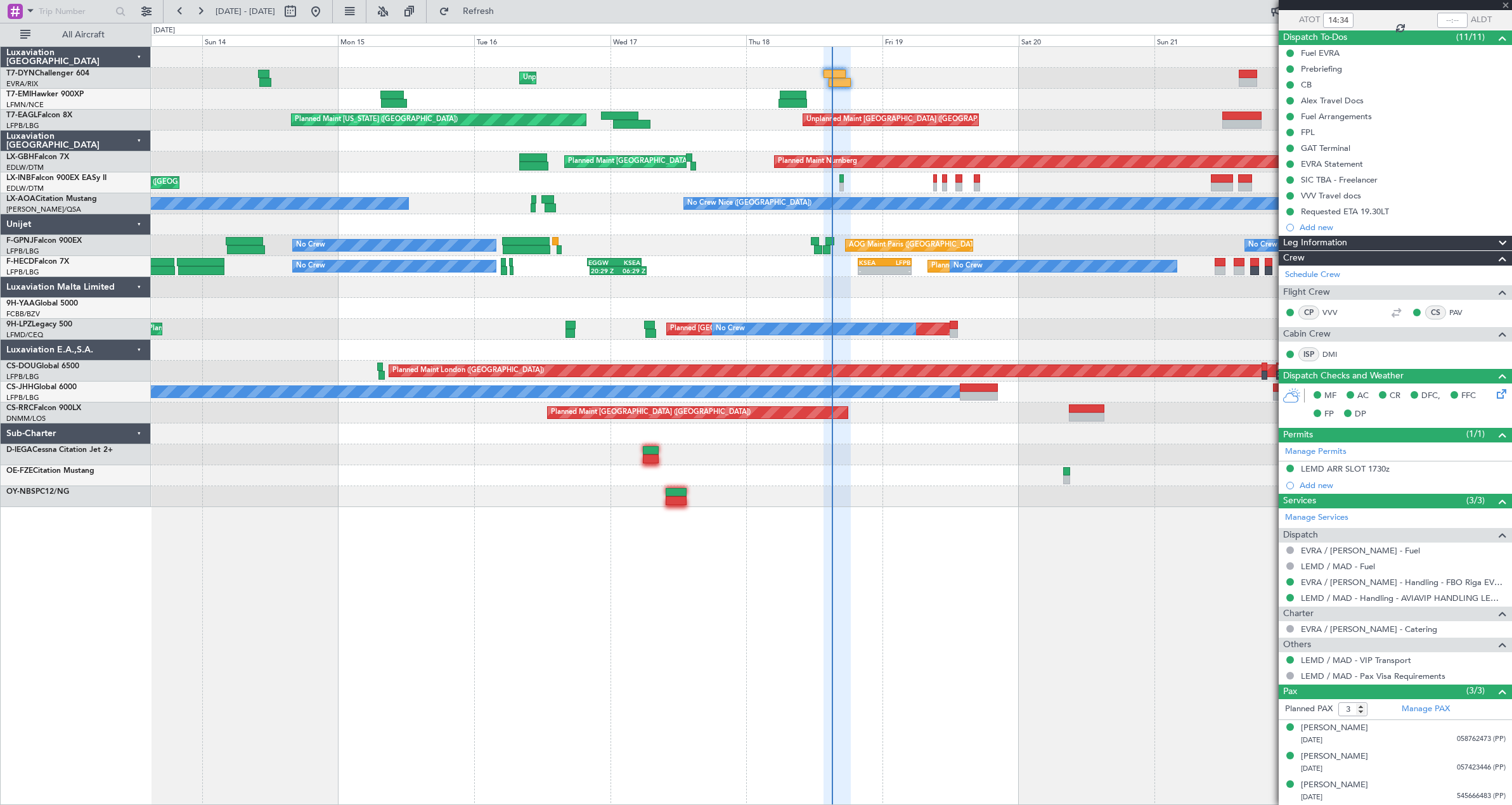
type input "1"
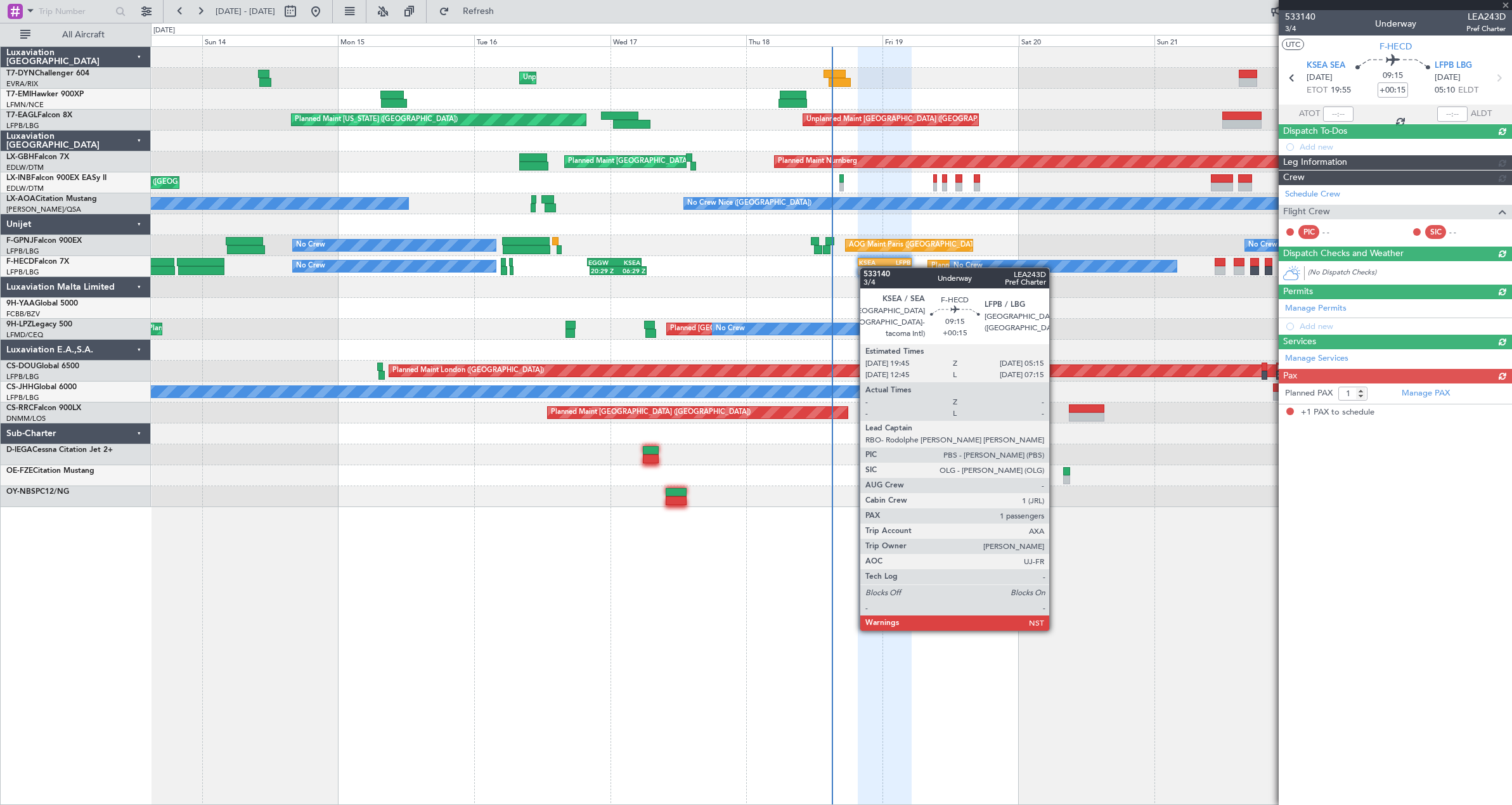
scroll to position [0, 0]
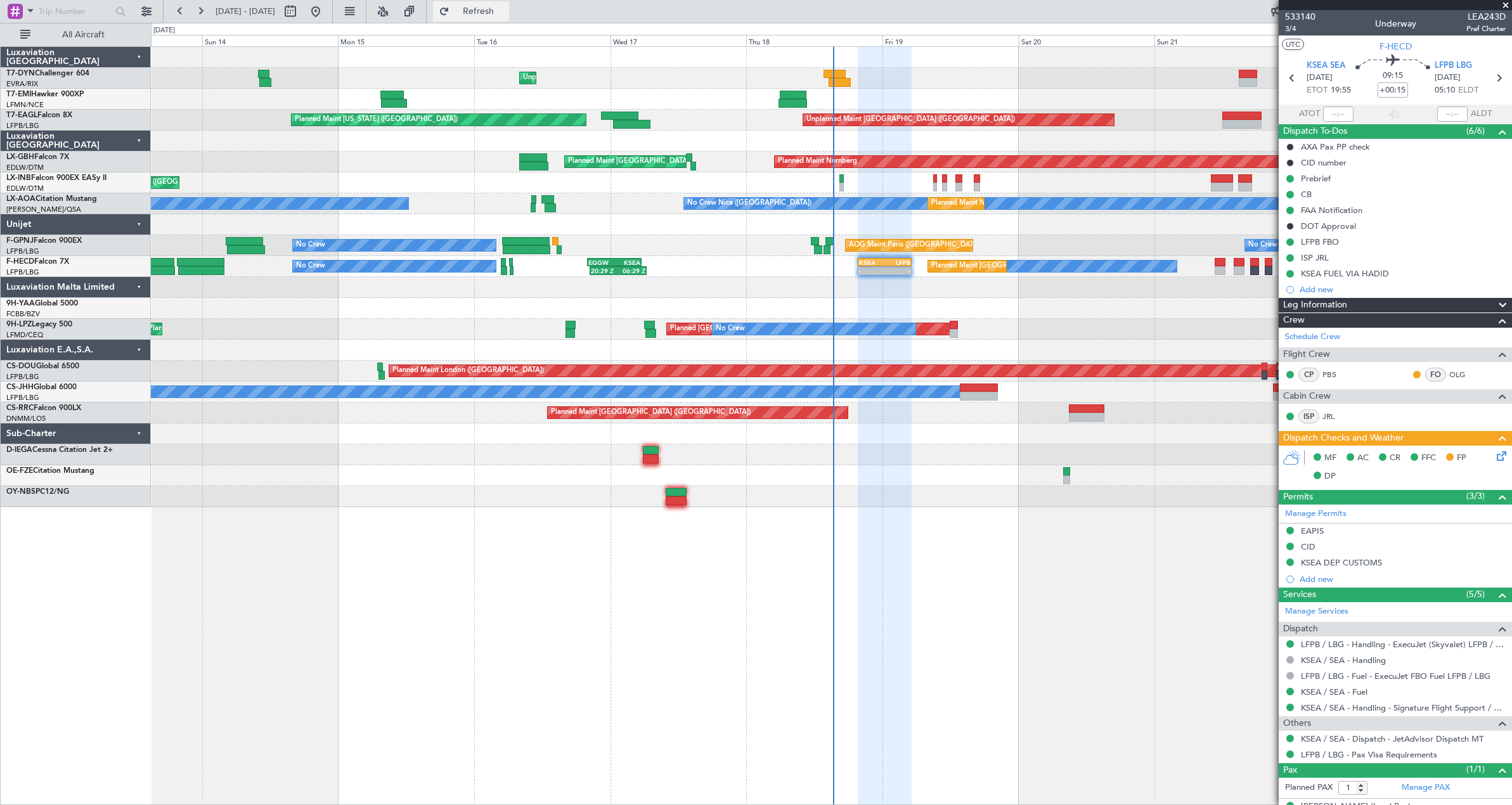
click at [508, 5] on button "Refresh" at bounding box center [470, 11] width 76 height 20
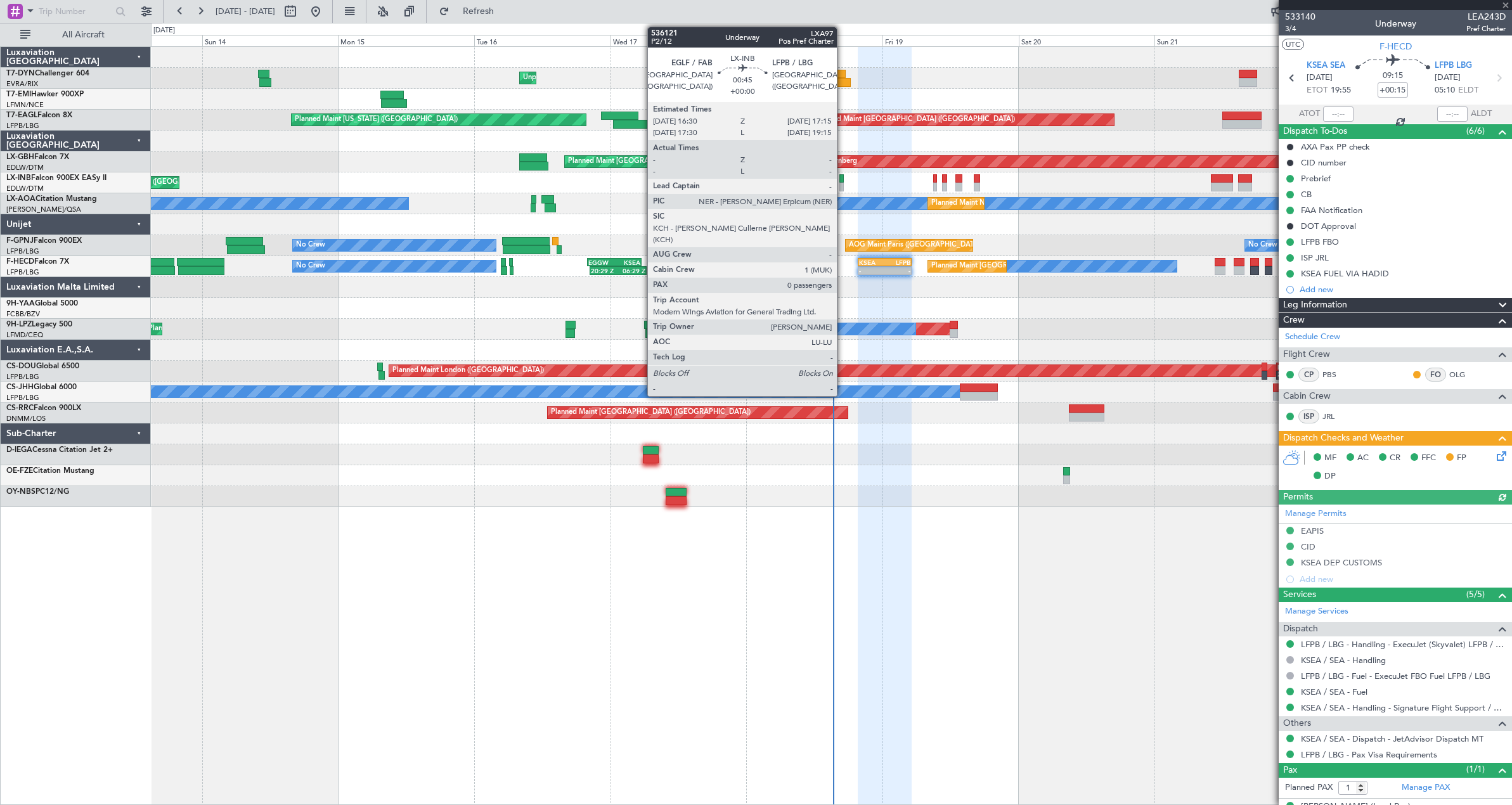
click at [842, 187] on div at bounding box center [842, 187] width 5 height 9
click at [840, 181] on div at bounding box center [842, 178] width 5 height 9
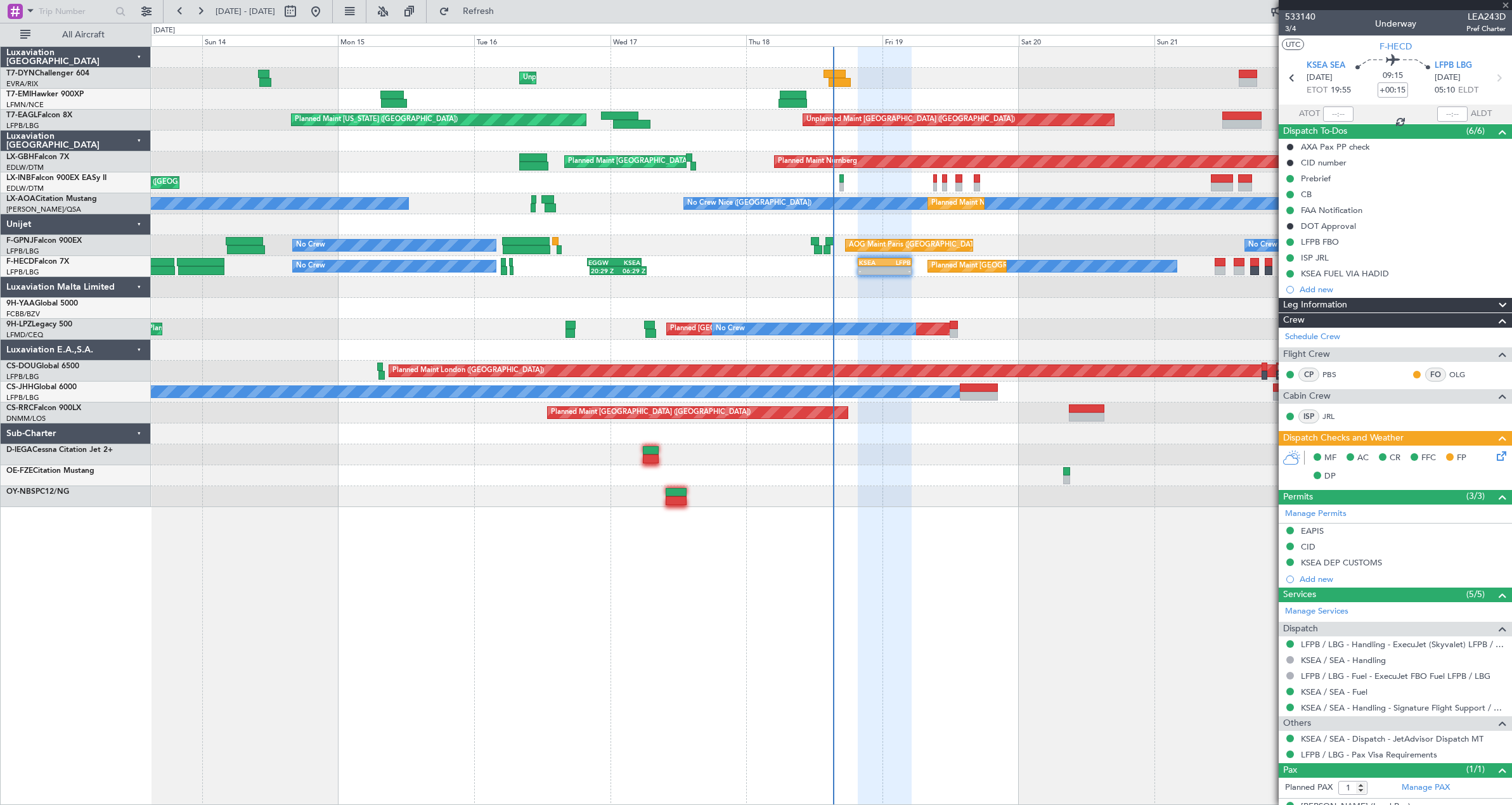
type input "0"
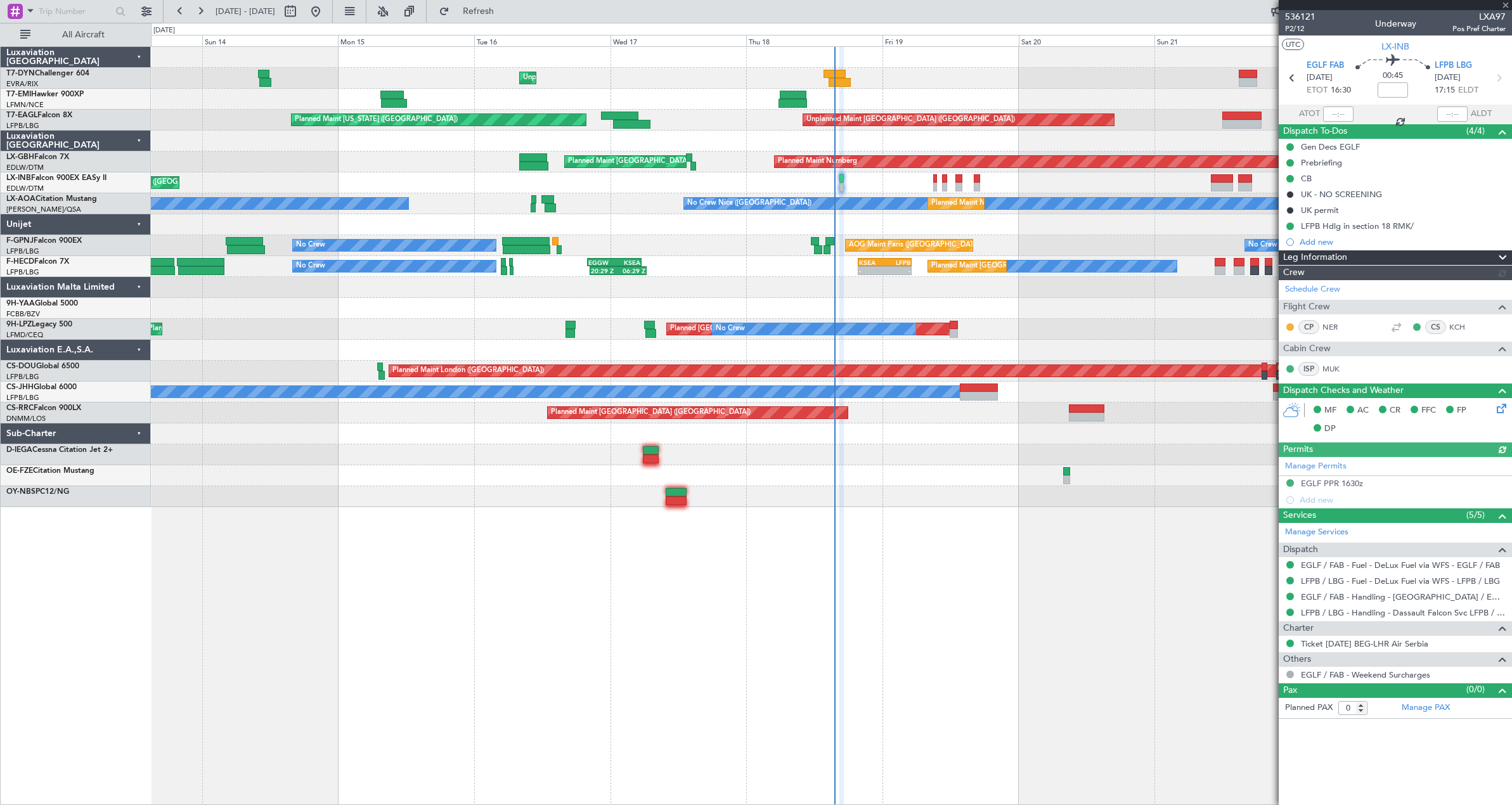
type input "15:19"
